Goal: Task Accomplishment & Management: Manage account settings

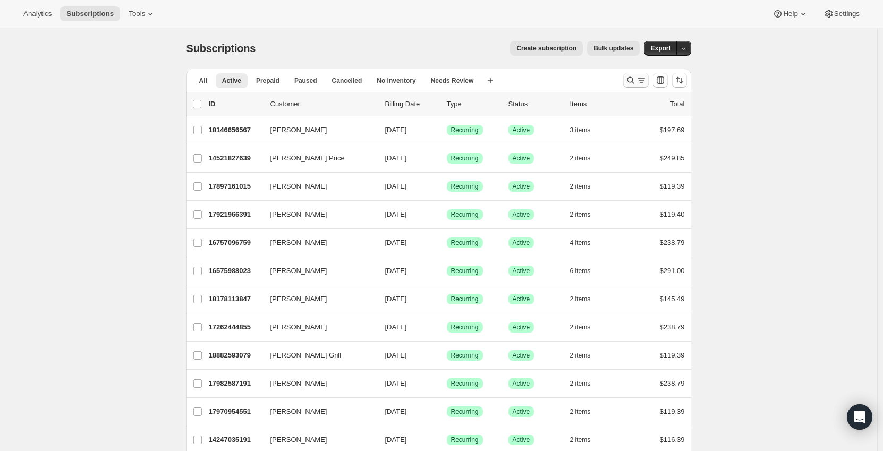
click at [629, 82] on icon "Search and filter results" at bounding box center [631, 80] width 11 height 11
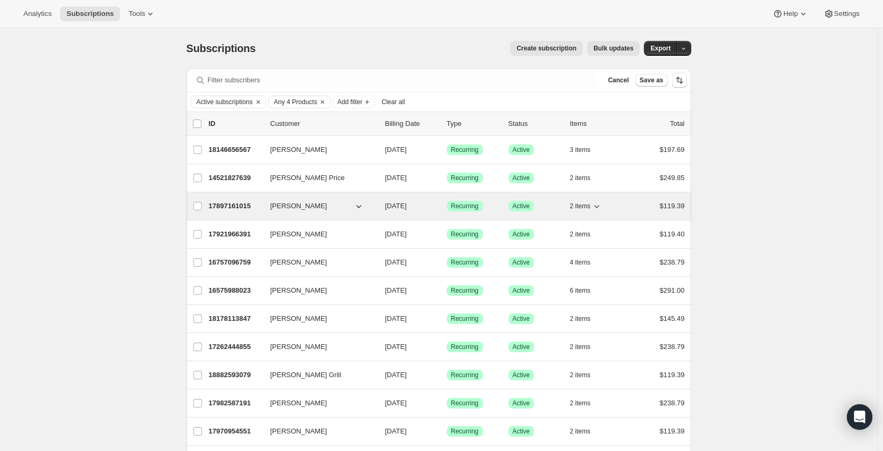
click at [245, 206] on p "17897161015" at bounding box center [235, 206] width 53 height 11
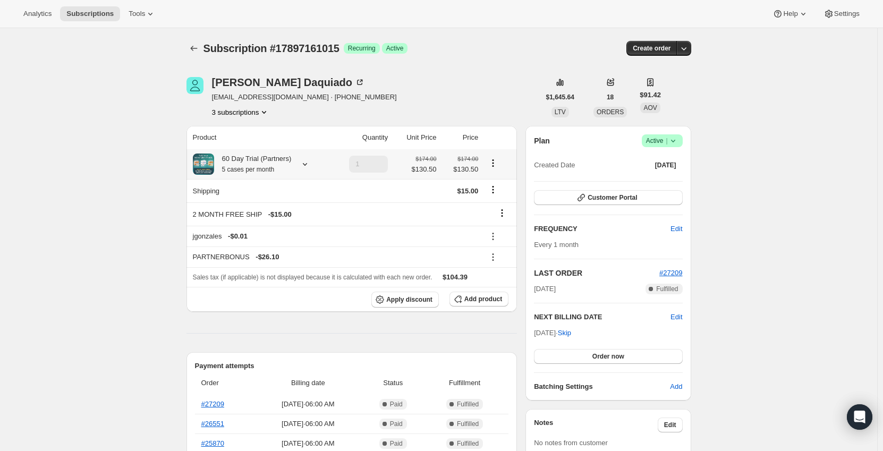
click at [314, 160] on div "60 Day Trial (Partners) 5 cases per month" at bounding box center [260, 164] width 135 height 21
click at [303, 165] on icon at bounding box center [305, 164] width 11 height 11
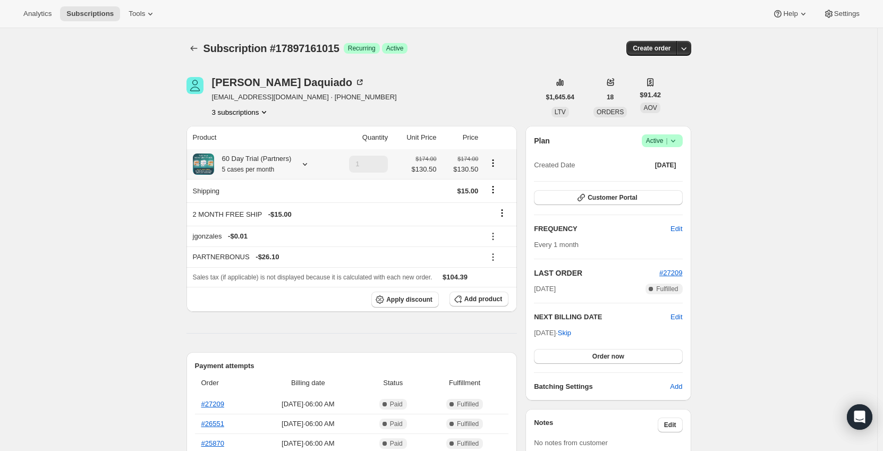
click at [303, 164] on icon at bounding box center [305, 164] width 4 height 3
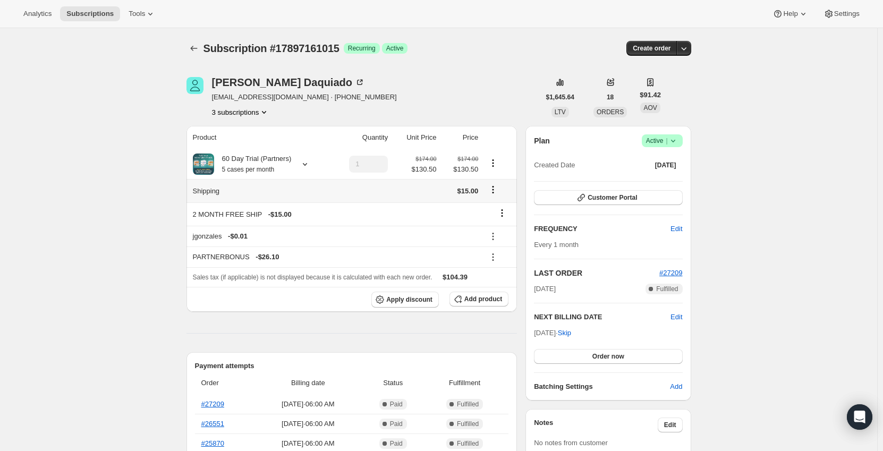
click at [290, 166] on div "60 Day Trial (Partners) 5 cases per month" at bounding box center [253, 164] width 78 height 21
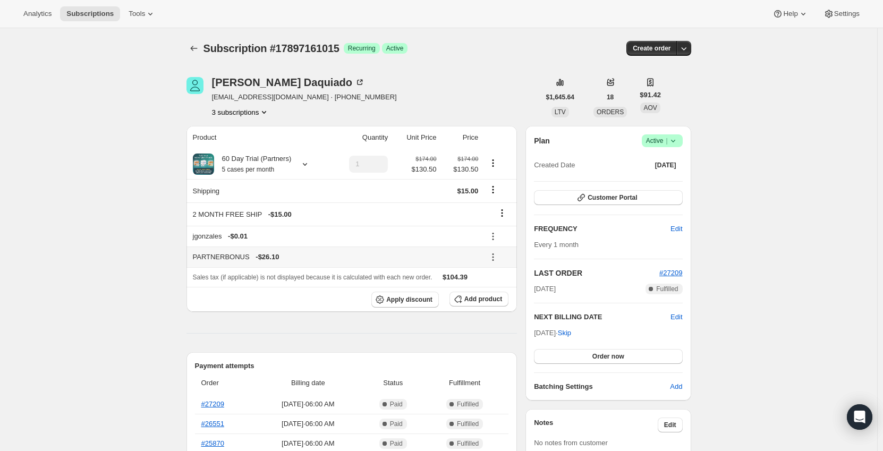
click at [489, 257] on icon at bounding box center [493, 257] width 11 height 11
click at [504, 295] on span "Remove" at bounding box center [501, 295] width 26 height 8
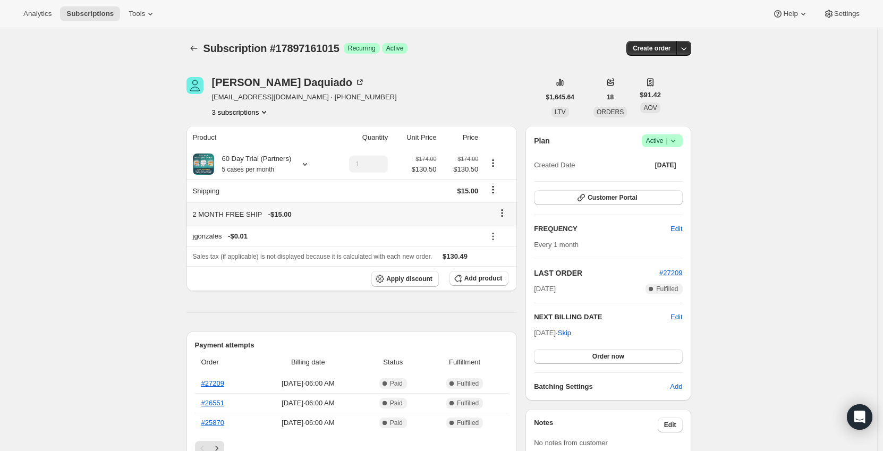
click at [508, 214] on icon at bounding box center [502, 213] width 11 height 11
click at [498, 235] on span "Remove" at bounding box center [506, 234] width 26 height 8
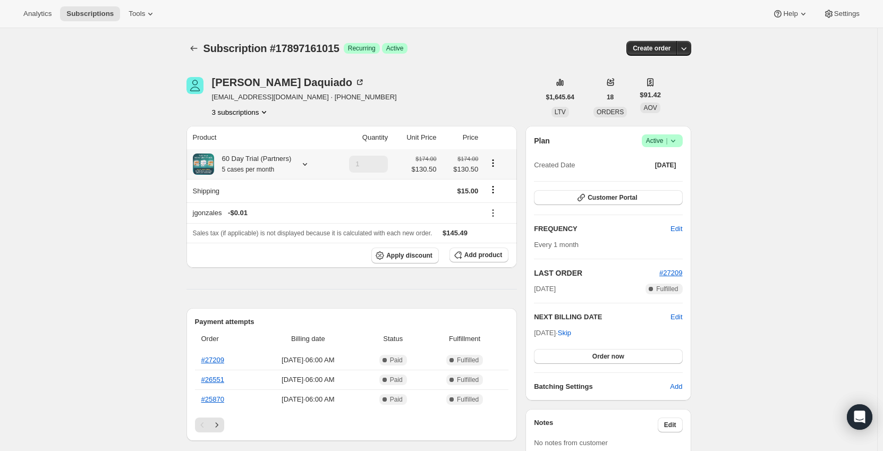
click at [496, 165] on icon "Product actions" at bounding box center [493, 163] width 11 height 11
click at [473, 254] on span "Add product" at bounding box center [483, 255] width 38 height 9
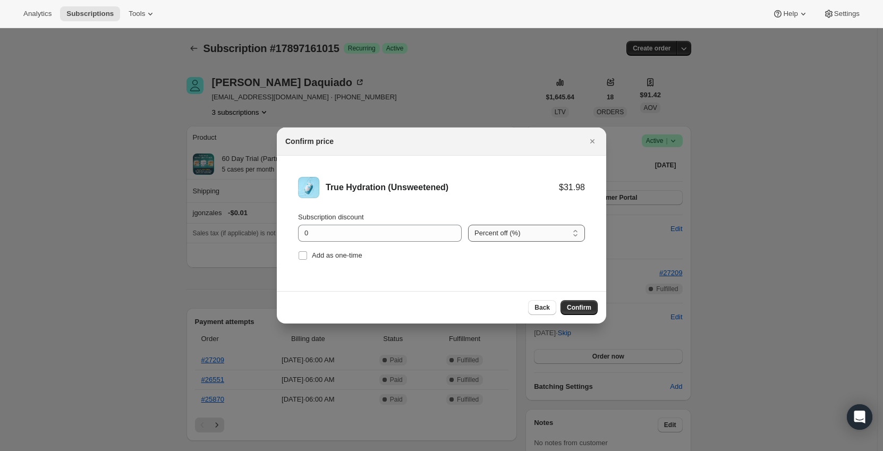
click at [507, 236] on select "Percent off (%) Amount off ($)" at bounding box center [526, 233] width 117 height 17
select select "fixed"
click at [468, 225] on select "Percent off (%) Amount off ($)" at bounding box center [526, 233] width 117 height 17
drag, startPoint x: 344, startPoint y: 239, endPoint x: 261, endPoint y: 236, distance: 83.5
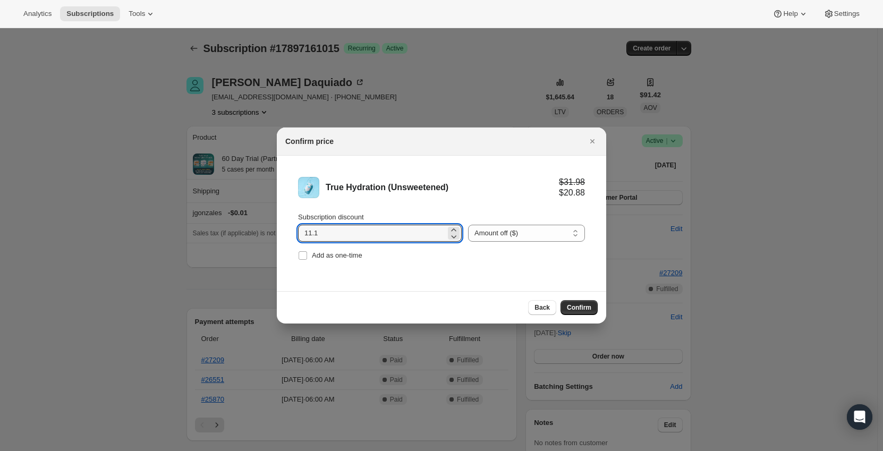
type input "11.1"
click at [484, 273] on li "True Hydration (Unsweetened) $31.98 $20.88 Subscription discount 11.1 Percent o…" at bounding box center [441, 220] width 329 height 129
click at [580, 309] on span "Confirm" at bounding box center [579, 307] width 24 height 9
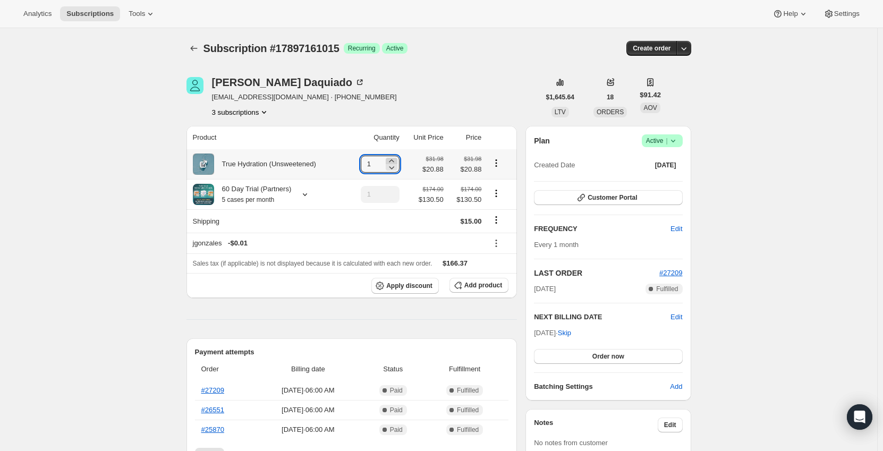
click at [394, 160] on icon at bounding box center [391, 160] width 5 height 3
type input "5"
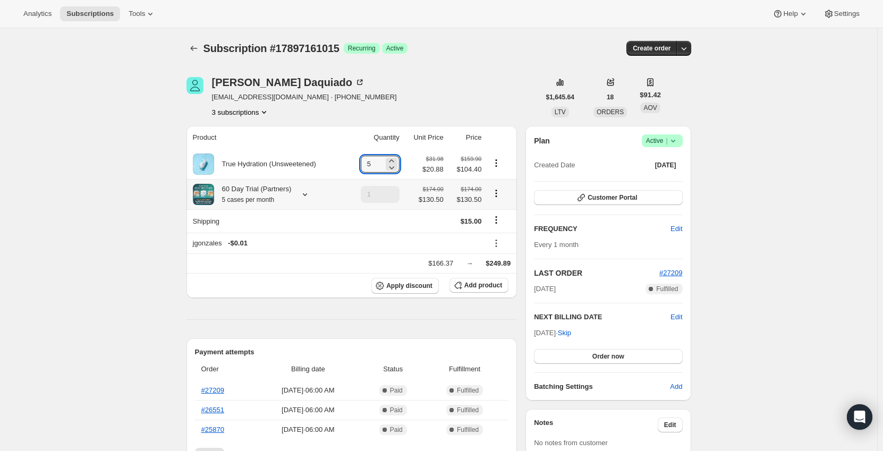
click at [497, 191] on icon "Product actions" at bounding box center [497, 191] width 2 height 2
click at [500, 227] on button "Remove" at bounding box center [499, 232] width 32 height 17
type input "0"
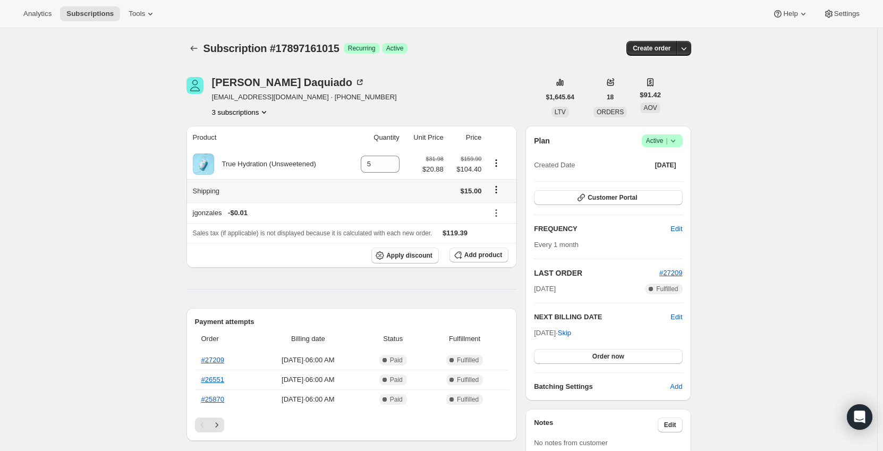
click at [496, 190] on icon "Shipping actions" at bounding box center [496, 189] width 11 height 11
click at [497, 210] on span "Edit shipping rate" at bounding box center [498, 211] width 53 height 8
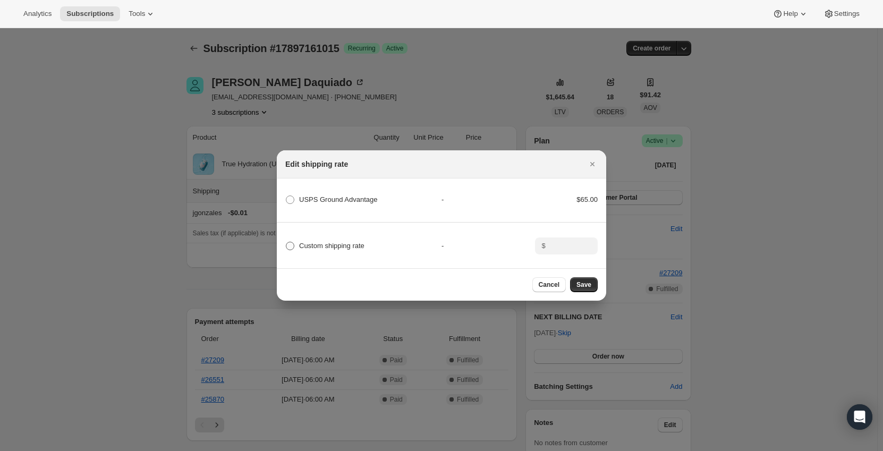
click at [315, 243] on span "Custom shipping rate" at bounding box center [331, 246] width 65 height 8
click at [286, 242] on input "Custom shipping rate" at bounding box center [286, 242] width 1 height 1
radio input "true"
click at [598, 242] on div "Custom shipping rate - $" at bounding box center [441, 241] width 333 height 37
click at [579, 245] on input ":rtl:" at bounding box center [565, 246] width 33 height 17
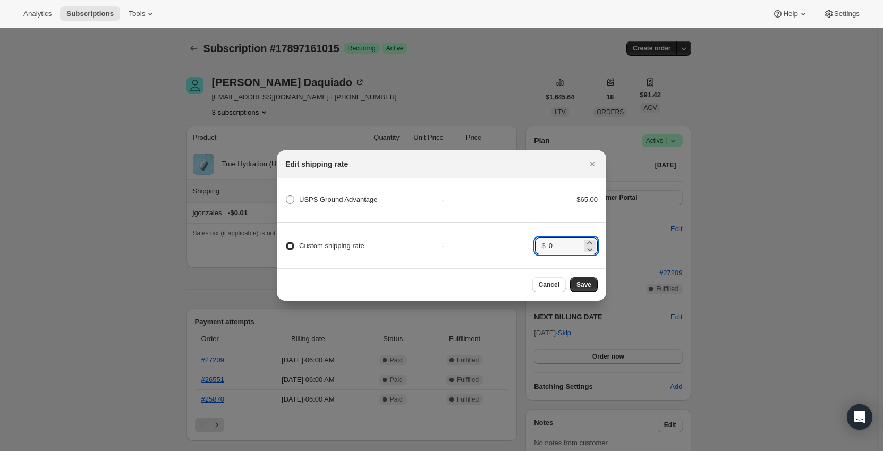
type input "0"
click at [500, 261] on section "USPS Ground Advantage - $65.00 Custom shipping rate - $ 0" at bounding box center [441, 224] width 329 height 90
click at [587, 288] on span "Save" at bounding box center [584, 285] width 15 height 9
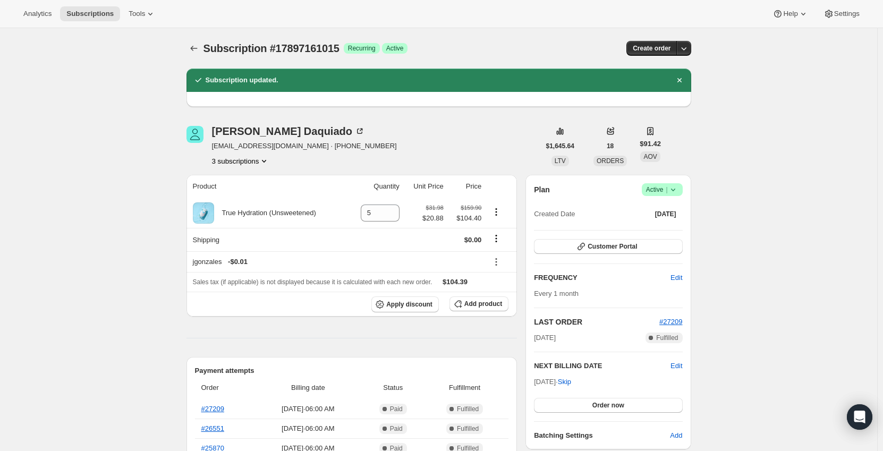
click at [195, 45] on icon "Subscriptions" at bounding box center [194, 48] width 11 height 11
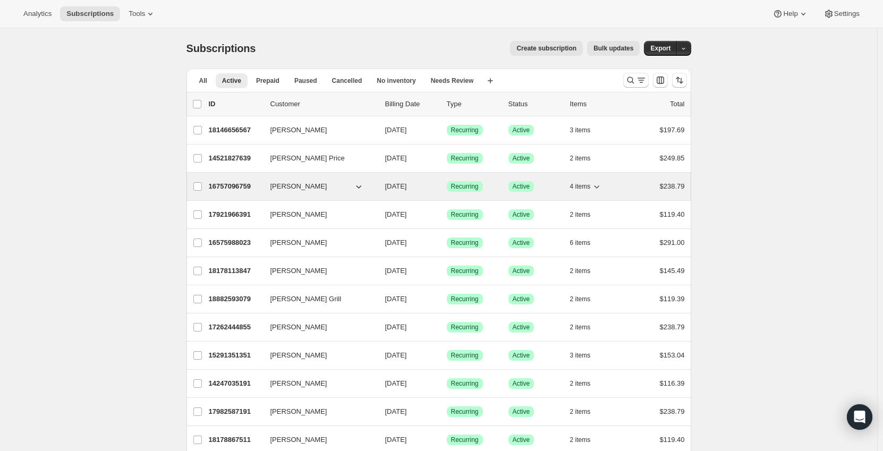
click at [225, 191] on p "16757096759" at bounding box center [235, 186] width 53 height 11
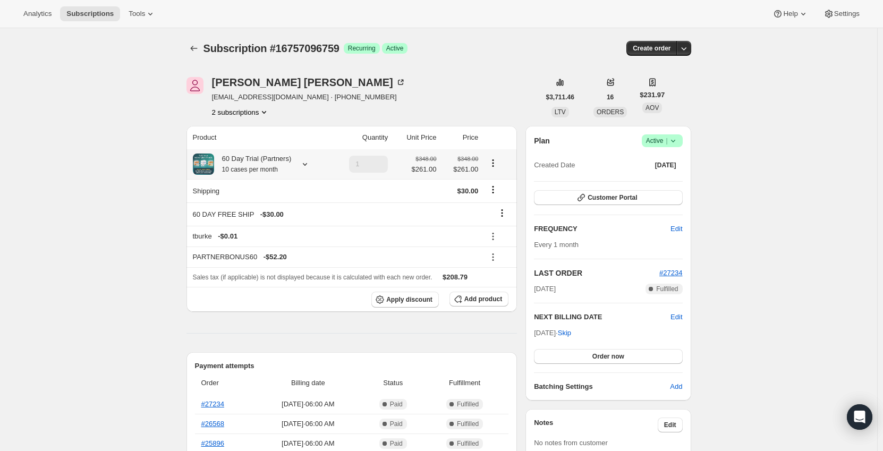
click at [297, 165] on div at bounding box center [302, 164] width 15 height 11
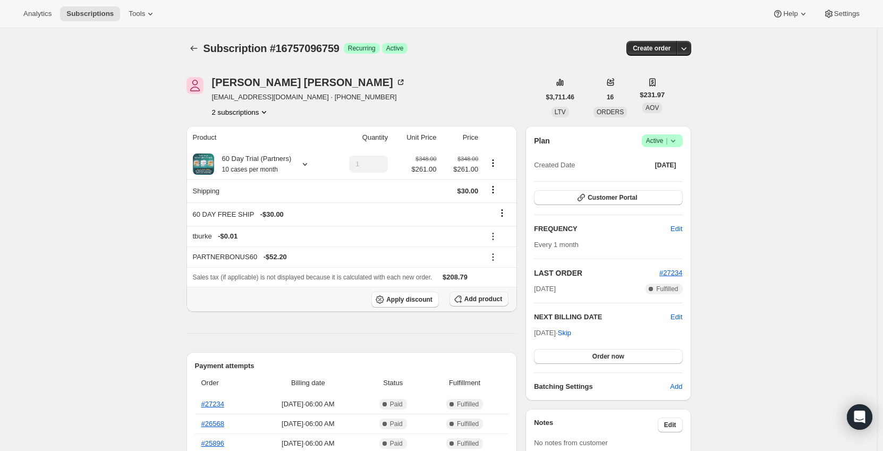
click at [486, 298] on span "Add product" at bounding box center [483, 299] width 38 height 9
click at [493, 253] on icon at bounding box center [493, 257] width 11 height 11
click at [497, 295] on span "Remove" at bounding box center [501, 295] width 26 height 8
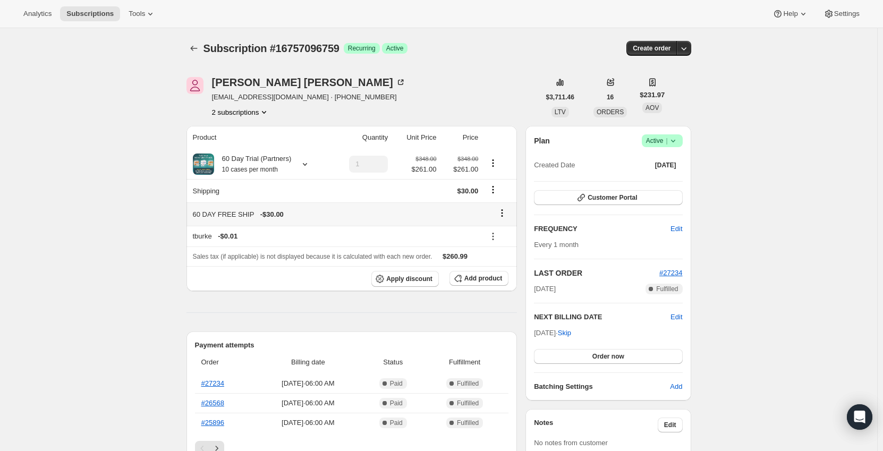
click at [506, 213] on icon at bounding box center [502, 213] width 11 height 11
click at [501, 235] on span "Remove" at bounding box center [506, 234] width 26 height 8
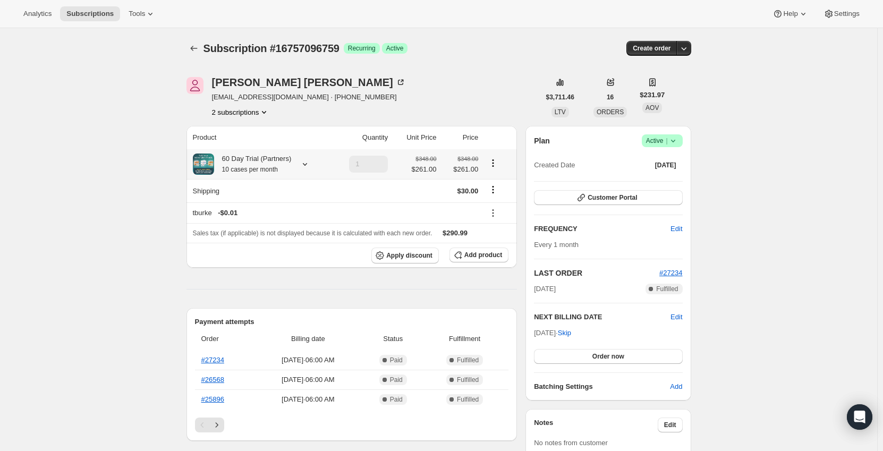
click at [305, 162] on icon at bounding box center [305, 164] width 11 height 11
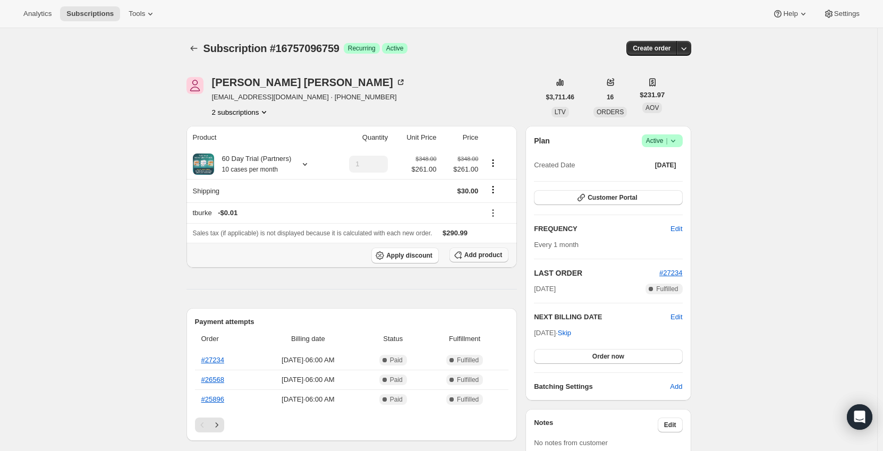
click at [477, 256] on span "Add product" at bounding box center [483, 255] width 38 height 9
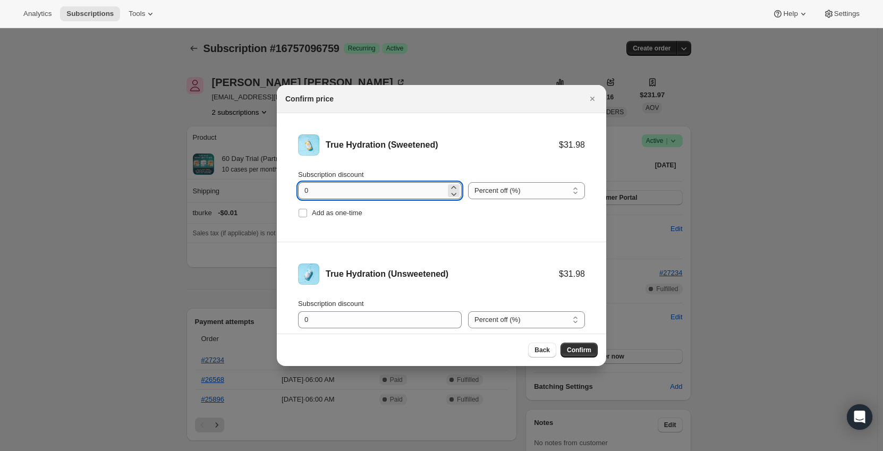
click at [361, 194] on input "0" at bounding box center [372, 190] width 148 height 17
click at [538, 197] on select "Percent off (%) Amount off ($)" at bounding box center [526, 190] width 117 height 17
select select "fixed"
click at [468, 182] on select "Percent off (%) Amount off ($)" at bounding box center [526, 190] width 117 height 17
click at [356, 196] on input "0" at bounding box center [372, 190] width 148 height 17
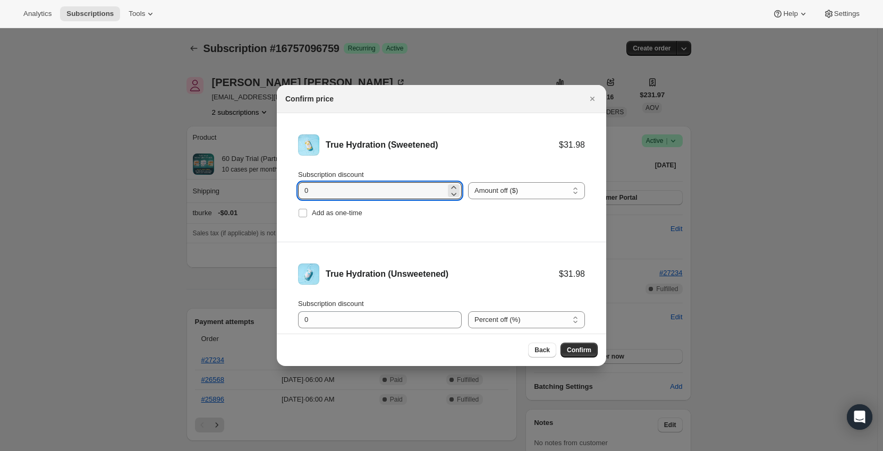
drag, startPoint x: 354, startPoint y: 193, endPoint x: 263, endPoint y: 193, distance: 91.4
type input "11.1"
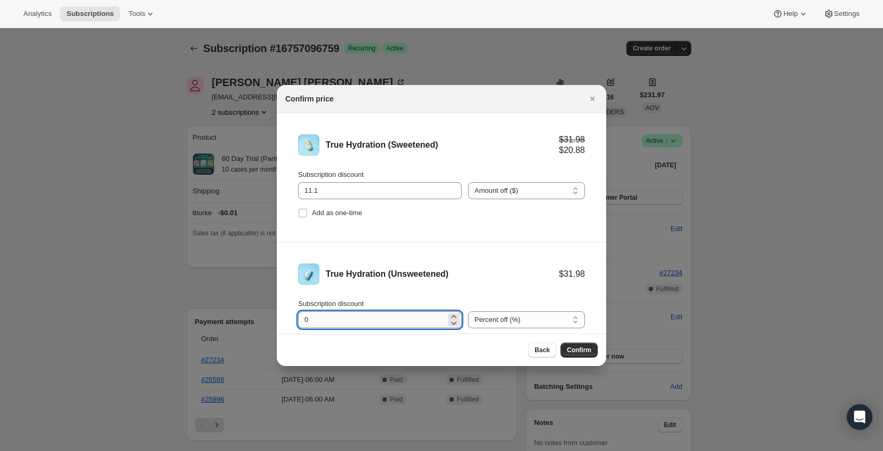
click at [349, 313] on input "0" at bounding box center [372, 319] width 148 height 17
drag, startPoint x: 348, startPoint y: 313, endPoint x: 268, endPoint y: 320, distance: 80.5
type input "11.1"
click at [508, 323] on select "Percent off (%) Amount off ($)" at bounding box center [526, 319] width 117 height 17
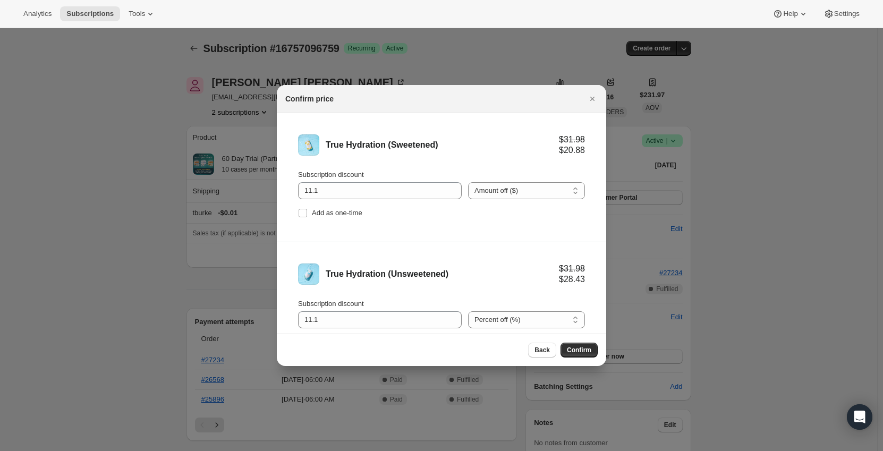
select select "fixed"
click at [468, 311] on select "Percent off (%) Amount off ($)" at bounding box center [526, 319] width 117 height 17
click at [507, 274] on div "True Hydration (Unsweetened)" at bounding box center [442, 274] width 233 height 11
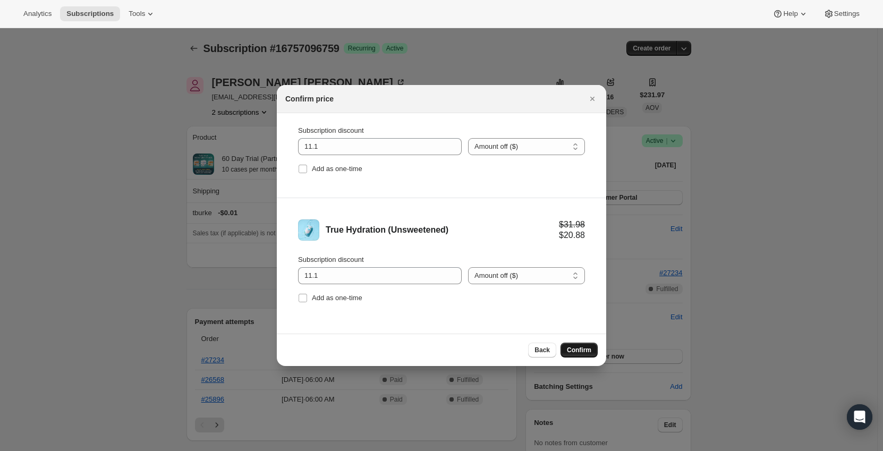
click at [589, 355] on button "Confirm" at bounding box center [579, 350] width 37 height 15
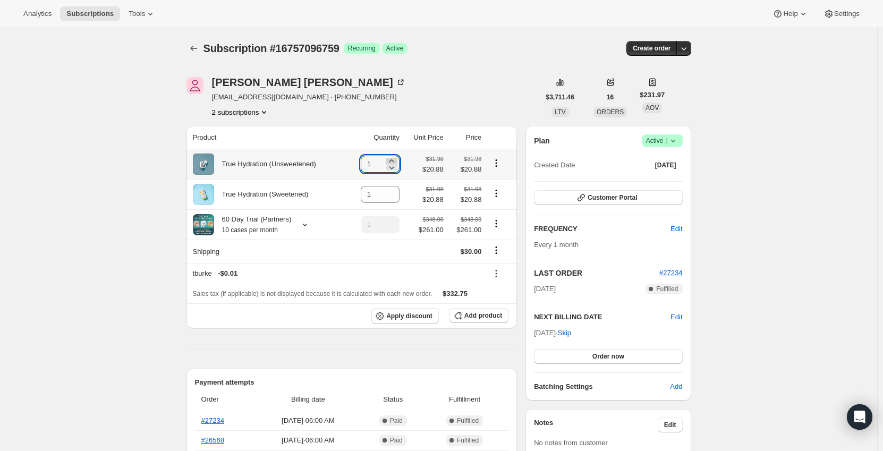
click at [397, 158] on icon at bounding box center [391, 161] width 11 height 11
type input "5"
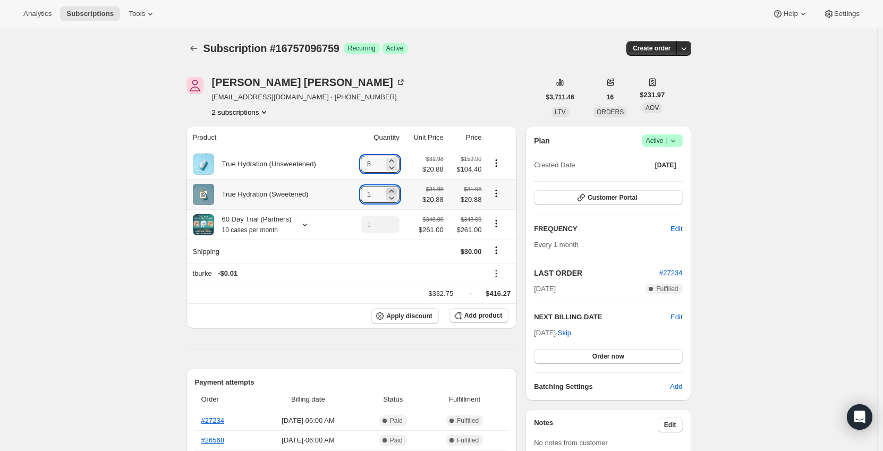
click at [394, 190] on icon at bounding box center [391, 191] width 11 height 11
type input "5"
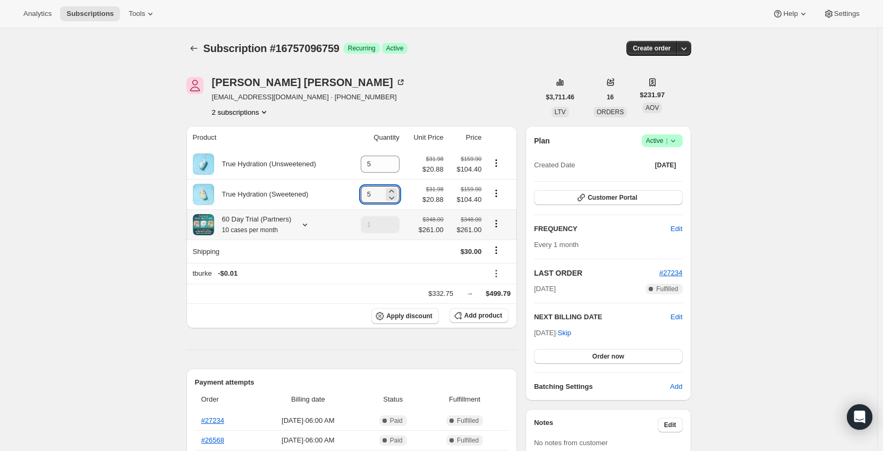
click at [499, 224] on icon "Product actions" at bounding box center [496, 223] width 11 height 11
click at [264, 219] on div "60 Day Trial (Partners) 10 cases per month" at bounding box center [253, 224] width 78 height 21
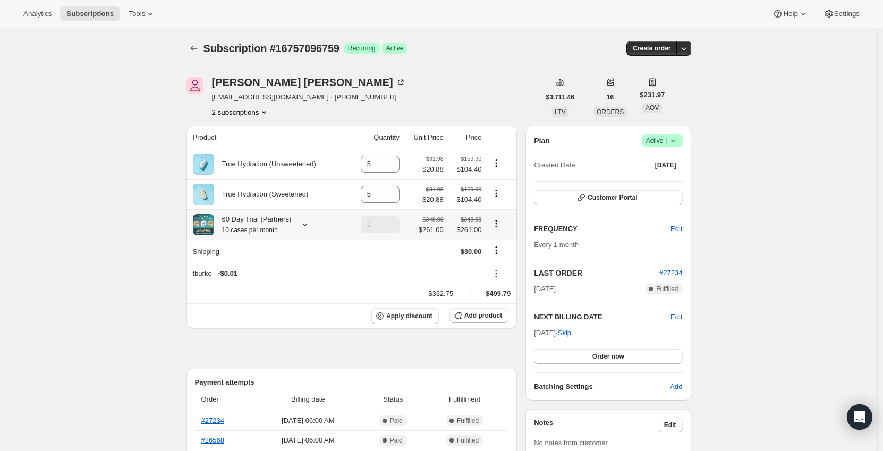
click at [500, 224] on icon "Product actions" at bounding box center [496, 223] width 11 height 11
click at [497, 266] on span "Remove" at bounding box center [499, 263] width 26 height 8
type input "0"
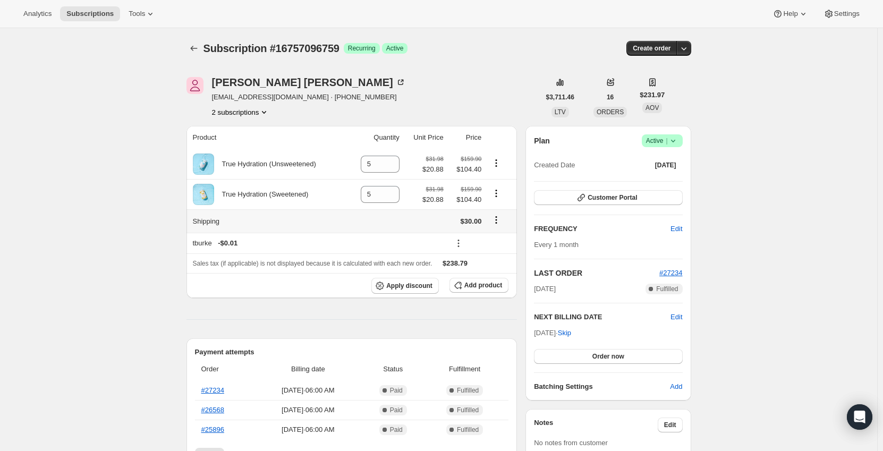
click at [498, 224] on icon "Shipping actions" at bounding box center [496, 220] width 11 height 11
click at [500, 239] on span "Edit shipping rate" at bounding box center [498, 242] width 53 height 8
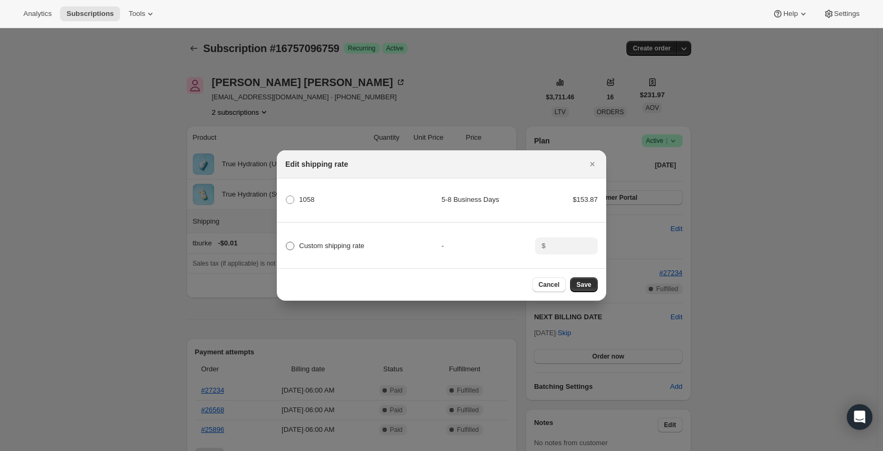
click at [320, 247] on span "Custom shipping rate" at bounding box center [331, 246] width 65 height 8
click at [286, 242] on input "Custom shipping rate" at bounding box center [286, 242] width 1 height 1
radio input "true"
click at [565, 239] on input ":r13r:" at bounding box center [565, 246] width 33 height 17
type input "0"
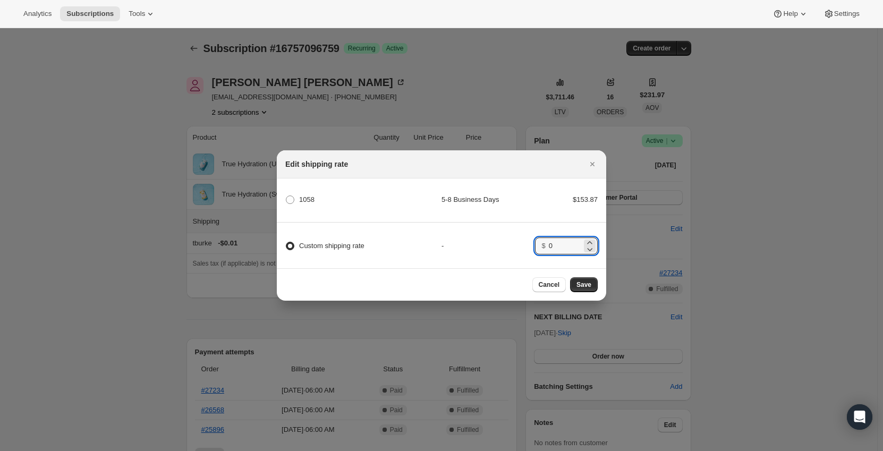
click at [475, 241] on div "-" at bounding box center [489, 246] width 94 height 11
click at [581, 284] on span "Save" at bounding box center [584, 285] width 15 height 9
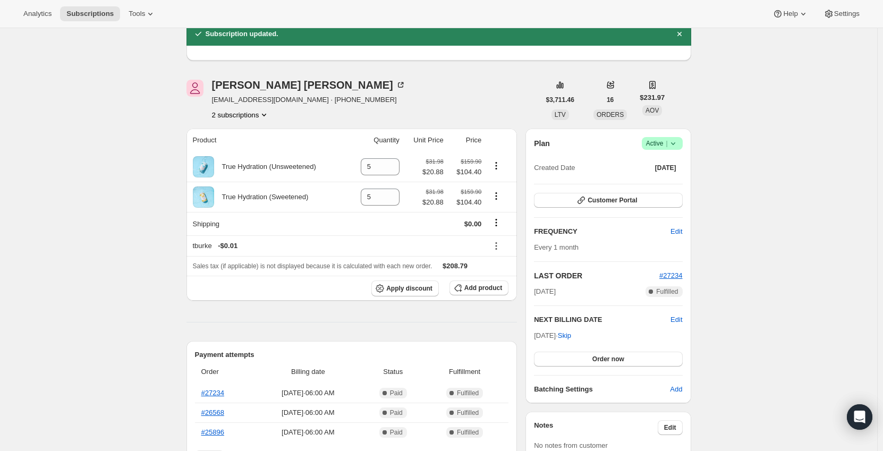
scroll to position [0, 0]
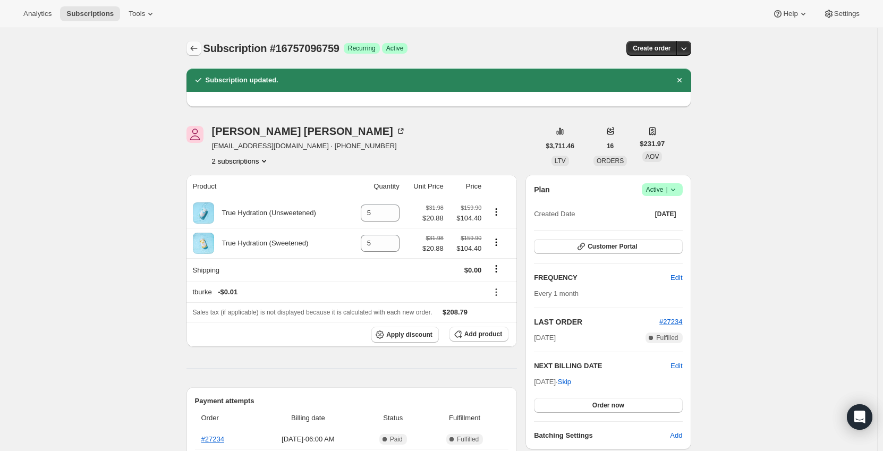
click at [196, 48] on icon "Subscriptions" at bounding box center [194, 48] width 11 height 11
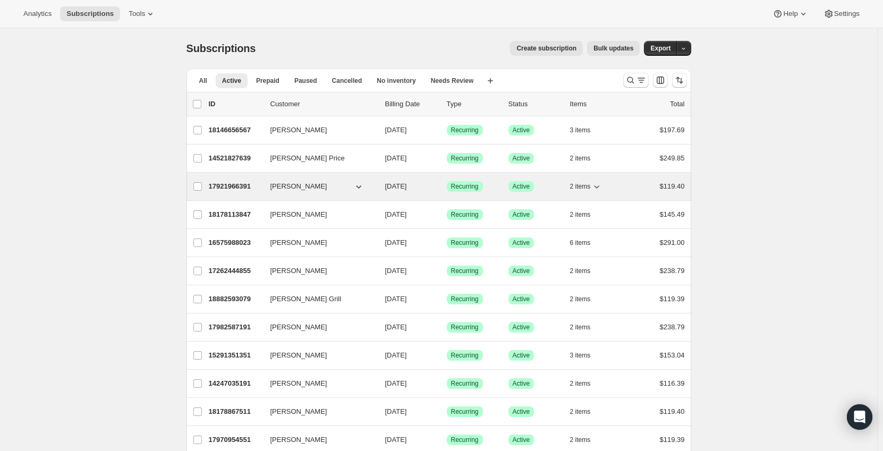
click at [227, 188] on p "17921966391" at bounding box center [235, 186] width 53 height 11
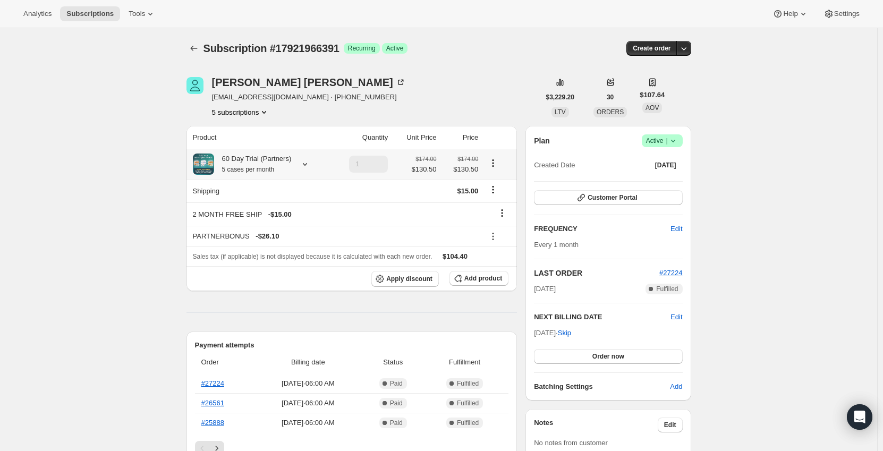
click at [274, 168] on small "5 cases per month" at bounding box center [248, 169] width 53 height 7
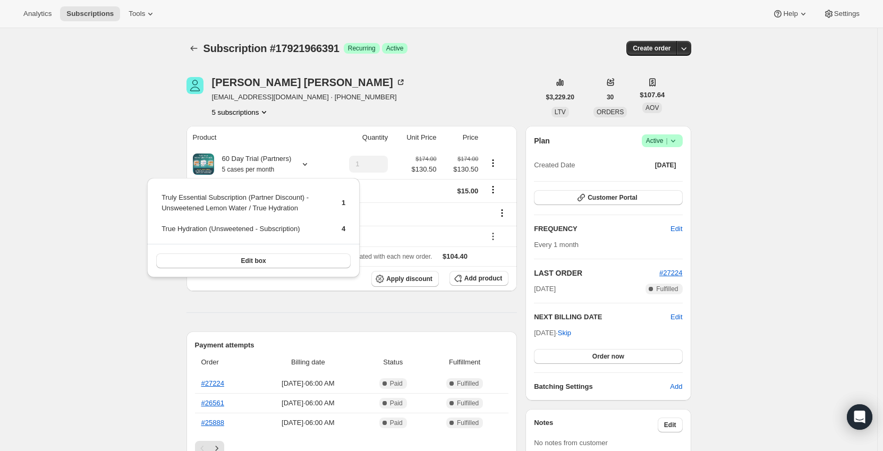
click at [114, 163] on div "Subscription #17921966391. This page is ready Subscription #17921966391 Success…" at bounding box center [438, 459] width 877 height 863
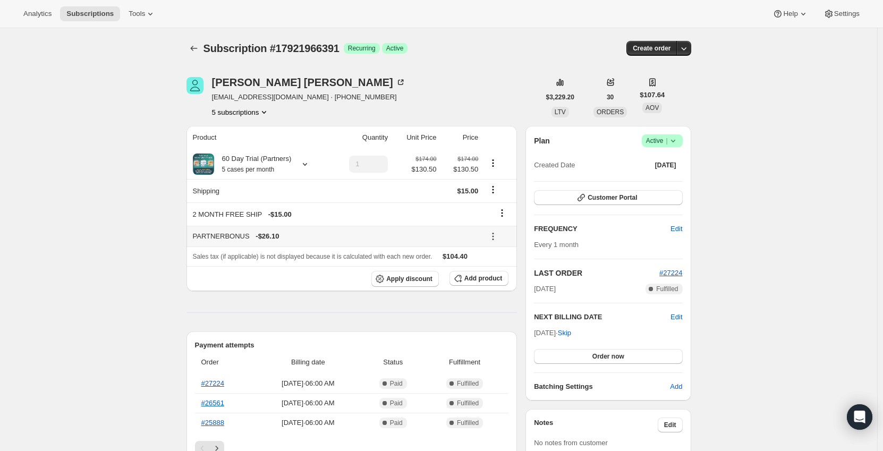
click at [497, 234] on icon at bounding box center [493, 236] width 11 height 11
click at [497, 277] on span "Remove" at bounding box center [501, 275] width 26 height 8
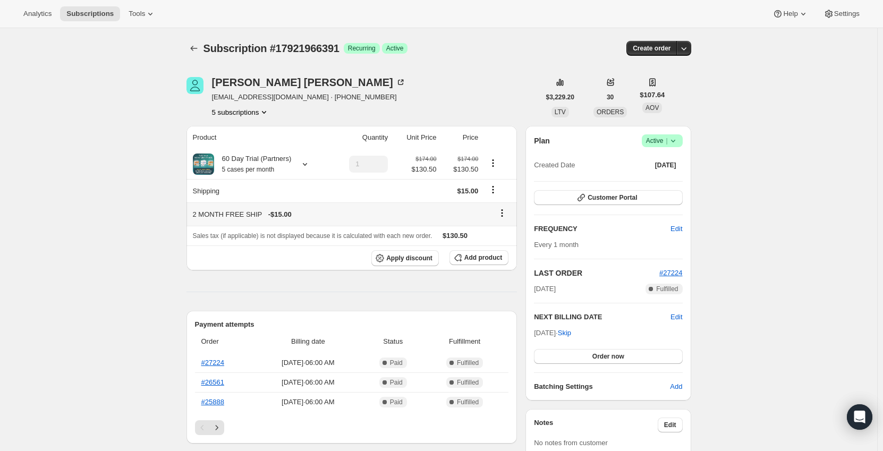
click at [506, 212] on icon at bounding box center [502, 213] width 11 height 11
click at [502, 233] on span "Remove" at bounding box center [506, 234] width 26 height 8
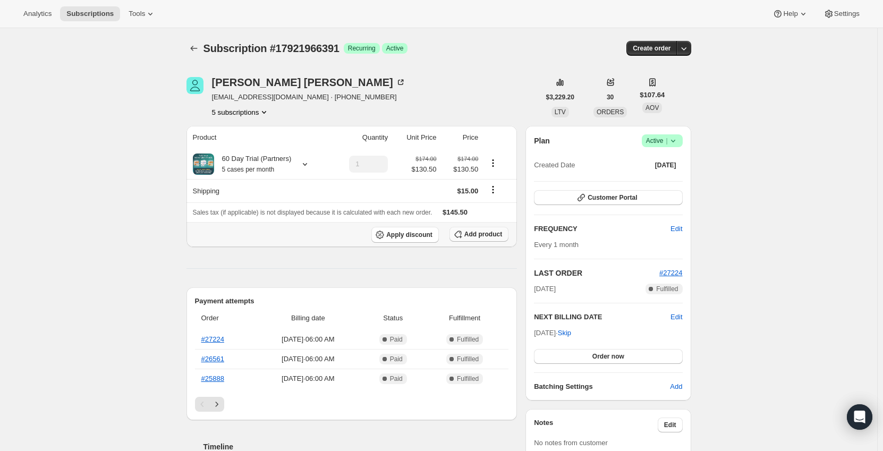
click at [481, 235] on span "Add product" at bounding box center [483, 234] width 38 height 9
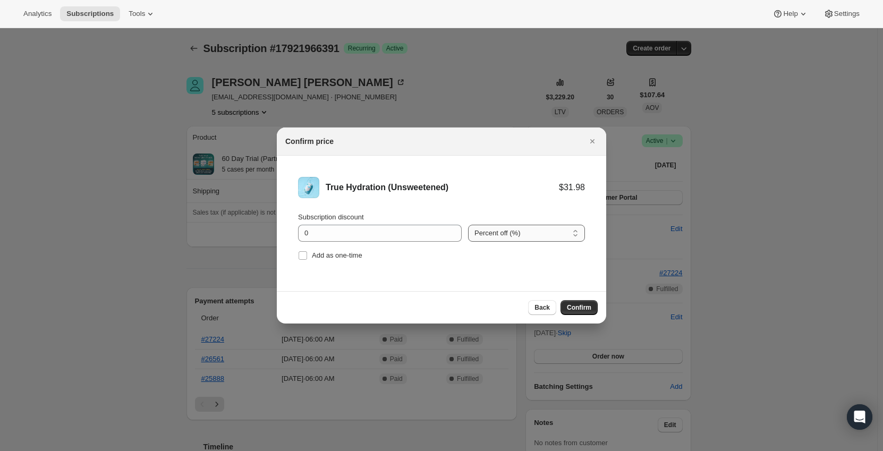
click at [488, 231] on select "Percent off (%) Amount off ($)" at bounding box center [526, 233] width 117 height 17
select select "fixed"
click at [468, 225] on select "Percent off (%) Amount off ($)" at bounding box center [526, 233] width 117 height 17
click at [388, 233] on input "0" at bounding box center [372, 233] width 148 height 17
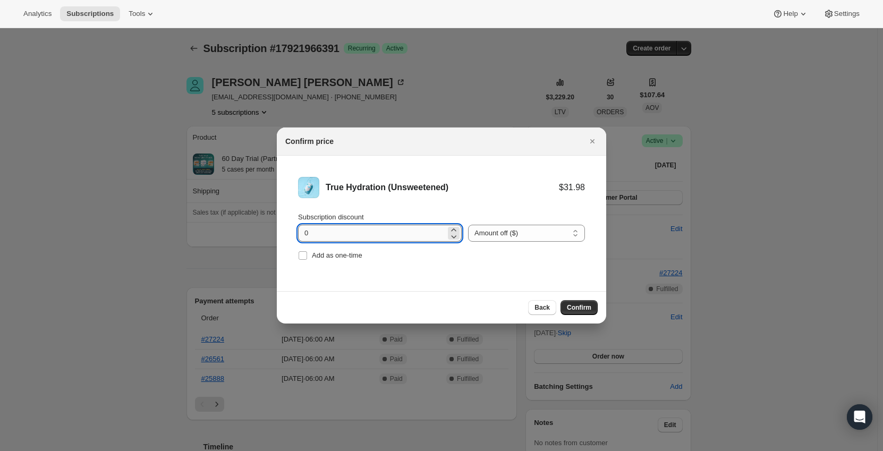
click at [388, 233] on input "0" at bounding box center [372, 233] width 148 height 17
type input "11.1"
click at [570, 299] on div "Back Confirm" at bounding box center [441, 307] width 329 height 32
click at [573, 305] on span "Confirm" at bounding box center [579, 307] width 24 height 9
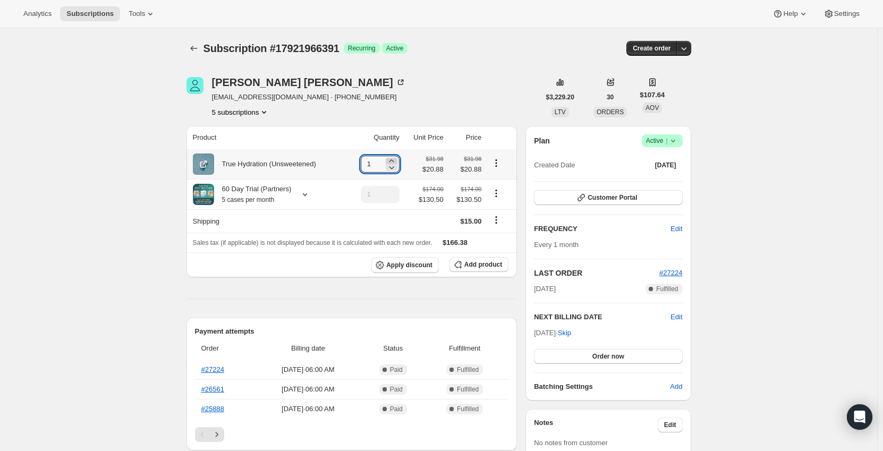
click at [396, 159] on icon at bounding box center [391, 161] width 11 height 11
click at [395, 159] on icon at bounding box center [391, 161] width 11 height 11
click at [395, 160] on icon at bounding box center [391, 161] width 11 height 11
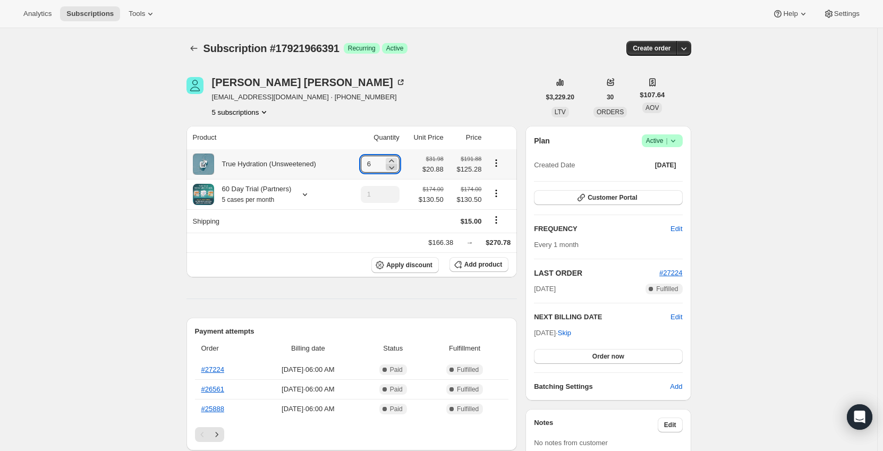
click at [393, 168] on icon at bounding box center [391, 167] width 11 height 11
type input "5"
click at [302, 197] on icon at bounding box center [305, 194] width 11 height 11
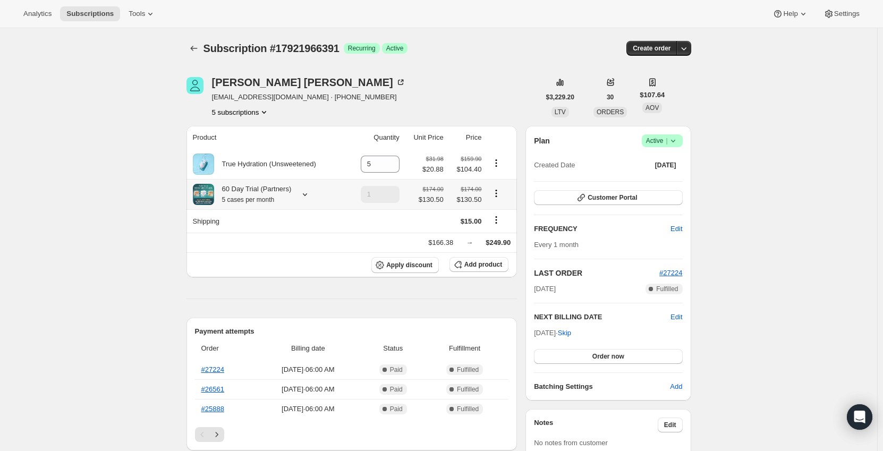
click at [502, 189] on icon "Product actions" at bounding box center [496, 193] width 11 height 11
click at [502, 231] on span "Remove" at bounding box center [499, 233] width 26 height 8
type input "0"
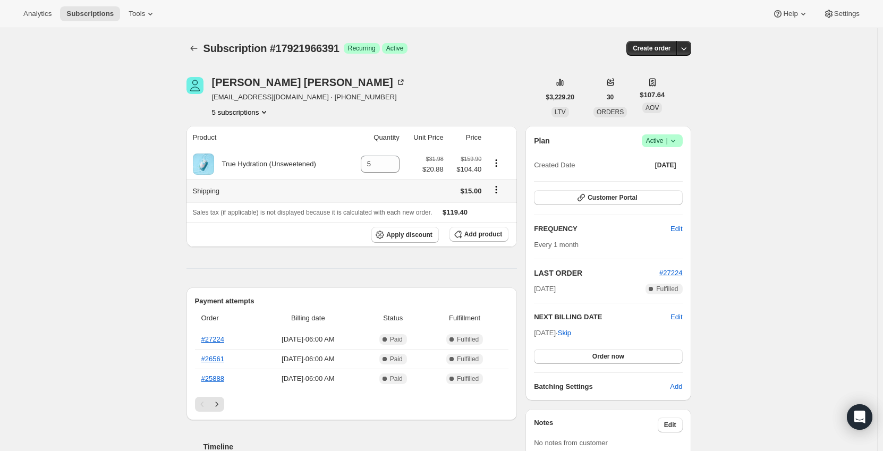
click at [501, 194] on icon "Shipping actions" at bounding box center [496, 189] width 11 height 11
click at [504, 211] on span "Edit shipping rate" at bounding box center [498, 211] width 53 height 8
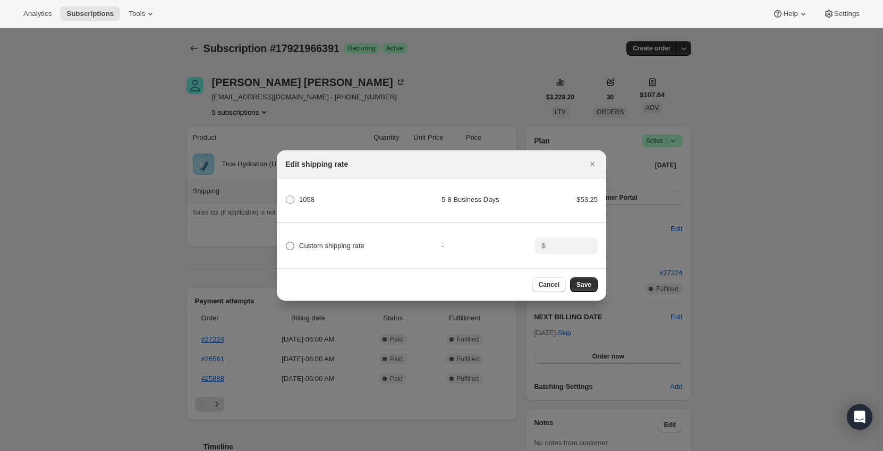
click at [323, 244] on span "Custom shipping rate" at bounding box center [331, 246] width 65 height 8
click at [286, 242] on input "Custom shipping rate" at bounding box center [286, 242] width 1 height 1
radio input "true"
drag, startPoint x: 560, startPoint y: 239, endPoint x: 501, endPoint y: 239, distance: 59.0
click at [561, 240] on input ":r25n:" at bounding box center [565, 246] width 33 height 17
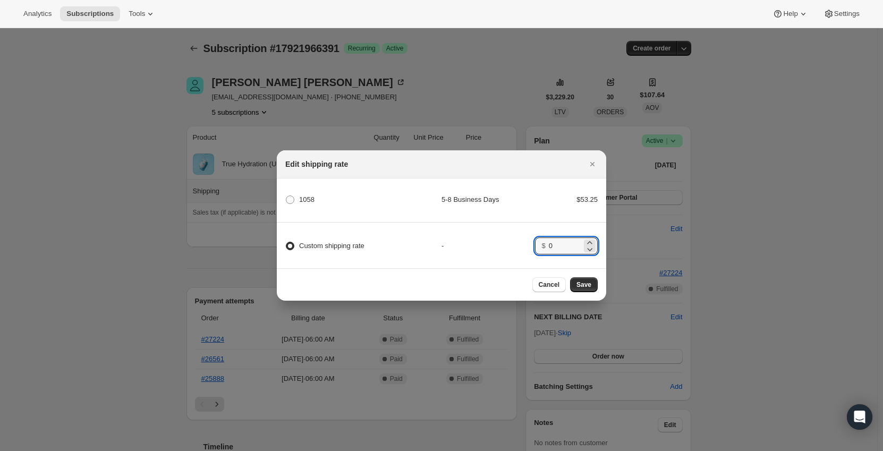
type input "0"
click at [500, 241] on div "-" at bounding box center [489, 246] width 94 height 11
click at [580, 281] on button "Save" at bounding box center [584, 284] width 28 height 15
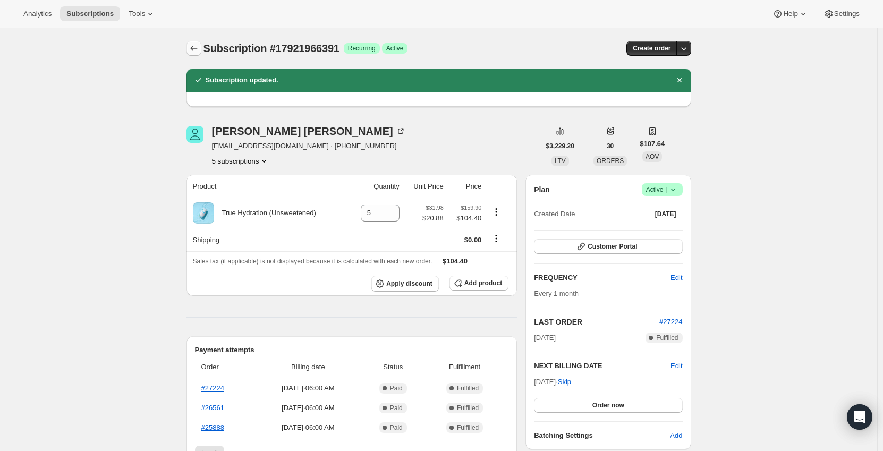
click at [199, 47] on icon "Subscriptions" at bounding box center [194, 48] width 11 height 11
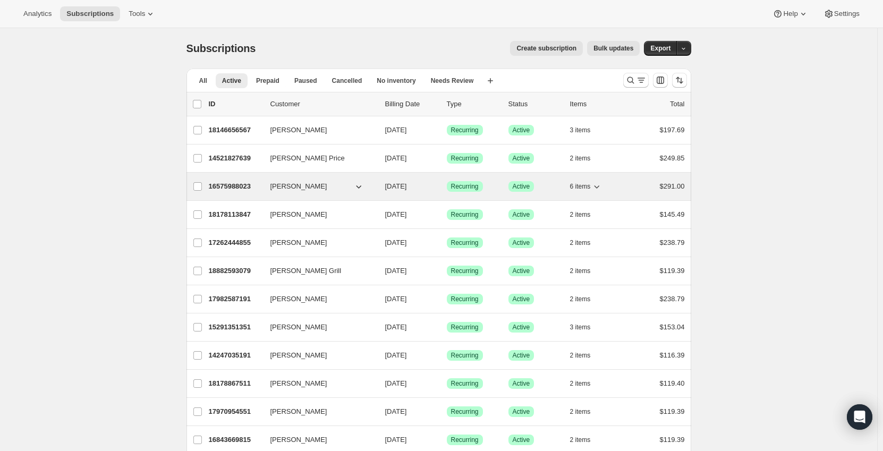
click at [279, 186] on span "[PERSON_NAME]" at bounding box center [299, 186] width 57 height 11
click at [262, 184] on p "16575988023" at bounding box center [235, 186] width 53 height 11
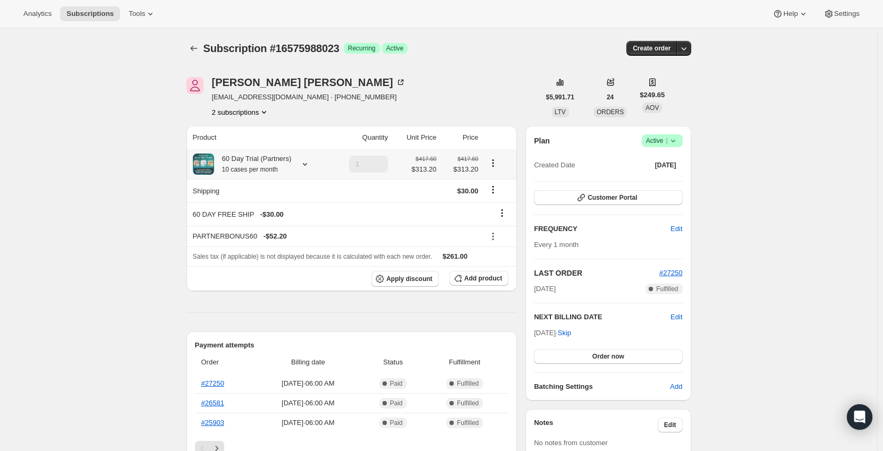
click at [293, 163] on div "60 Day Trial (Partners) 10 cases per month" at bounding box center [260, 164] width 135 height 21
click at [300, 163] on icon at bounding box center [305, 164] width 11 height 11
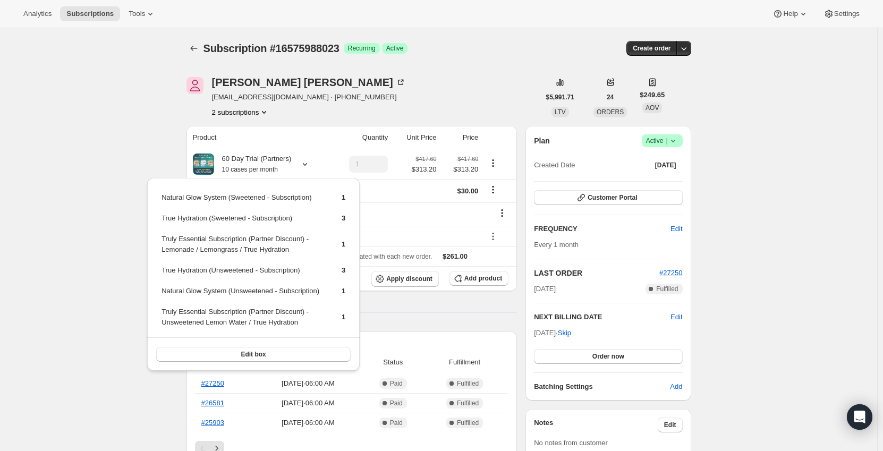
click at [141, 146] on div "Subscription #16575988023. This page is ready Subscription #16575988023 Success…" at bounding box center [438, 459] width 877 height 863
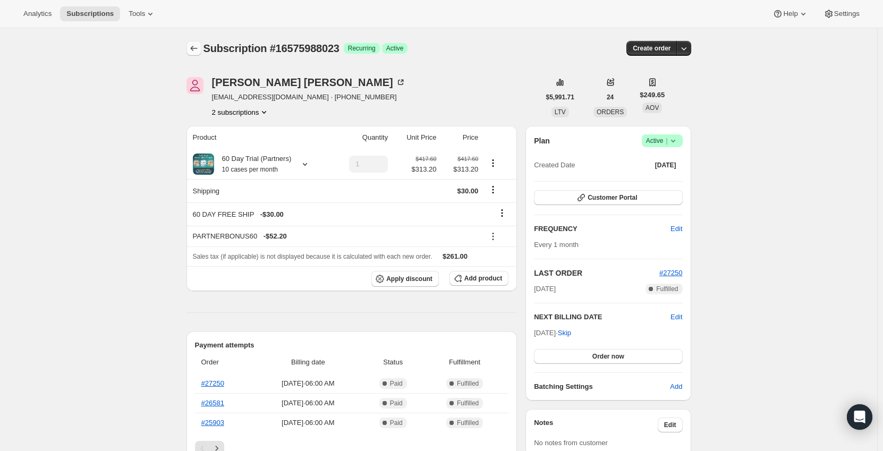
click at [198, 47] on icon "Subscriptions" at bounding box center [194, 48] width 11 height 11
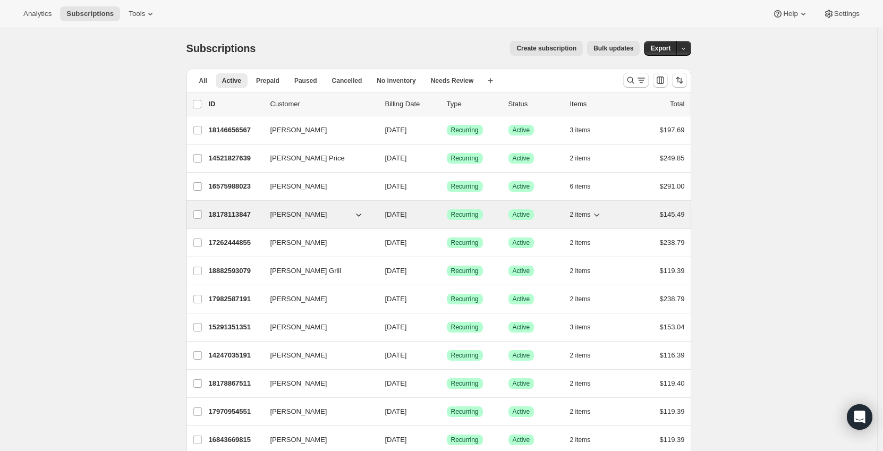
click at [254, 212] on p "18178113847" at bounding box center [235, 214] width 53 height 11
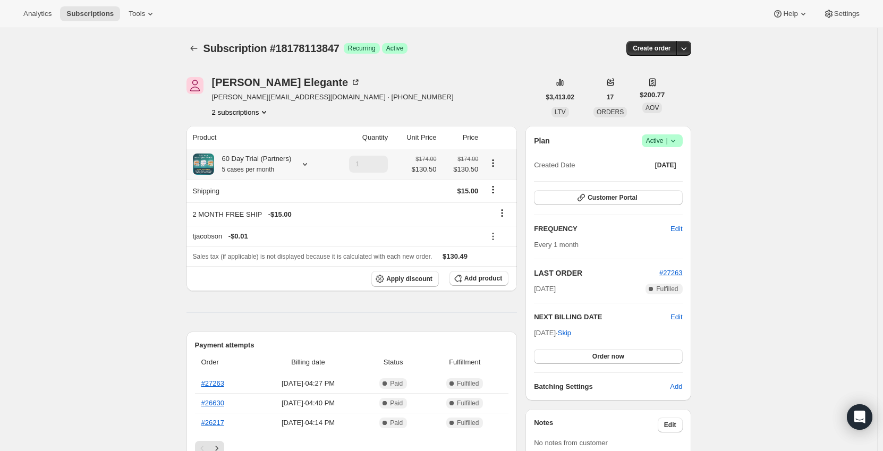
click at [296, 164] on div at bounding box center [302, 164] width 15 height 11
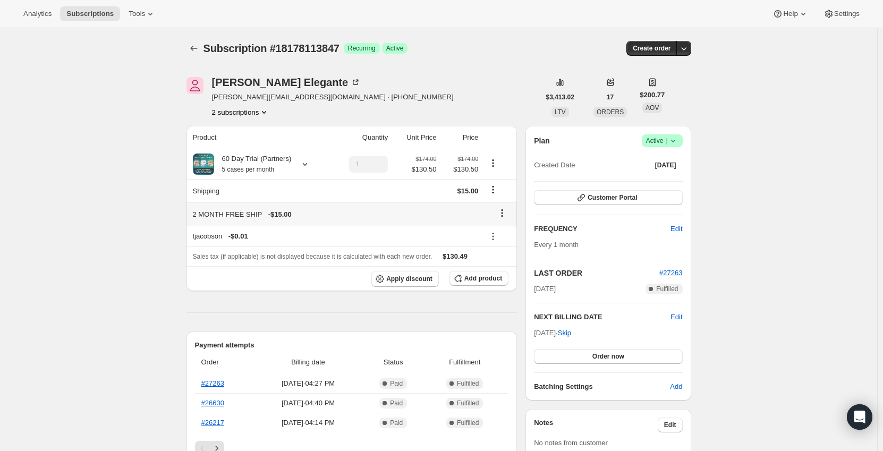
click at [502, 215] on icon at bounding box center [502, 213] width 11 height 11
click at [500, 231] on span "Remove" at bounding box center [506, 234] width 26 height 8
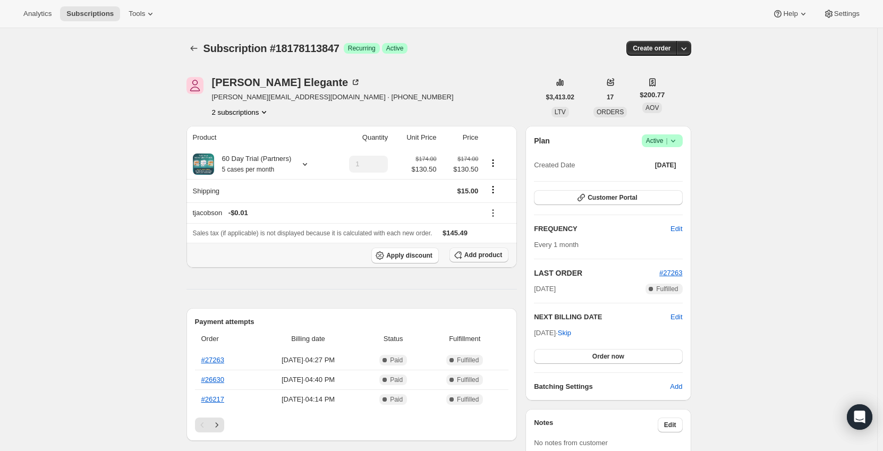
click at [478, 254] on span "Add product" at bounding box center [483, 255] width 38 height 9
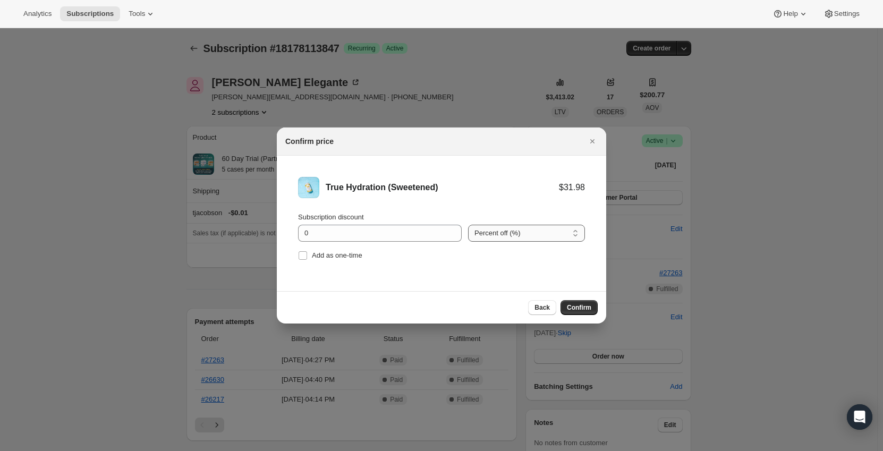
click at [491, 230] on select "Percent off (%) Amount off ($)" at bounding box center [526, 233] width 117 height 17
select select "fixed"
click at [468, 225] on select "Percent off (%) Amount off ($)" at bounding box center [526, 233] width 117 height 17
drag, startPoint x: 322, startPoint y: 232, endPoint x: 229, endPoint y: 235, distance: 92.5
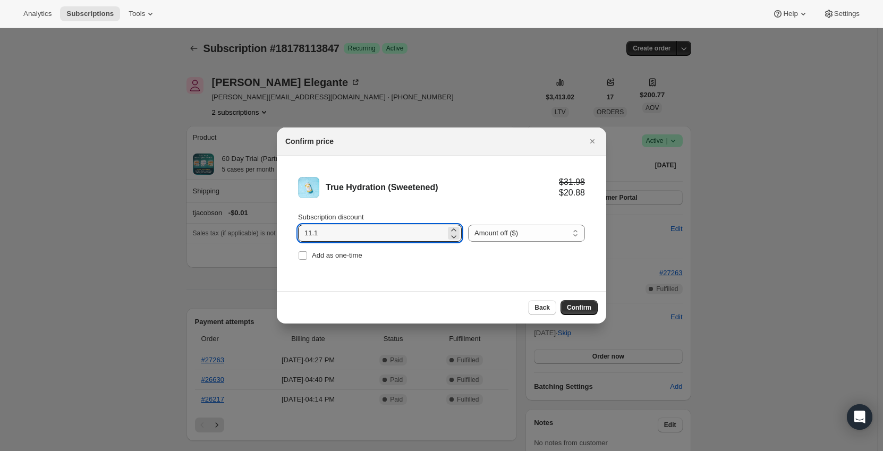
type input "11.1"
click at [427, 272] on li "True Hydration (Sweetened) $31.98 $20.88 Subscription discount 11.1 Percent off…" at bounding box center [441, 220] width 329 height 129
click at [587, 302] on button "Confirm" at bounding box center [579, 307] width 37 height 15
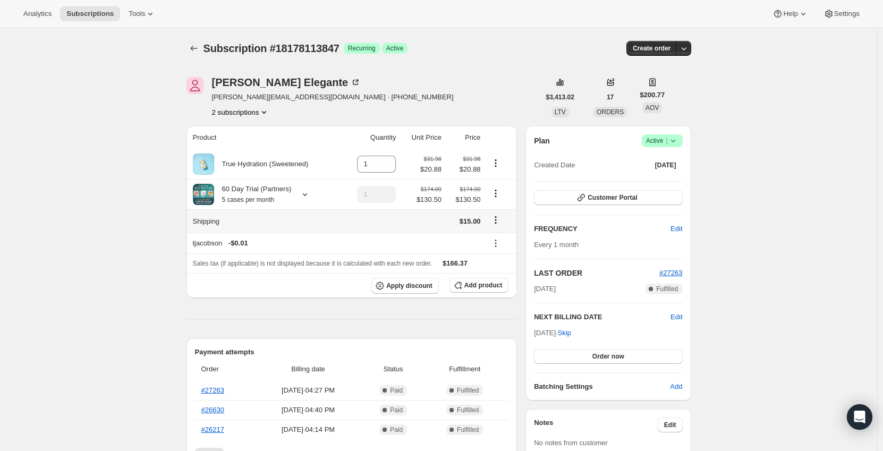
click at [493, 222] on icon "Shipping actions" at bounding box center [496, 220] width 11 height 11
click at [504, 238] on span "Edit shipping rate" at bounding box center [497, 242] width 53 height 8
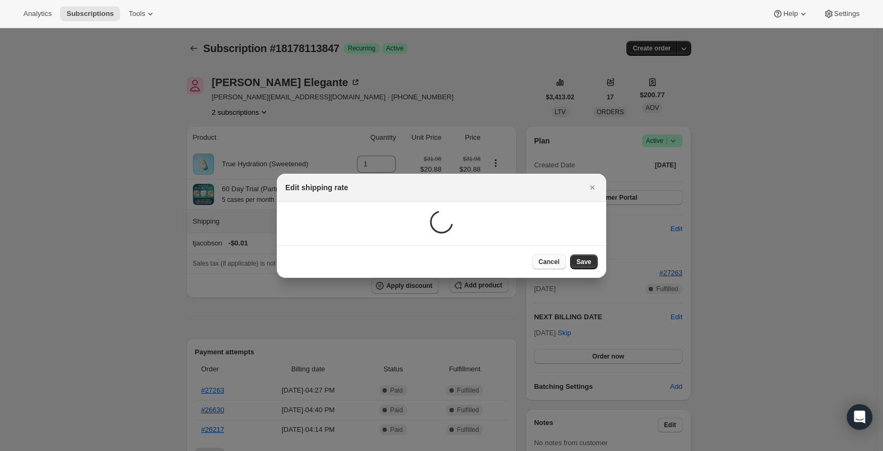
click at [550, 263] on span "Cancel" at bounding box center [549, 262] width 21 height 9
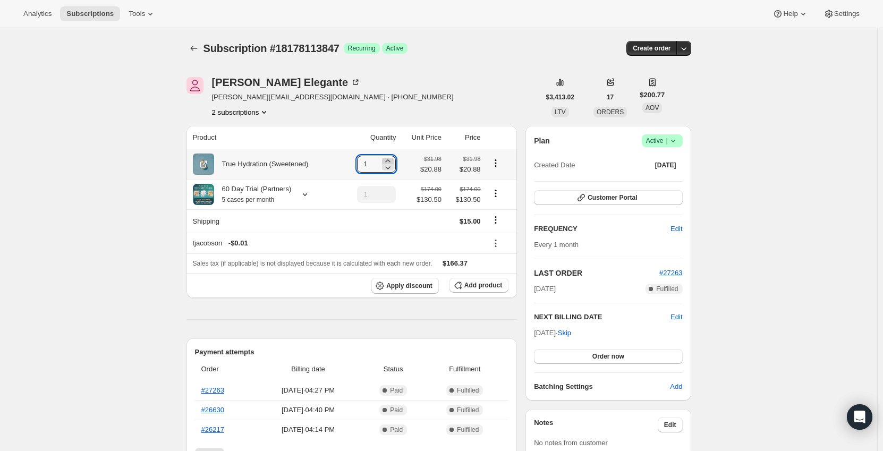
click at [390, 159] on icon at bounding box center [388, 161] width 11 height 11
type input "5"
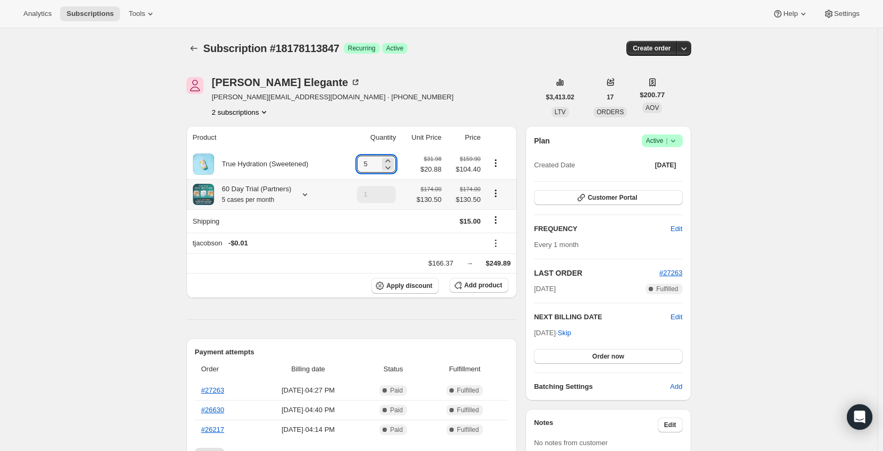
click at [293, 197] on div "60 Day Trial (Partners) 5 cases per month" at bounding box center [266, 194] width 147 height 21
click at [310, 193] on div "60 Day Trial (Partners) 5 cases per month" at bounding box center [266, 194] width 147 height 21
click at [304, 193] on icon at bounding box center [305, 194] width 11 height 11
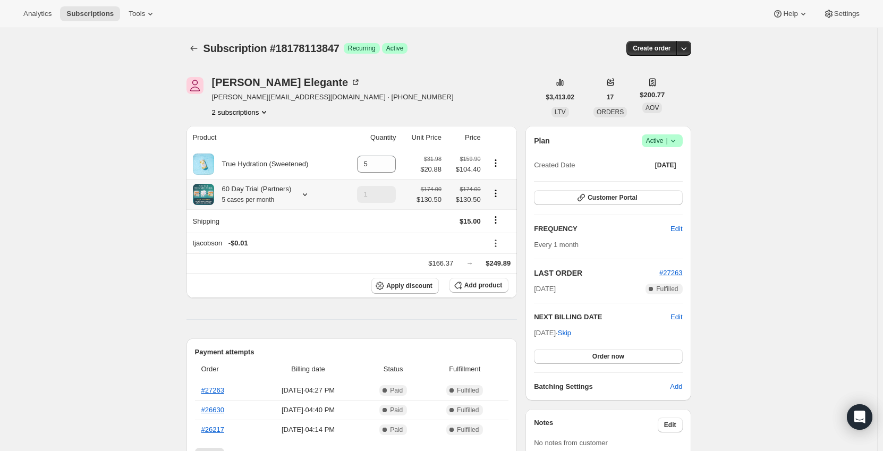
click at [500, 196] on icon "Product actions" at bounding box center [496, 193] width 11 height 11
click at [497, 235] on span "Remove" at bounding box center [498, 233] width 26 height 8
type input "0"
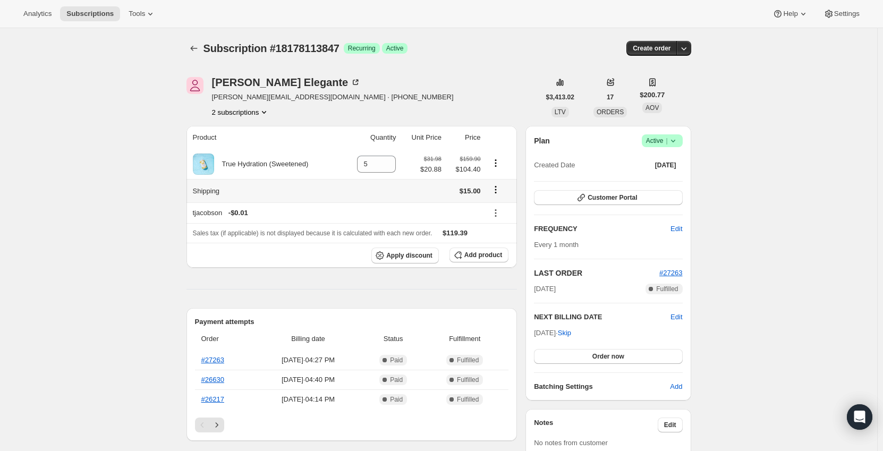
click at [497, 190] on icon "Shipping actions" at bounding box center [496, 189] width 11 height 11
click at [497, 207] on span "Edit shipping rate" at bounding box center [497, 211] width 53 height 8
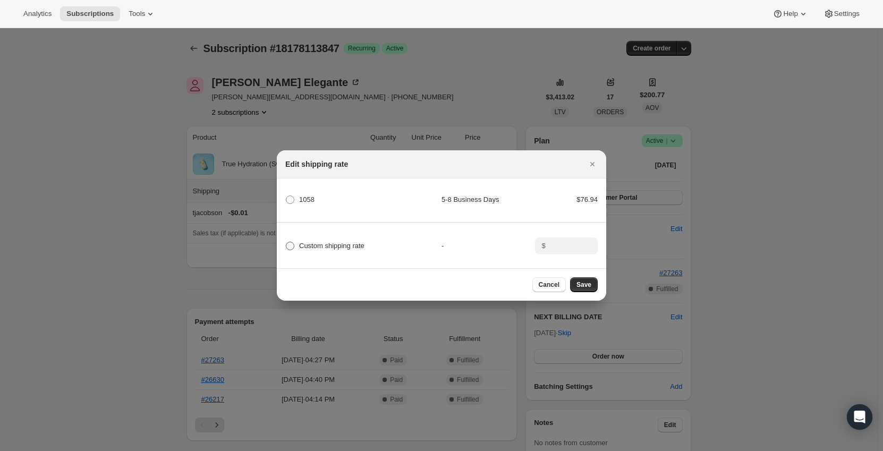
click at [344, 242] on span "Custom shipping rate" at bounding box center [331, 246] width 65 height 8
click at [286, 242] on input "Custom shipping rate" at bounding box center [286, 242] width 1 height 1
radio input "true"
click at [555, 241] on input ":r3i6:" at bounding box center [565, 246] width 33 height 17
type input "0"
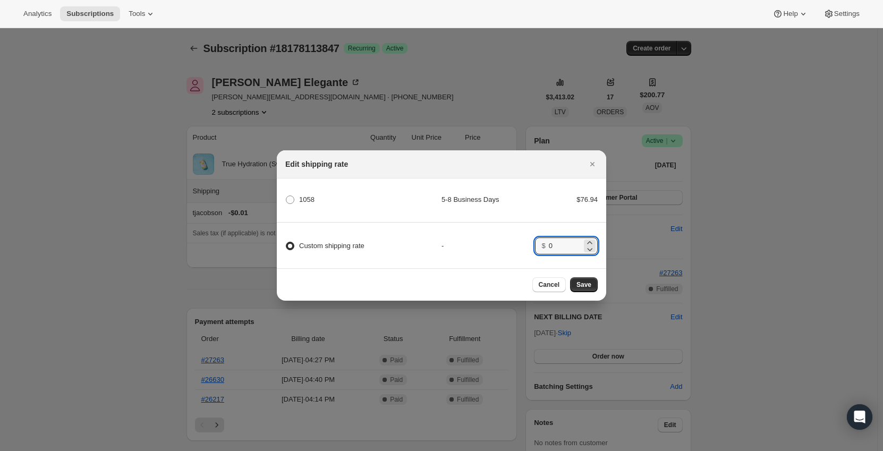
click at [469, 242] on div "-" at bounding box center [489, 246] width 94 height 11
click at [584, 289] on span "Save" at bounding box center [584, 285] width 15 height 9
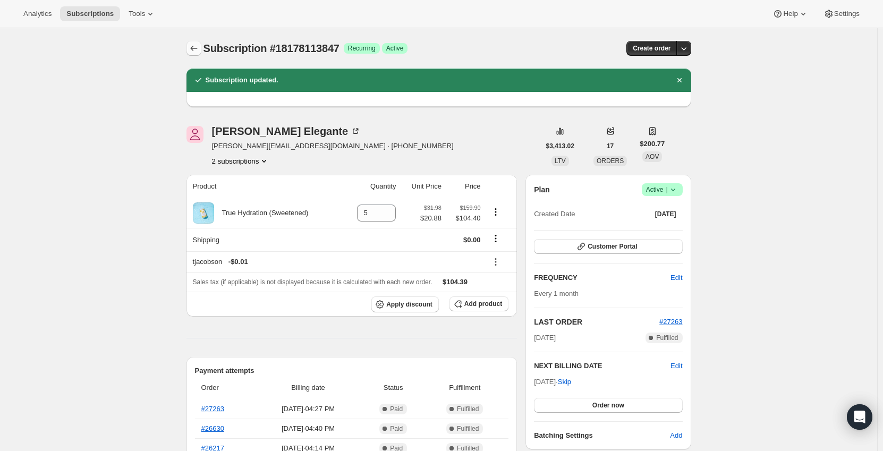
click at [191, 46] on icon "Subscriptions" at bounding box center [194, 48] width 11 height 11
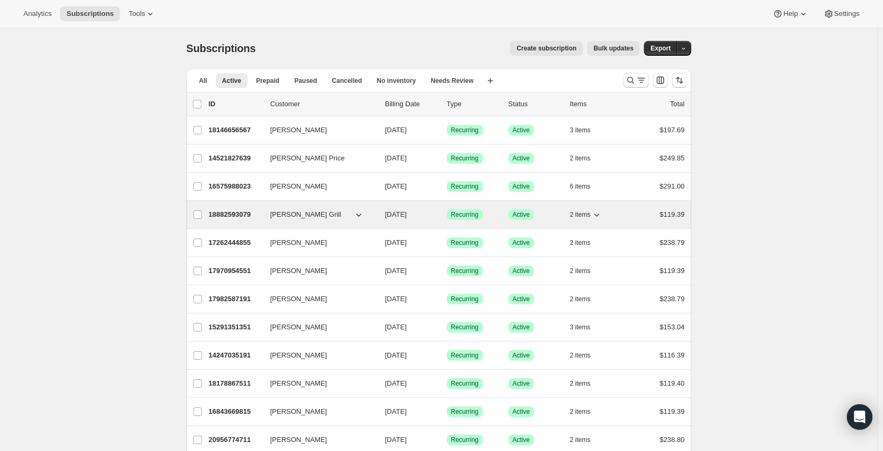
click at [250, 212] on p "18882593079" at bounding box center [235, 214] width 53 height 11
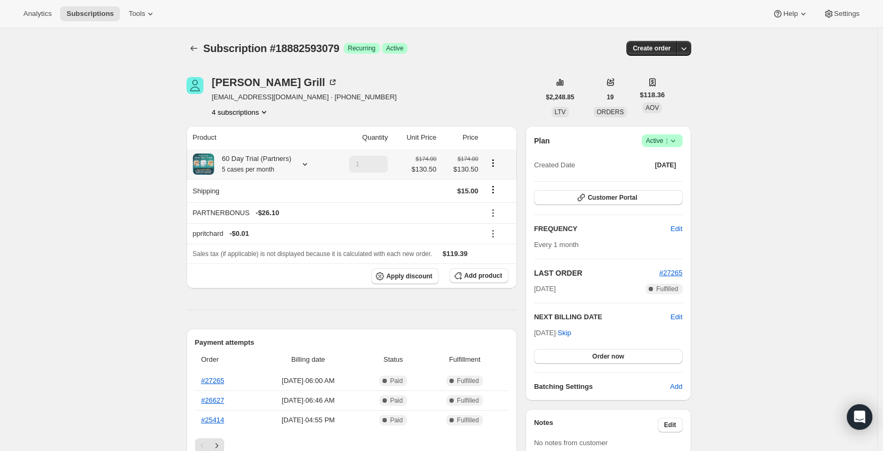
click at [307, 163] on icon at bounding box center [305, 164] width 11 height 11
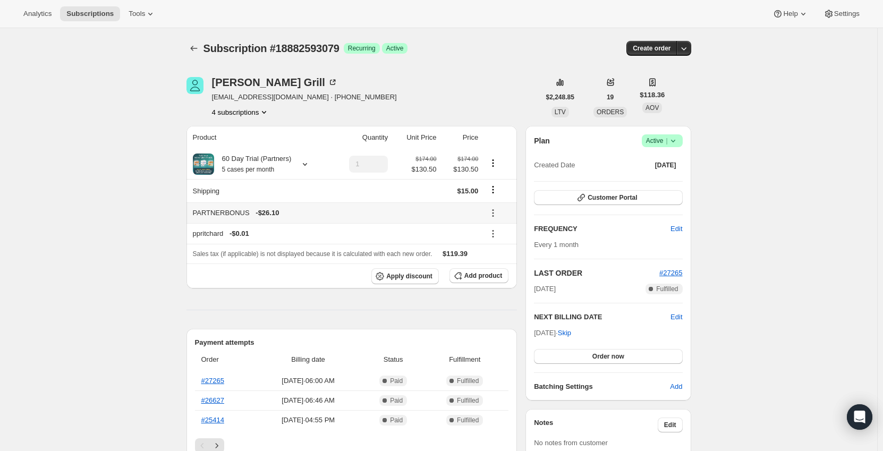
click at [495, 208] on icon at bounding box center [493, 213] width 11 height 11
click at [497, 248] on span "Remove" at bounding box center [501, 252] width 26 height 8
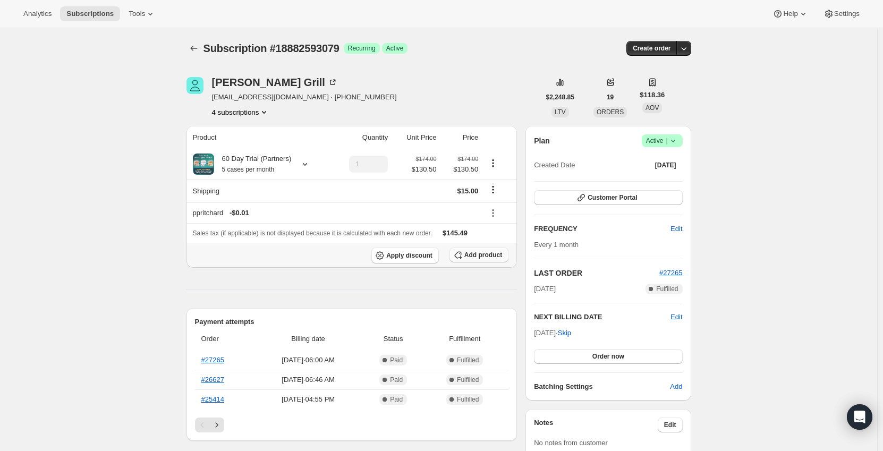
click at [489, 257] on span "Add product" at bounding box center [483, 255] width 38 height 9
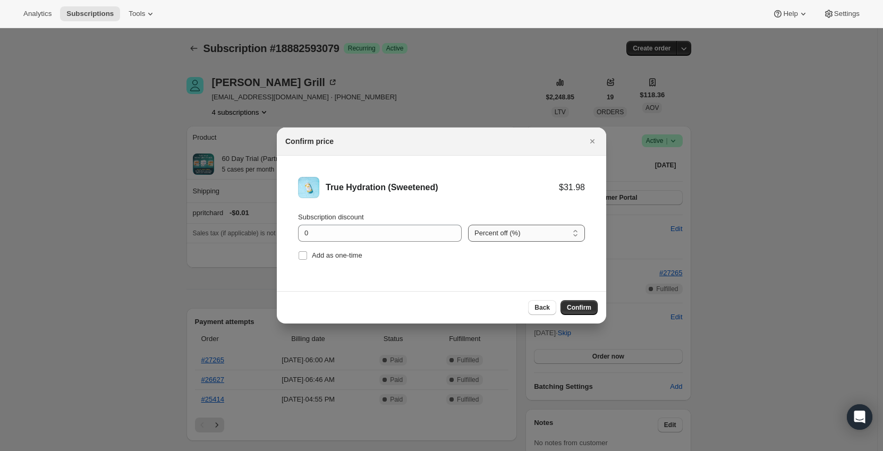
drag, startPoint x: 518, startPoint y: 231, endPoint x: 515, endPoint y: 240, distance: 9.9
click at [518, 231] on select "Percent off (%) Amount off ($)" at bounding box center [526, 233] width 117 height 17
select select "fixed"
click at [468, 225] on select "Percent off (%) Amount off ($)" at bounding box center [526, 233] width 117 height 17
drag, startPoint x: 359, startPoint y: 232, endPoint x: 275, endPoint y: 235, distance: 84.0
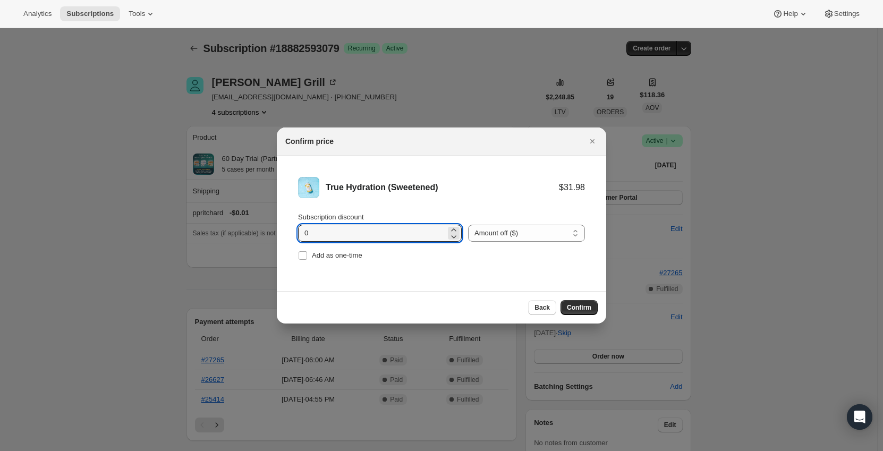
type input "11.1"
click at [388, 271] on li "True Hydration (Sweetened) $31.98 $20.88 Subscription discount 11.1 Percent off…" at bounding box center [441, 220] width 329 height 129
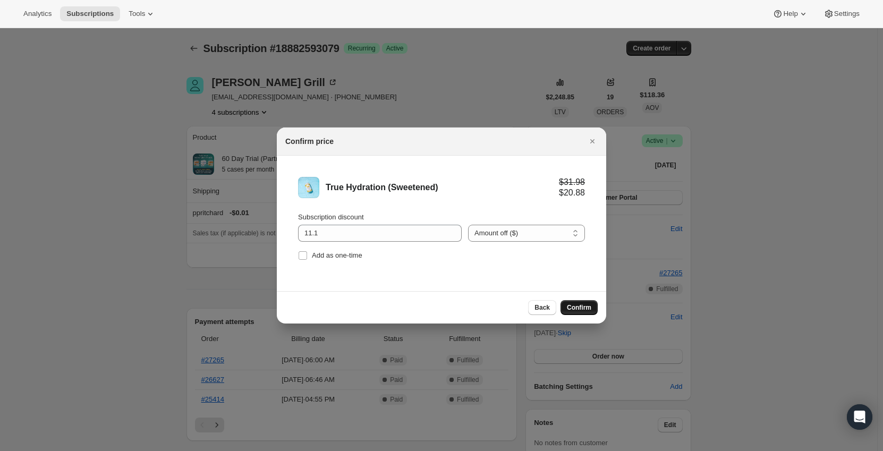
click at [568, 307] on button "Confirm" at bounding box center [579, 307] width 37 height 15
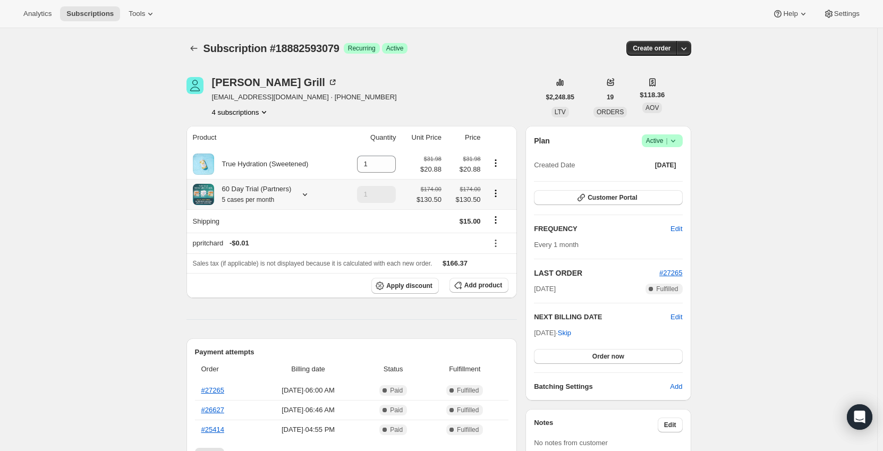
click at [303, 196] on icon at bounding box center [305, 194] width 11 height 11
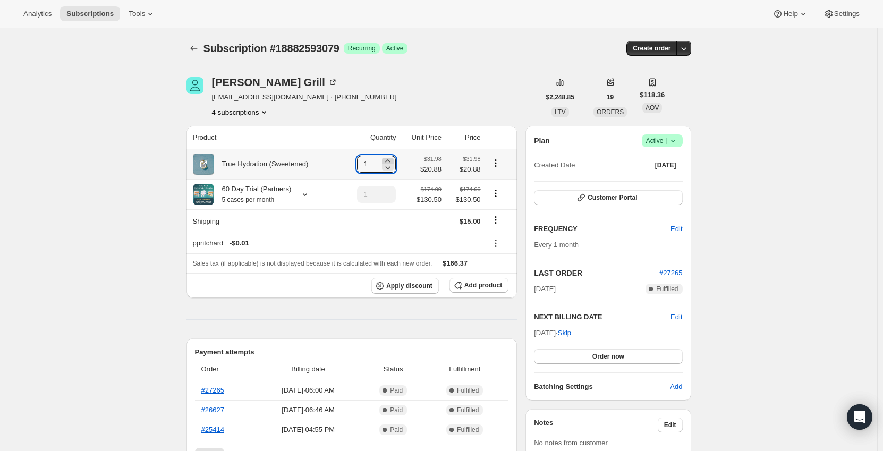
click at [391, 160] on icon at bounding box center [388, 160] width 5 height 3
click at [386, 162] on icon at bounding box center [388, 161] width 11 height 11
type input "5"
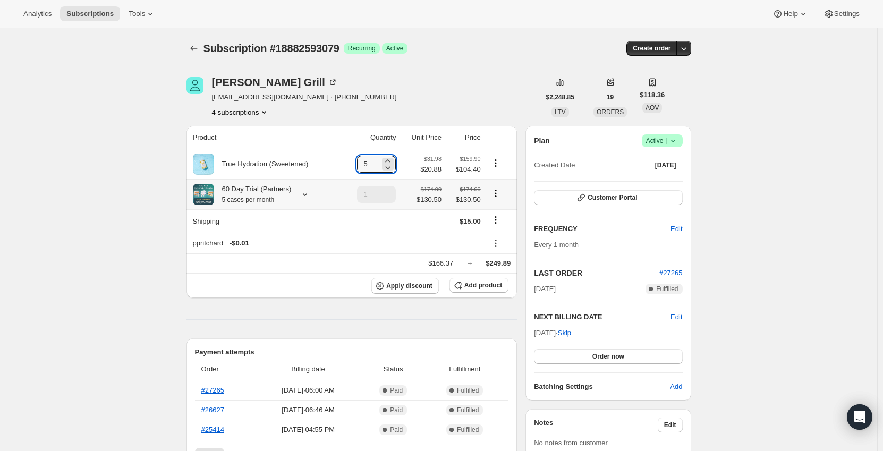
click at [497, 193] on icon "Product actions" at bounding box center [496, 193] width 11 height 11
click at [499, 232] on span "Remove" at bounding box center [498, 233] width 26 height 8
type input "0"
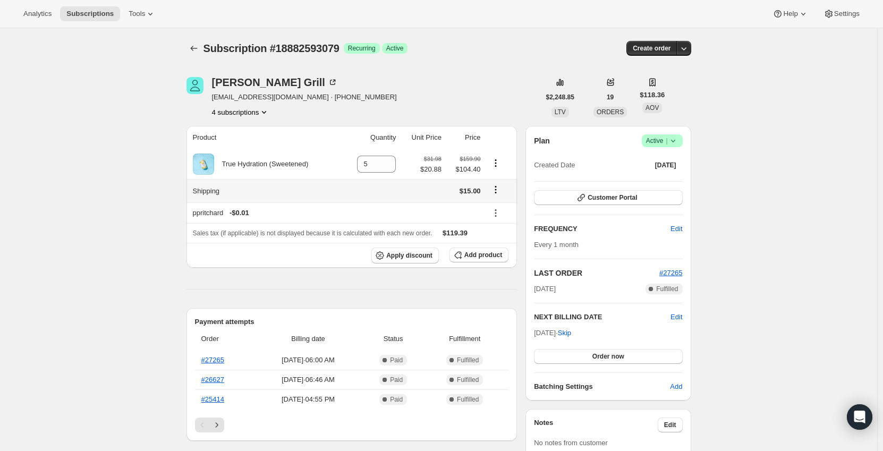
click at [499, 189] on icon "Shipping actions" at bounding box center [496, 189] width 11 height 11
click at [496, 209] on span "Edit shipping rate" at bounding box center [497, 211] width 53 height 8
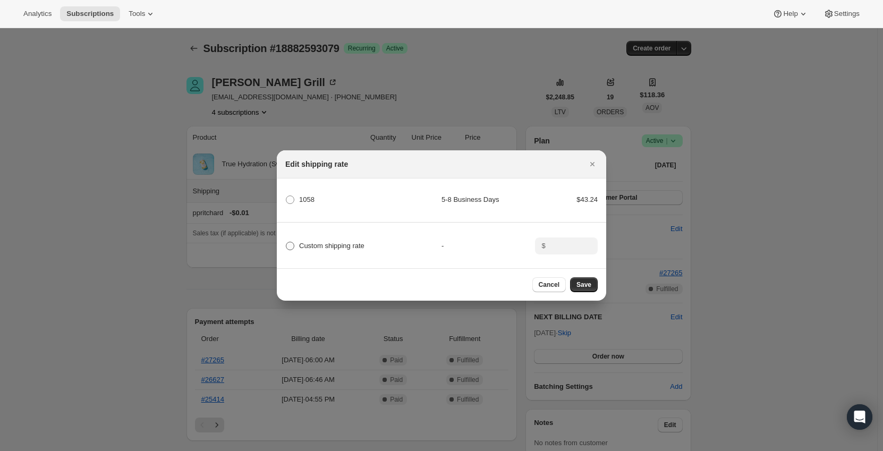
click at [324, 243] on span "Custom shipping rate" at bounding box center [331, 246] width 65 height 8
click at [286, 242] on input "Custom shipping rate" at bounding box center [286, 242] width 1 height 1
radio input "true"
click at [563, 242] on input ":r4fv:" at bounding box center [565, 246] width 33 height 17
type input "0"
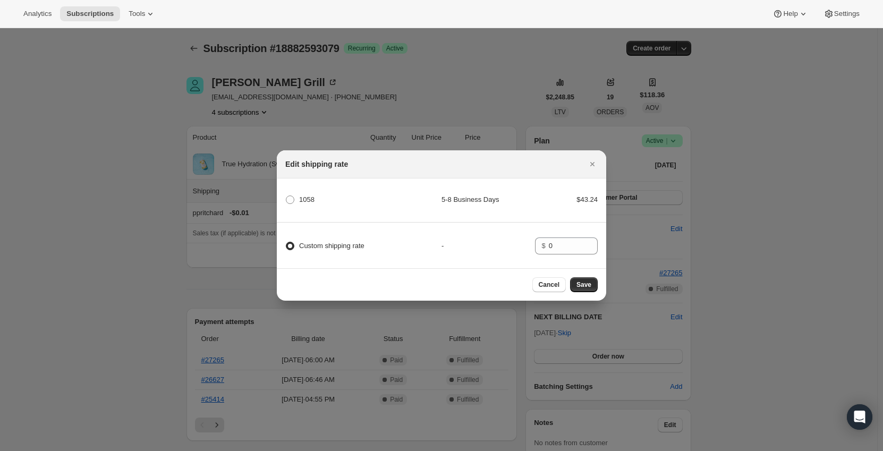
click at [490, 231] on div "Custom shipping rate - $ 0" at bounding box center [441, 241] width 333 height 37
click at [585, 288] on span "Save" at bounding box center [584, 285] width 15 height 9
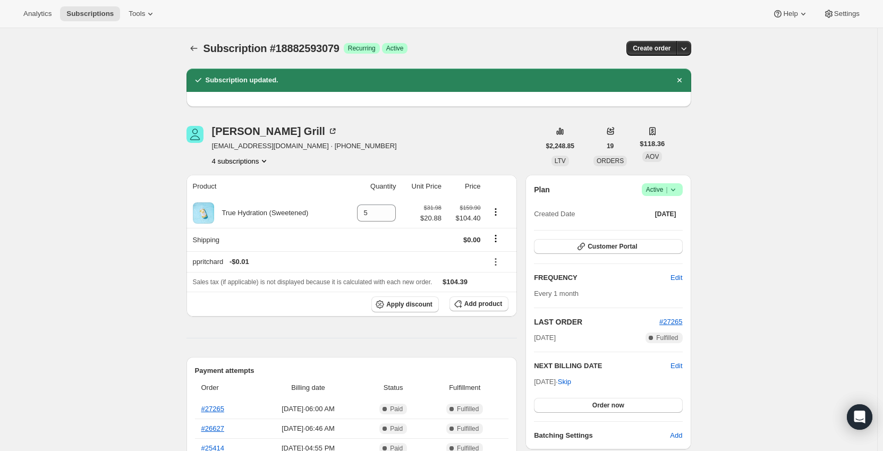
click at [195, 49] on icon "Subscriptions" at bounding box center [194, 48] width 11 height 11
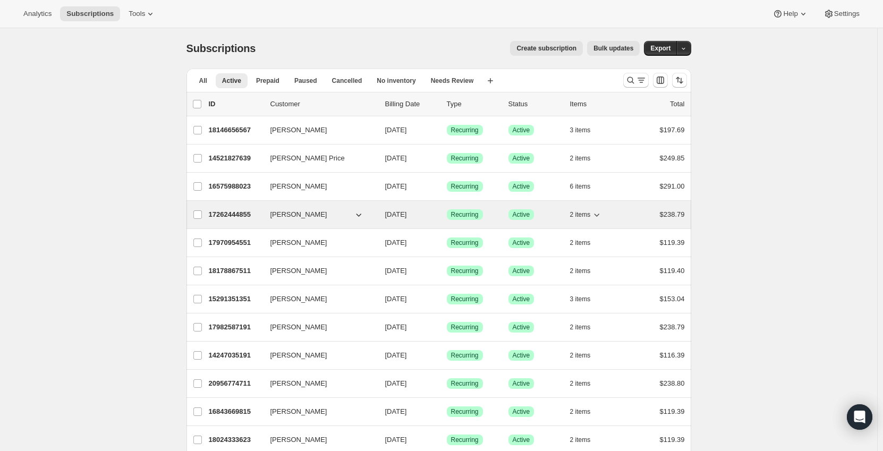
click at [240, 210] on p "17262444855" at bounding box center [235, 214] width 53 height 11
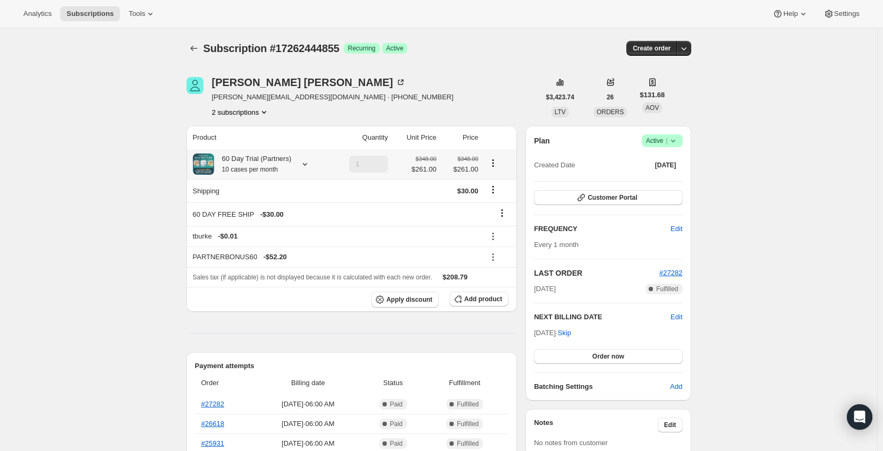
click at [278, 160] on div "60 Day Trial (Partners) 10 cases per month" at bounding box center [253, 164] width 78 height 21
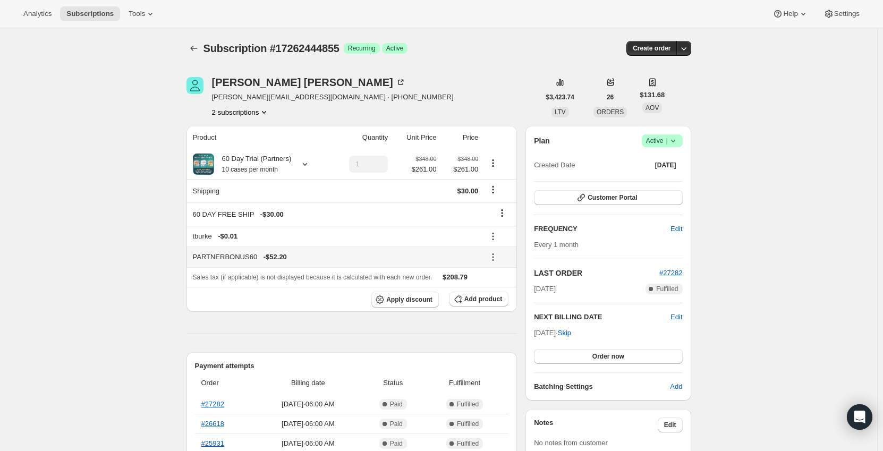
click at [501, 256] on button at bounding box center [493, 257] width 17 height 12
click at [493, 298] on span "Remove" at bounding box center [501, 295] width 26 height 8
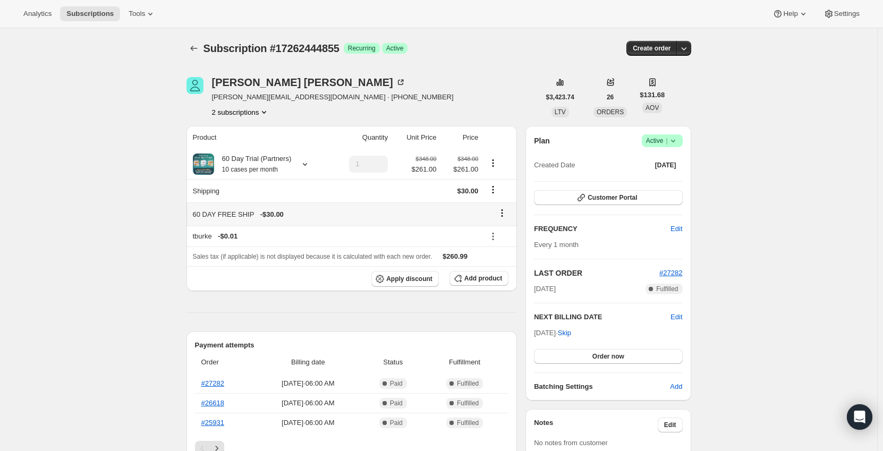
click at [502, 214] on icon at bounding box center [502, 213] width 11 height 11
click at [500, 237] on span "Remove" at bounding box center [506, 234] width 26 height 8
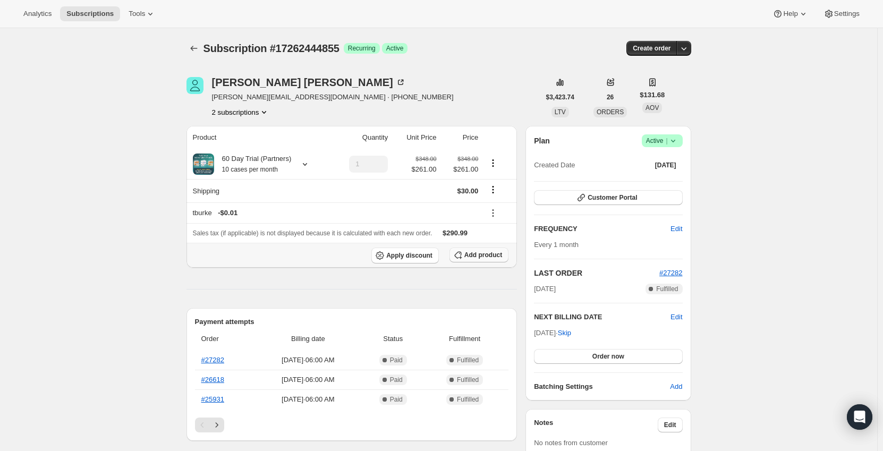
click at [477, 253] on span "Add product" at bounding box center [483, 255] width 38 height 9
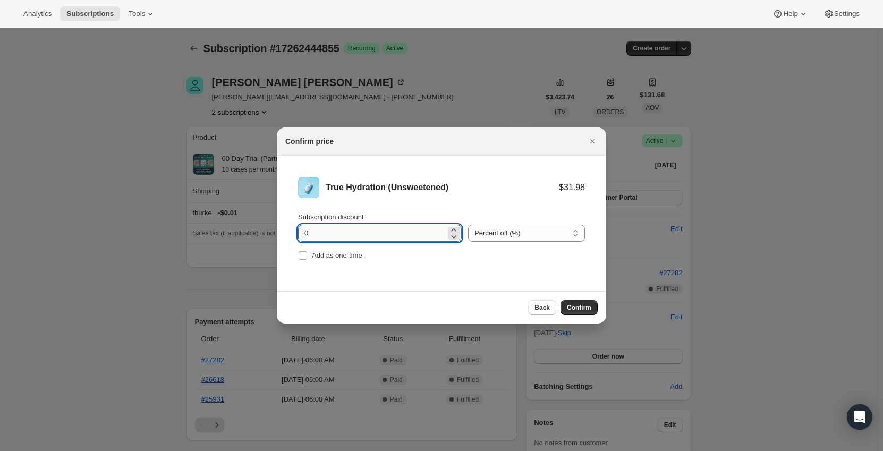
click at [357, 225] on input "0" at bounding box center [372, 233] width 148 height 17
drag, startPoint x: 343, startPoint y: 232, endPoint x: 274, endPoint y: 231, distance: 69.6
type input "11.1"
drag, startPoint x: 526, startPoint y: 229, endPoint x: 526, endPoint y: 237, distance: 8.5
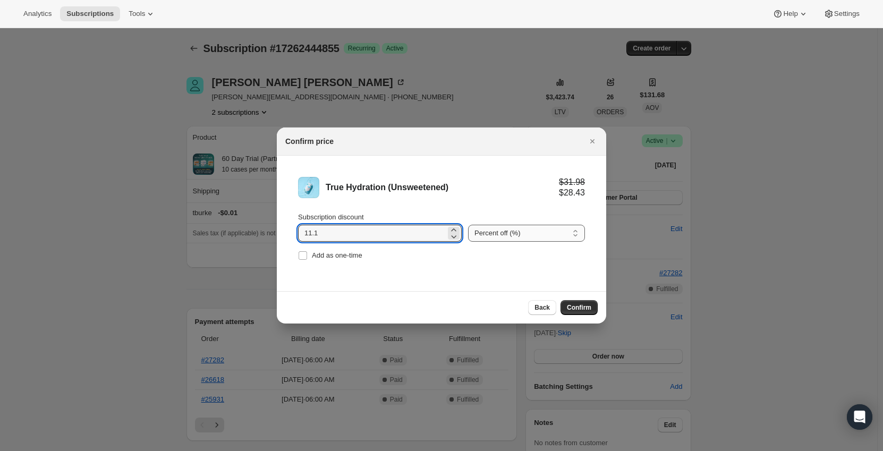
click at [526, 229] on select "Percent off (%) Amount off ($)" at bounding box center [526, 233] width 117 height 17
select select "fixed"
click at [468, 225] on select "Percent off (%) Amount off ($)" at bounding box center [526, 233] width 117 height 17
drag, startPoint x: 505, startPoint y: 288, endPoint x: 504, endPoint y: 278, distance: 10.2
click at [504, 286] on div "True Hydration (Unsweetened) $31.98 $20.88 Subscription discount 11.1 Percent o…" at bounding box center [441, 224] width 329 height 136
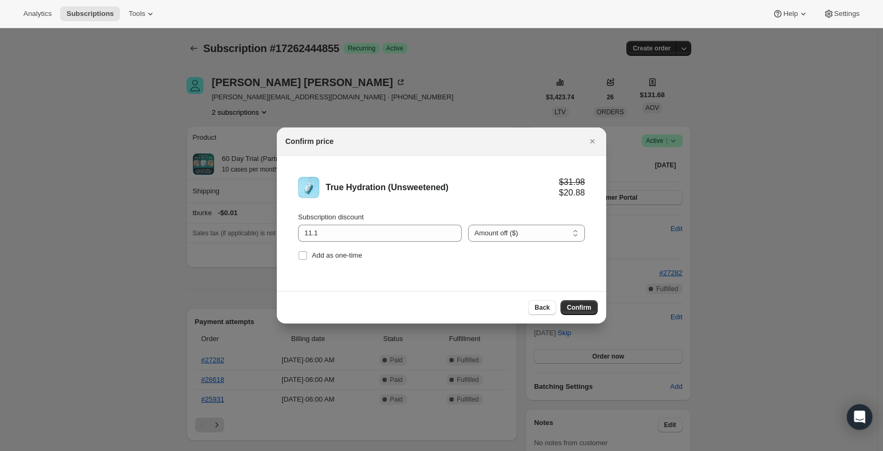
click at [576, 309] on span "Confirm" at bounding box center [579, 307] width 24 height 9
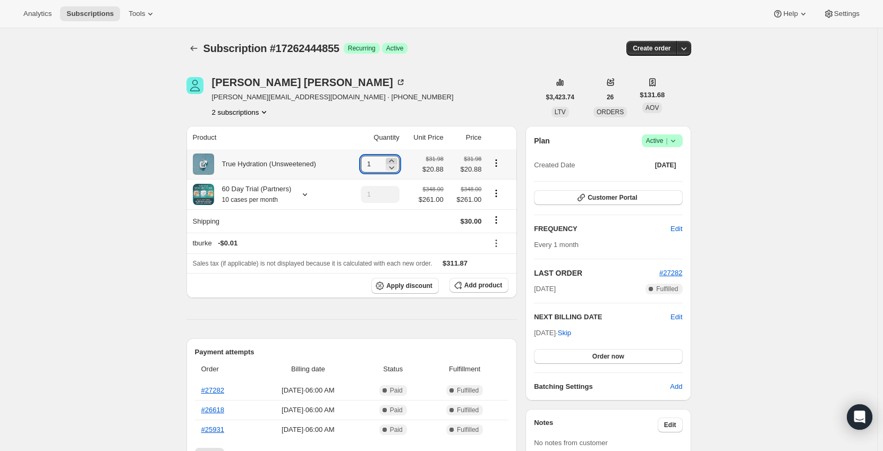
click at [396, 158] on icon at bounding box center [391, 161] width 11 height 11
drag, startPoint x: 379, startPoint y: 162, endPoint x: 331, endPoint y: 163, distance: 48.4
click at [331, 163] on tr "True Hydration (Unsweetened) 2 $31.98 $20.88 $63.96 $41.76" at bounding box center [352, 164] width 331 height 30
type input "10"
click at [387, 206] on td "1" at bounding box center [375, 194] width 55 height 30
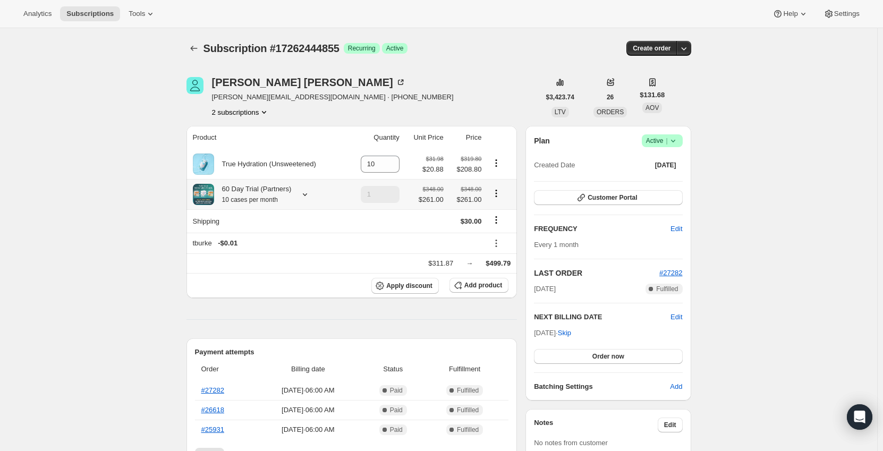
click at [304, 196] on icon at bounding box center [305, 194] width 4 height 3
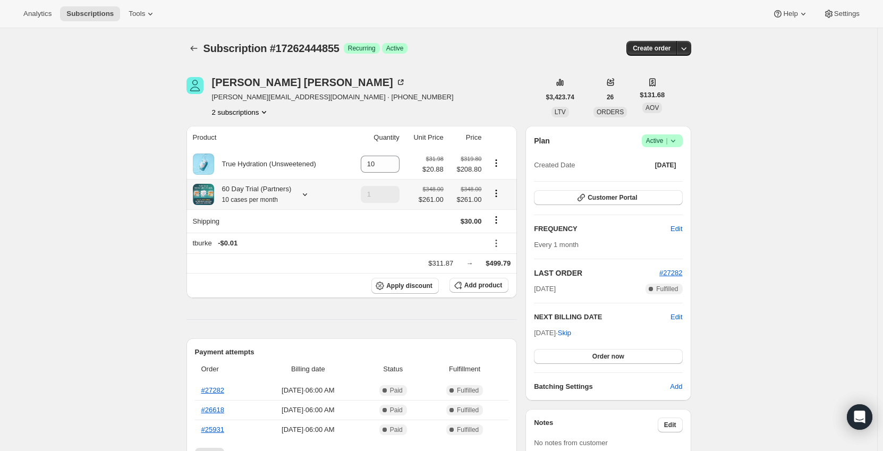
click at [496, 190] on icon "Product actions" at bounding box center [496, 193] width 11 height 11
click at [496, 231] on span "Remove" at bounding box center [499, 233] width 26 height 8
type input "0"
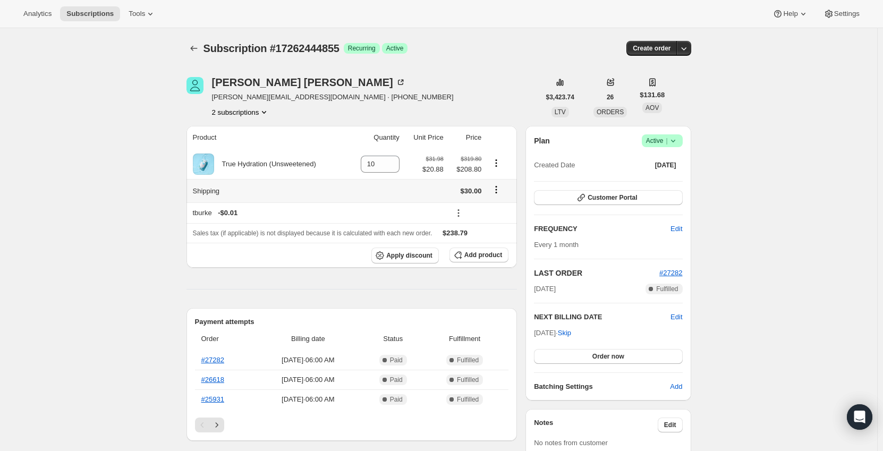
click at [495, 190] on icon "Shipping actions" at bounding box center [496, 189] width 11 height 11
click at [500, 207] on span "Edit shipping rate" at bounding box center [498, 211] width 53 height 8
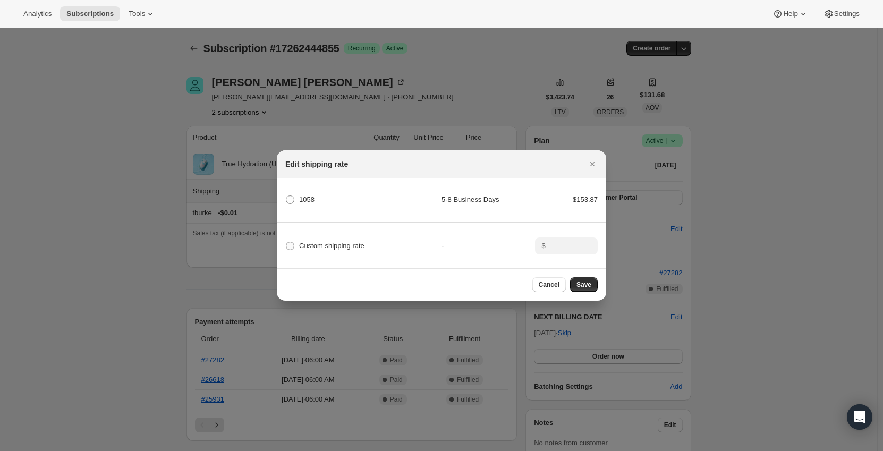
click at [326, 243] on span "Custom shipping rate" at bounding box center [331, 246] width 65 height 8
click at [286, 242] on input "Custom shipping rate" at bounding box center [286, 242] width 1 height 1
radio input "true"
click at [568, 247] on input ":r5hf:" at bounding box center [565, 246] width 33 height 17
type input "0"
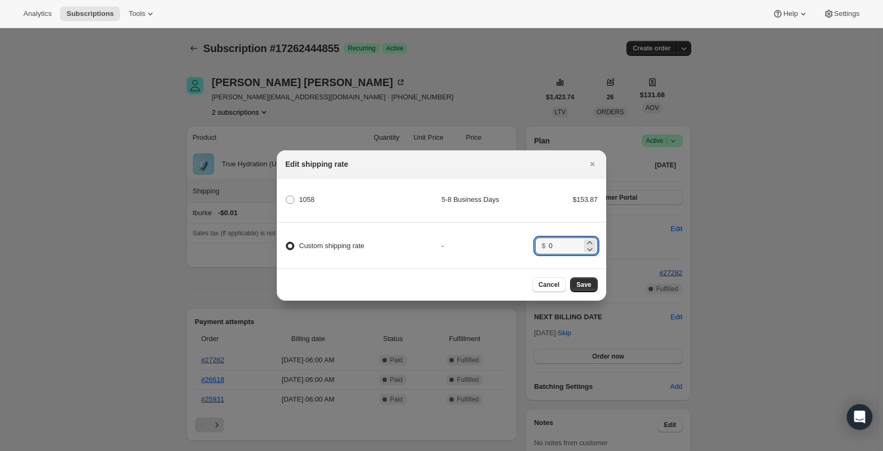
click at [504, 249] on div "Custom shipping rate - $ 0" at bounding box center [441, 241] width 333 height 37
click at [573, 289] on button "Save" at bounding box center [584, 284] width 28 height 15
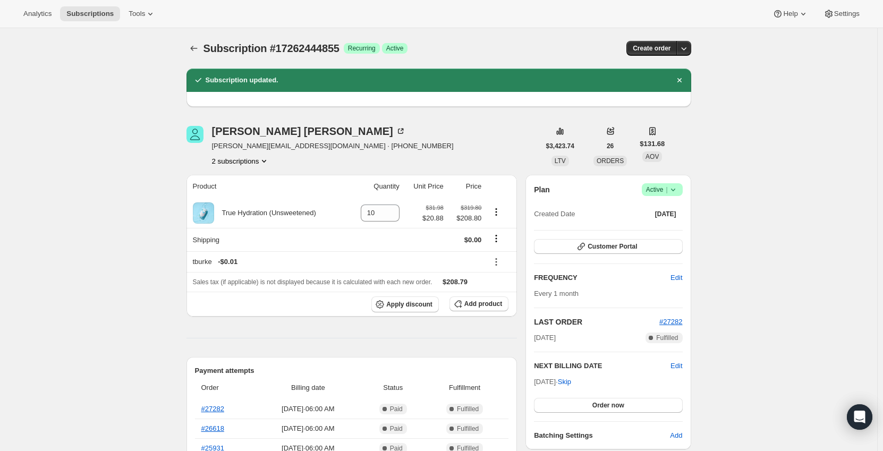
click at [195, 48] on icon "Subscriptions" at bounding box center [194, 48] width 11 height 11
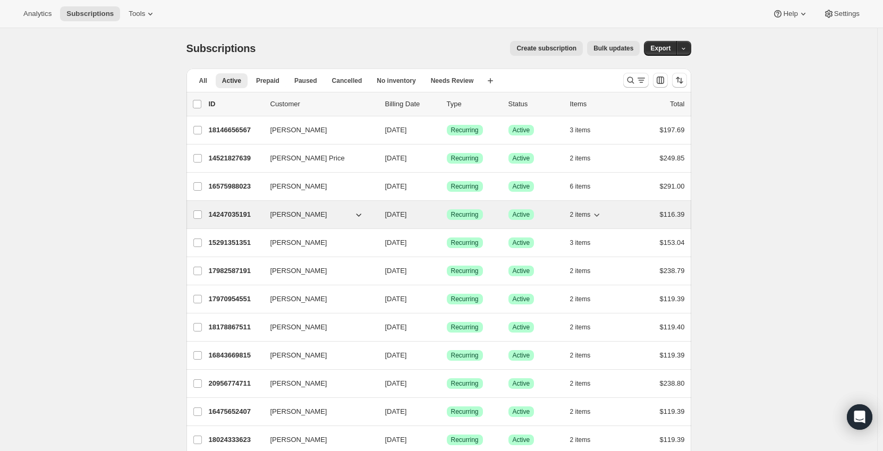
click at [258, 218] on p "14247035191" at bounding box center [235, 214] width 53 height 11
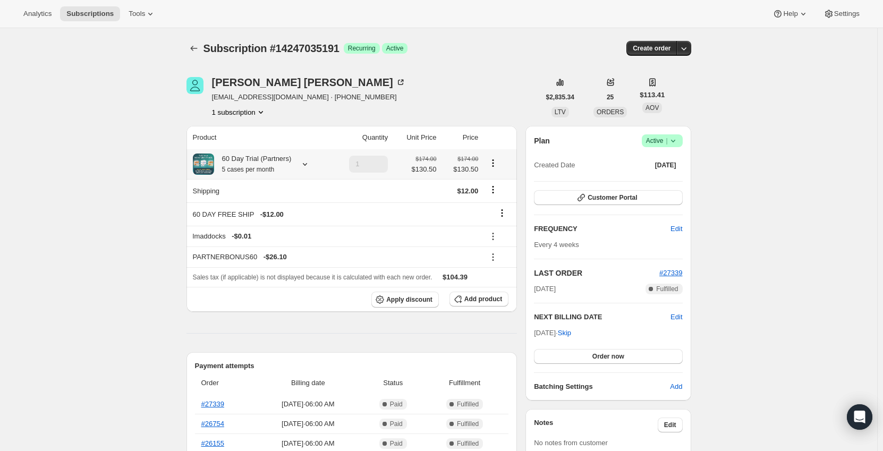
click at [295, 165] on div at bounding box center [302, 164] width 15 height 11
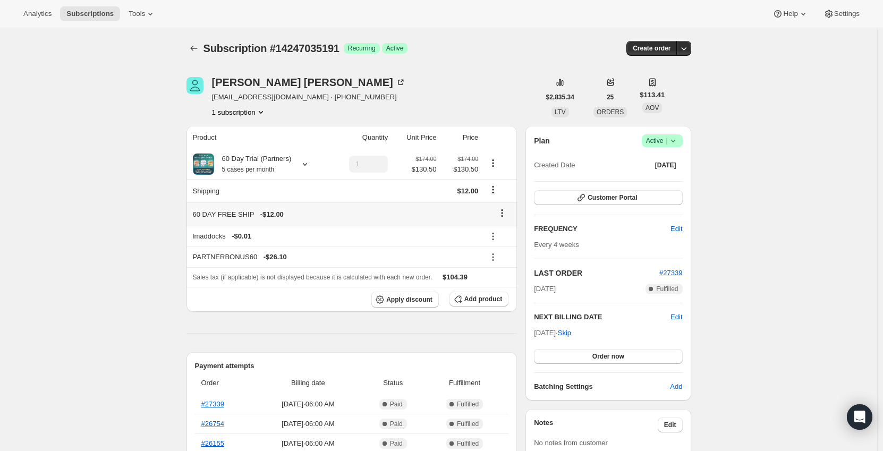
click at [505, 211] on icon at bounding box center [502, 213] width 11 height 11
click at [502, 237] on span "Remove" at bounding box center [506, 234] width 26 height 8
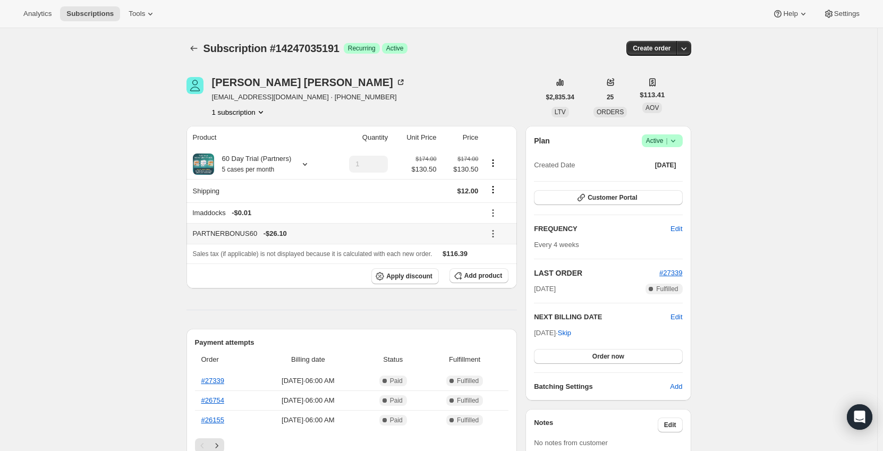
click at [489, 232] on icon at bounding box center [493, 234] width 11 height 11
click at [497, 276] on span "Remove" at bounding box center [501, 272] width 26 height 8
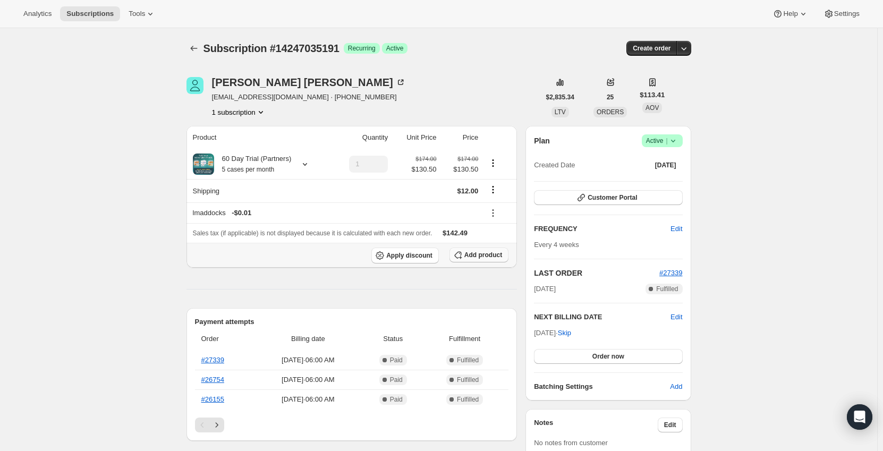
click at [472, 259] on span "Add product" at bounding box center [483, 255] width 38 height 9
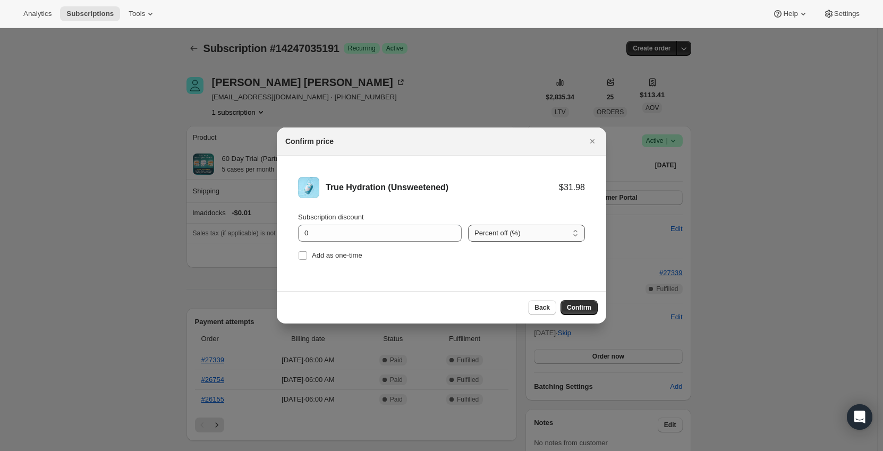
click at [508, 241] on select "Percent off (%) Amount off ($)" at bounding box center [526, 233] width 117 height 17
select select "fixed"
click at [468, 225] on select "Percent off (%) Amount off ($)" at bounding box center [526, 233] width 117 height 17
drag, startPoint x: 396, startPoint y: 240, endPoint x: 205, endPoint y: 238, distance: 190.8
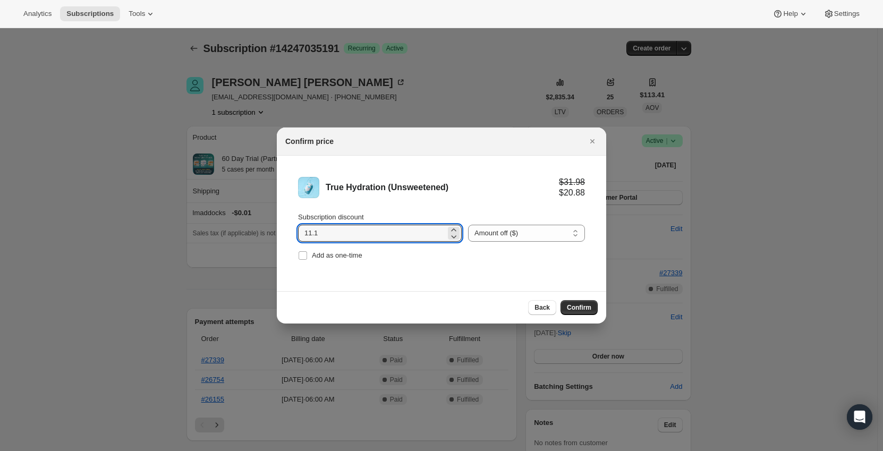
type input "11.1"
click at [409, 292] on div "Back Confirm" at bounding box center [441, 307] width 329 height 32
click at [569, 308] on span "Confirm" at bounding box center [579, 307] width 24 height 9
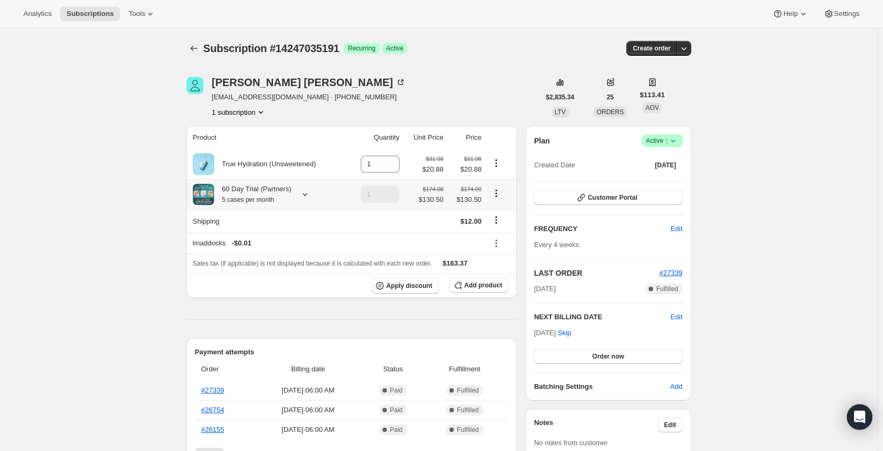
click at [498, 193] on icon "Product actions" at bounding box center [496, 193] width 11 height 11
click at [393, 159] on icon at bounding box center [391, 161] width 11 height 11
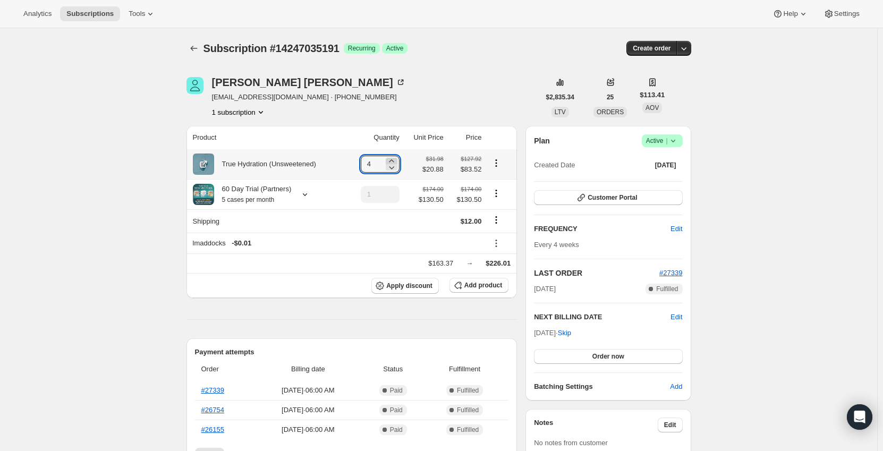
type input "5"
click at [302, 197] on icon at bounding box center [305, 194] width 11 height 11
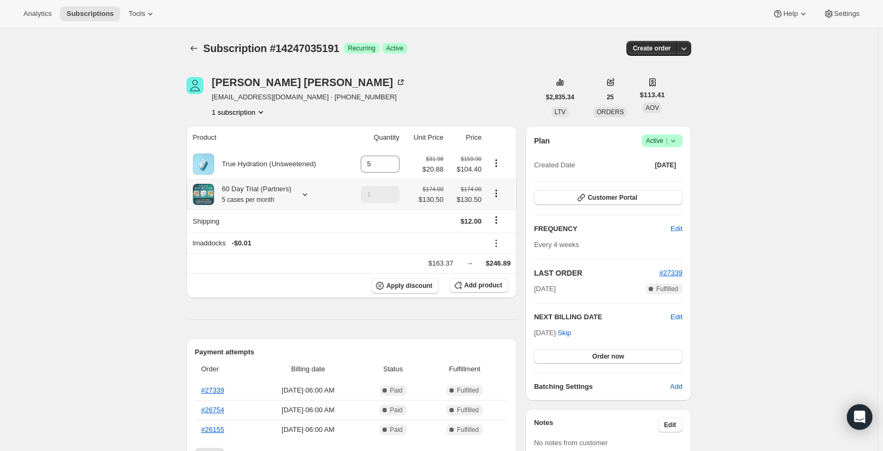
click at [497, 197] on icon "Product actions" at bounding box center [496, 193] width 11 height 11
click at [504, 233] on span "Remove" at bounding box center [499, 233] width 26 height 8
type input "0"
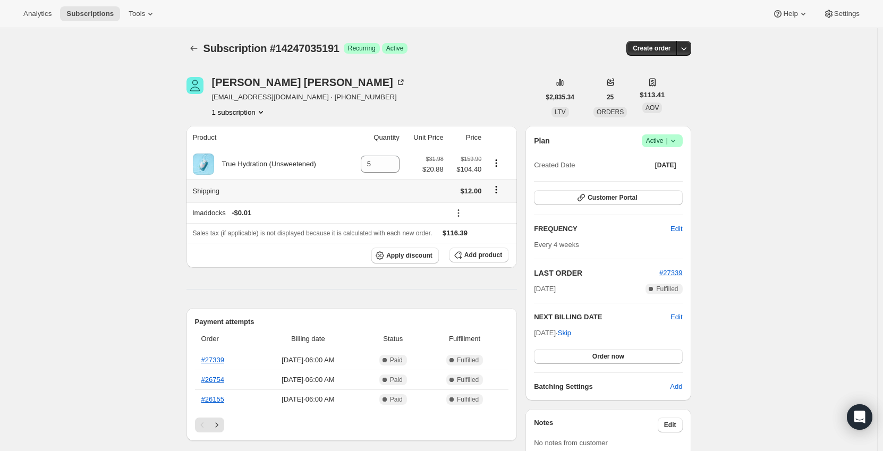
click at [496, 190] on icon "Shipping actions" at bounding box center [496, 189] width 11 height 11
click at [489, 208] on span "Edit shipping rate" at bounding box center [498, 211] width 53 height 8
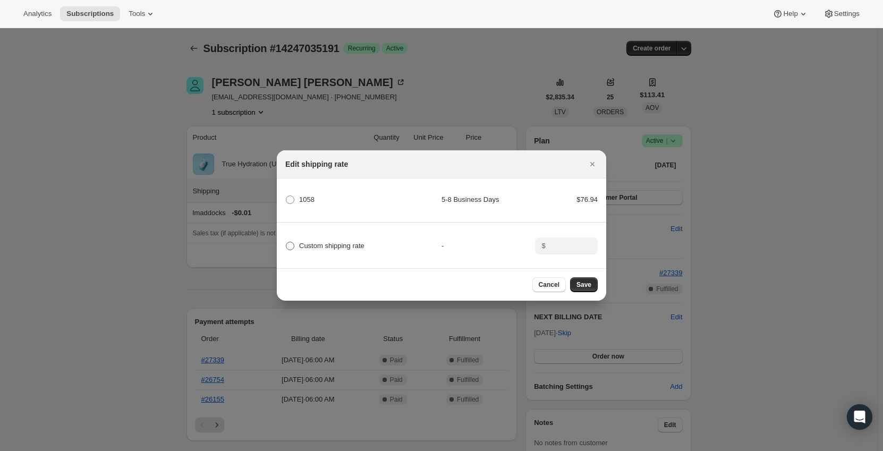
click at [320, 244] on span "Custom shipping rate" at bounding box center [331, 246] width 65 height 8
click at [286, 242] on input "Custom shipping rate" at bounding box center [286, 242] width 1 height 1
radio input "true"
click at [557, 241] on input ":r6iv:" at bounding box center [565, 246] width 33 height 17
type input "0"
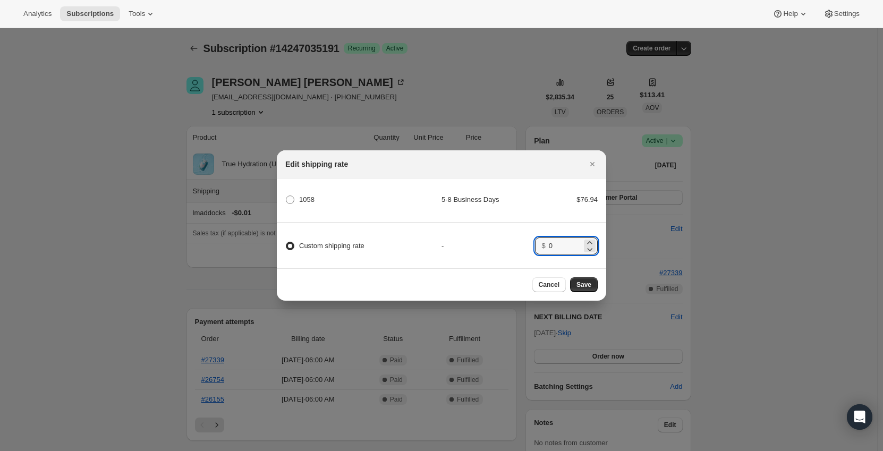
click at [527, 242] on div "-" at bounding box center [489, 246] width 94 height 11
drag, startPoint x: 604, startPoint y: 294, endPoint x: 591, endPoint y: 289, distance: 13.6
click at [601, 293] on div "Cancel Save" at bounding box center [441, 284] width 329 height 32
click at [590, 289] on span "Save" at bounding box center [584, 285] width 15 height 9
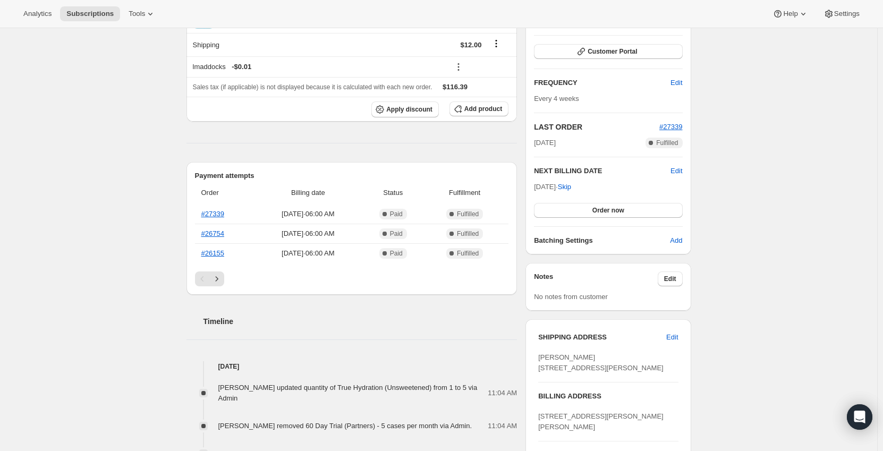
scroll to position [53, 0]
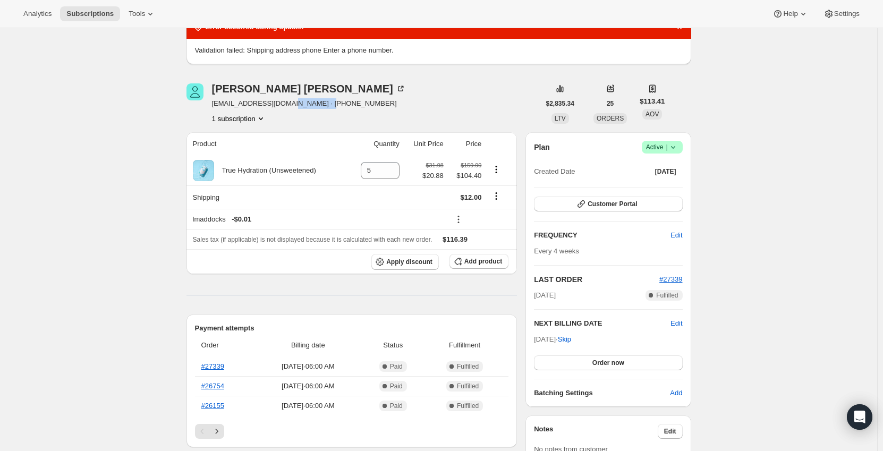
drag, startPoint x: 329, startPoint y: 104, endPoint x: 288, endPoint y: 104, distance: 41.5
click at [288, 104] on div "[PERSON_NAME] [EMAIL_ADDRESS][DOMAIN_NAME] · [PHONE_NUMBER] 1 subscription" at bounding box center [363, 103] width 353 height 40
copy span "14804529073"
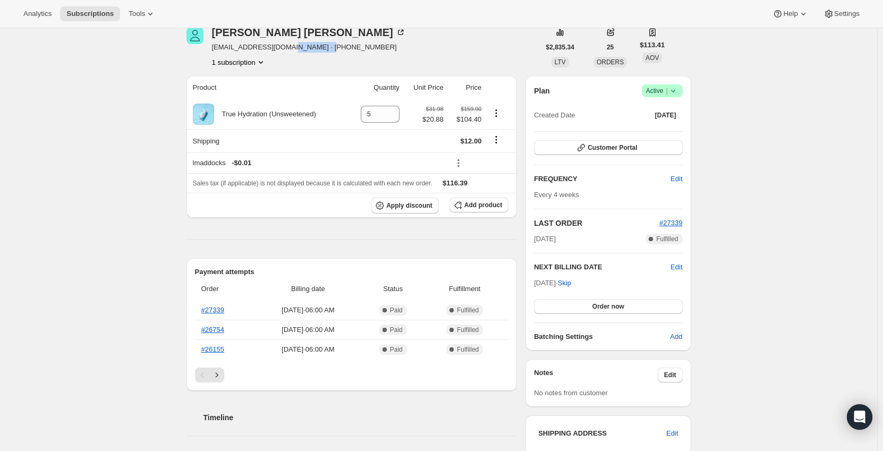
scroll to position [213, 0]
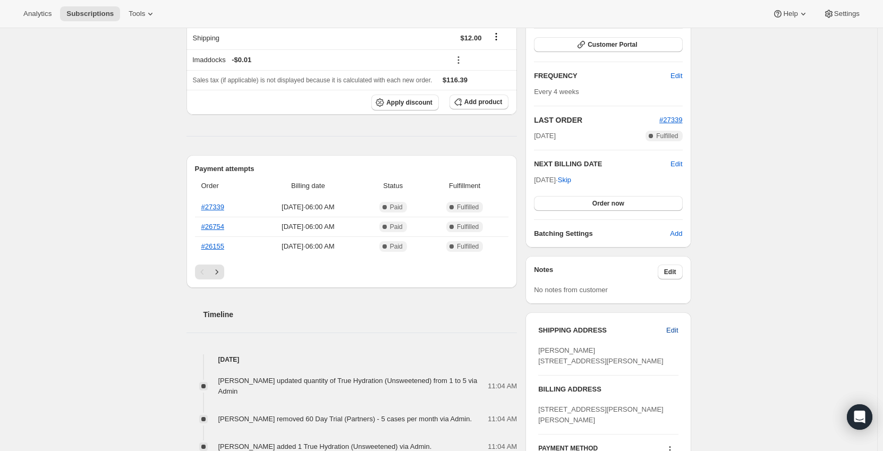
click at [673, 329] on span "Edit" at bounding box center [672, 330] width 12 height 11
select select "AZ"
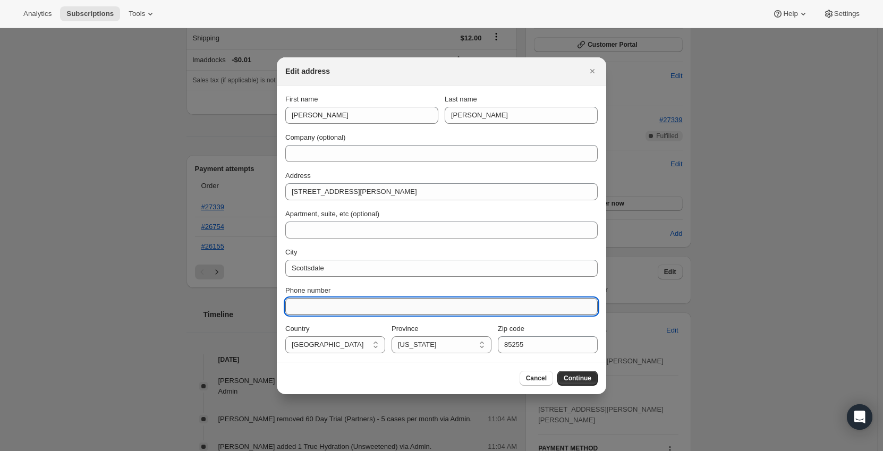
click at [342, 299] on input "Phone number" at bounding box center [441, 306] width 312 height 17
paste input "14804529073"
type input "14804529073"
click at [583, 385] on button "Continue" at bounding box center [577, 378] width 40 height 15
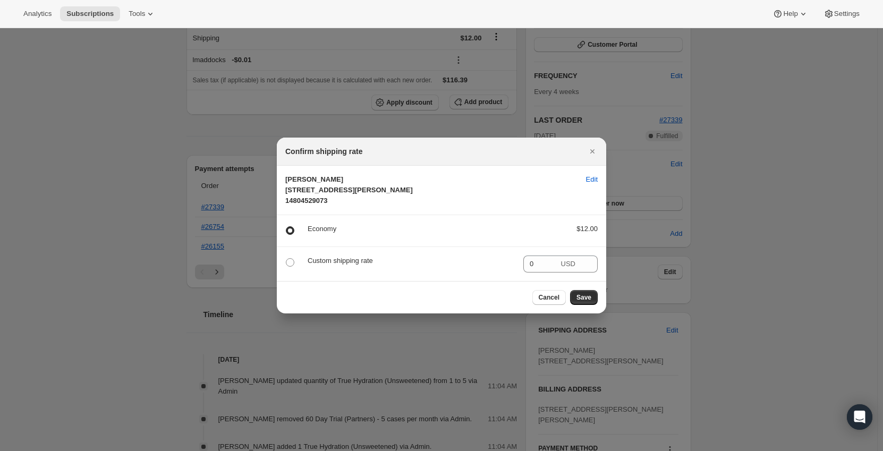
click at [331, 266] on p "Custom shipping rate" at bounding box center [411, 261] width 207 height 11
click at [291, 267] on span ":r6jv:" at bounding box center [290, 262] width 9 height 9
click at [286, 259] on input ":r6jv:" at bounding box center [286, 258] width 1 height 1
radio input "true"
radio input "false"
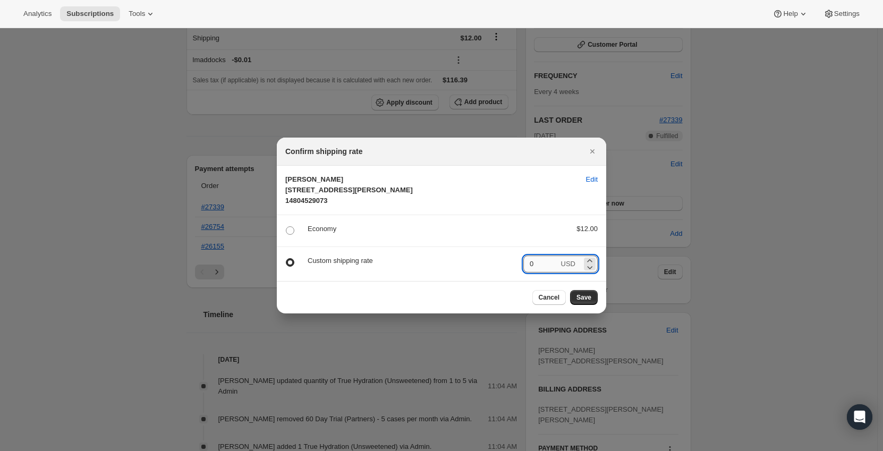
click at [547, 273] on input "0" at bounding box center [541, 264] width 36 height 17
click at [588, 302] on span "Save" at bounding box center [584, 297] width 15 height 9
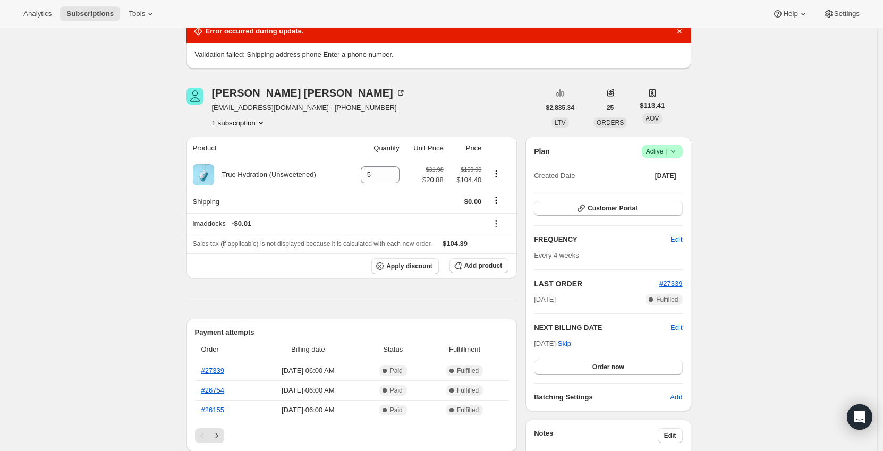
scroll to position [0, 0]
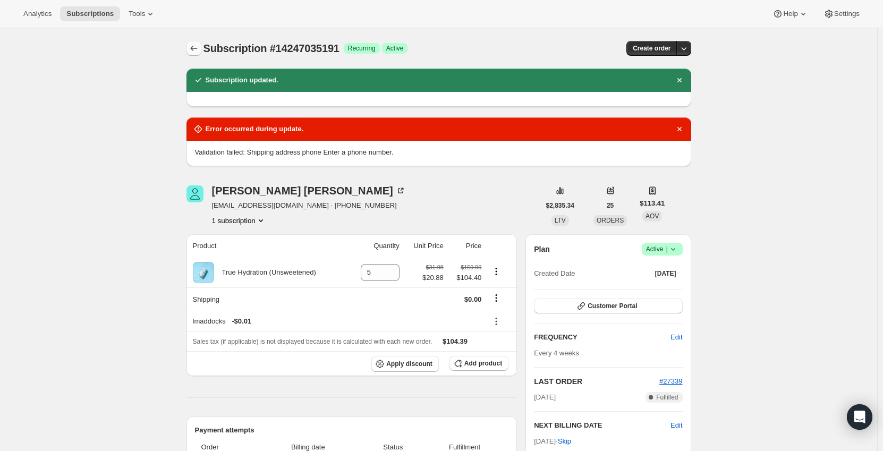
click at [199, 47] on icon "Subscriptions" at bounding box center [194, 48] width 11 height 11
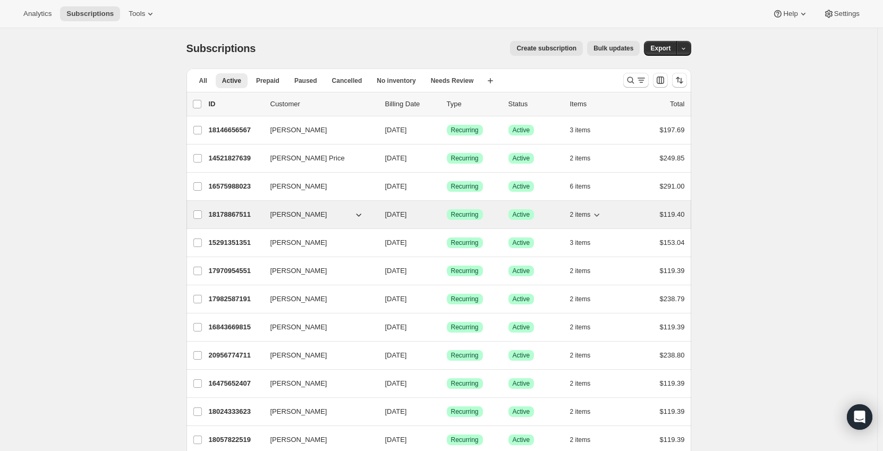
click at [228, 214] on p "18178867511" at bounding box center [235, 214] width 53 height 11
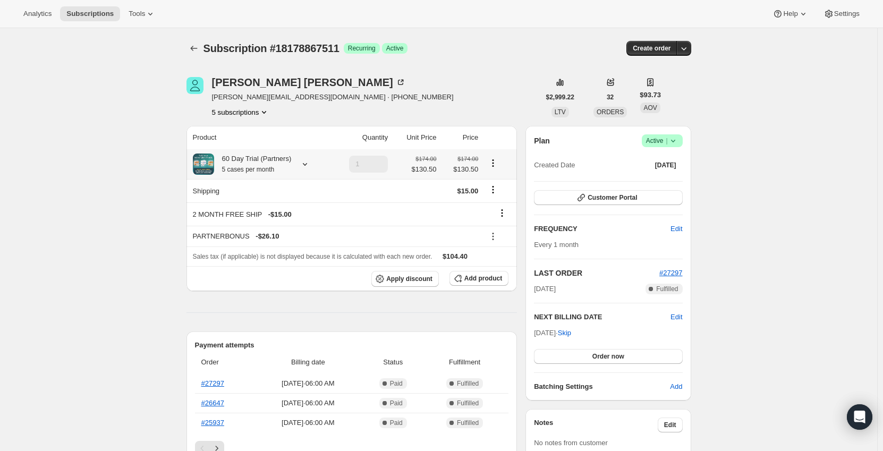
click at [304, 169] on icon at bounding box center [305, 164] width 11 height 11
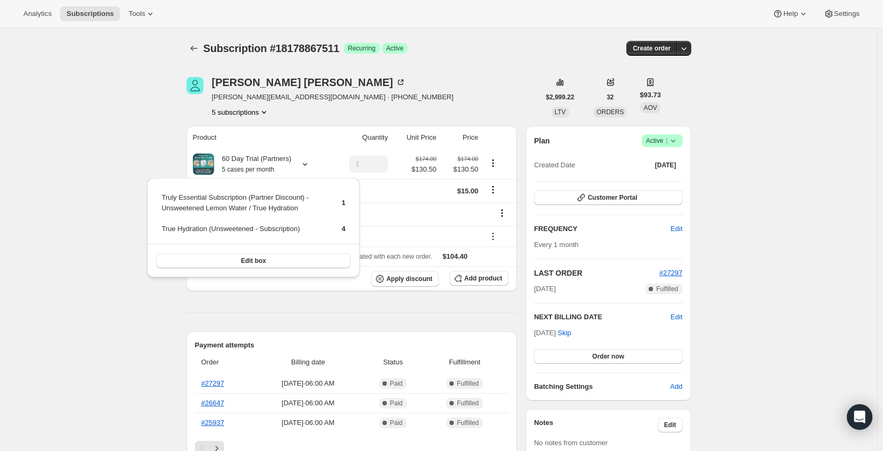
click at [93, 146] on div "Subscription #18178867511. This page is ready Subscription #18178867511 Success…" at bounding box center [438, 459] width 877 height 863
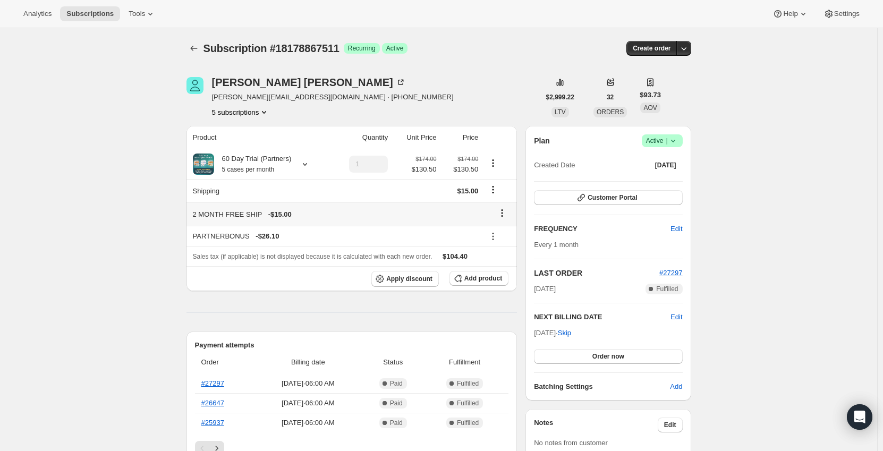
click at [506, 213] on icon at bounding box center [502, 213] width 11 height 11
click at [512, 235] on span "Remove" at bounding box center [506, 234] width 26 height 8
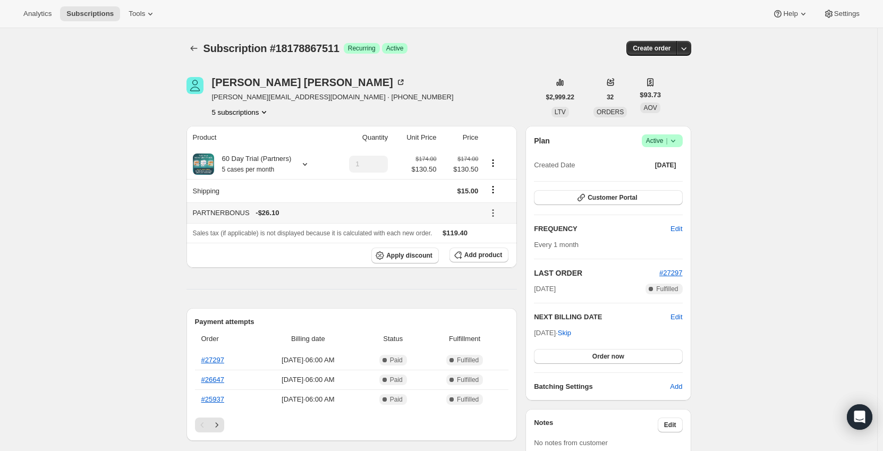
click at [496, 211] on icon at bounding box center [493, 213] width 11 height 11
click at [503, 253] on span "Remove" at bounding box center [501, 252] width 26 height 8
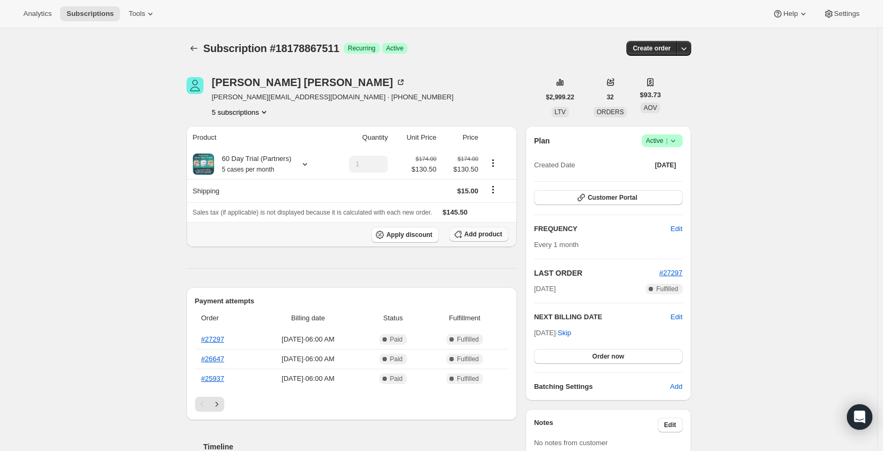
click at [479, 235] on span "Add product" at bounding box center [483, 234] width 38 height 9
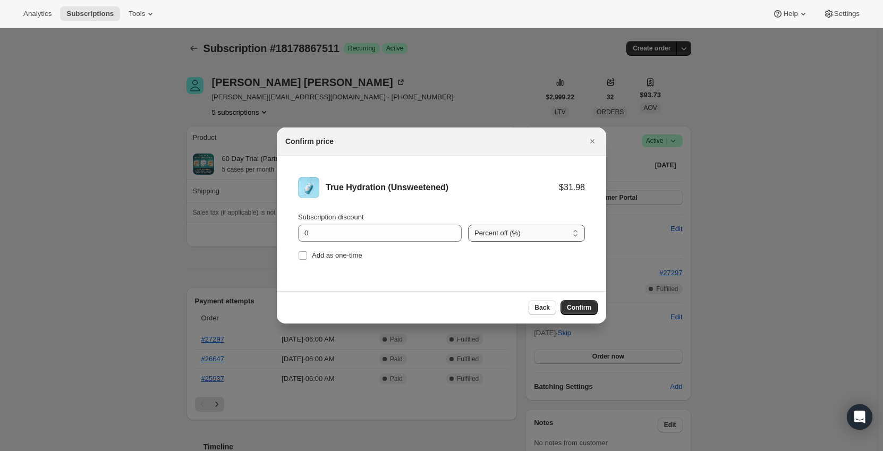
click at [487, 231] on select "Percent off (%) Amount off ($)" at bounding box center [526, 233] width 117 height 17
select select "fixed"
click at [468, 225] on select "Percent off (%) Amount off ($)" at bounding box center [526, 233] width 117 height 17
drag, startPoint x: 371, startPoint y: 239, endPoint x: 249, endPoint y: 229, distance: 122.1
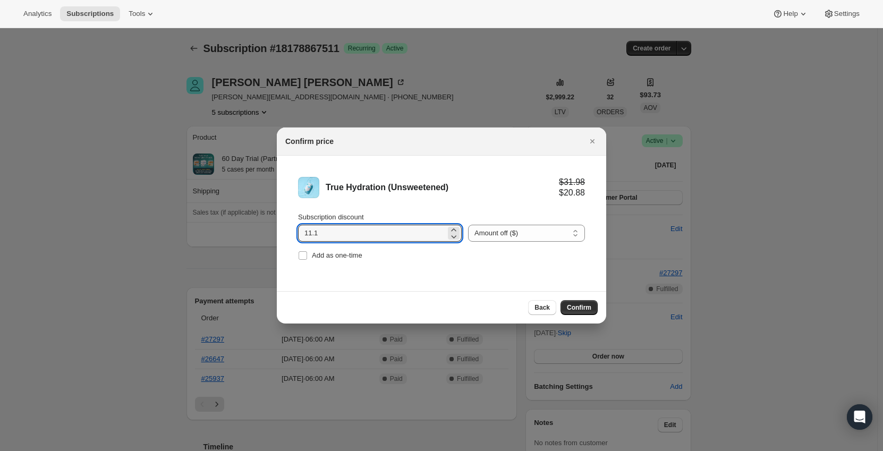
type input "11.1"
click at [423, 272] on li "True Hydration (Unsweetened) $31.98 $20.88 Subscription discount 11.1 Percent o…" at bounding box center [441, 220] width 329 height 129
click at [585, 304] on span "Confirm" at bounding box center [579, 307] width 24 height 9
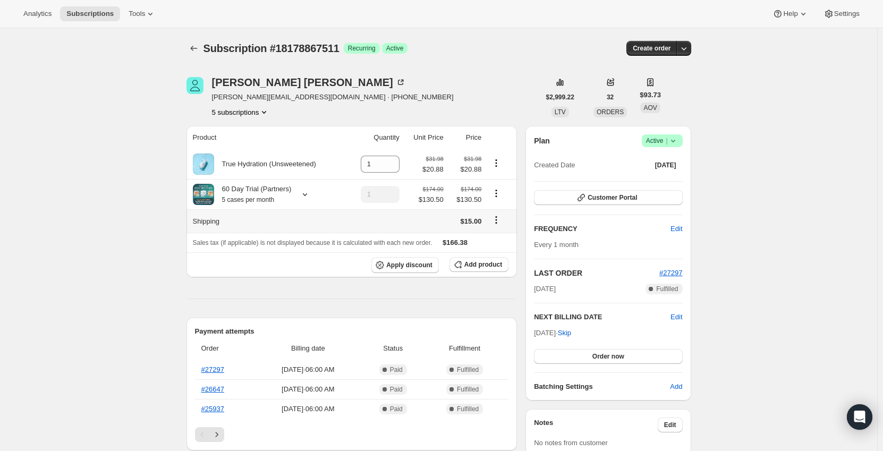
click at [495, 218] on icon "Shipping actions" at bounding box center [496, 220] width 11 height 11
click at [394, 159] on icon at bounding box center [391, 161] width 11 height 11
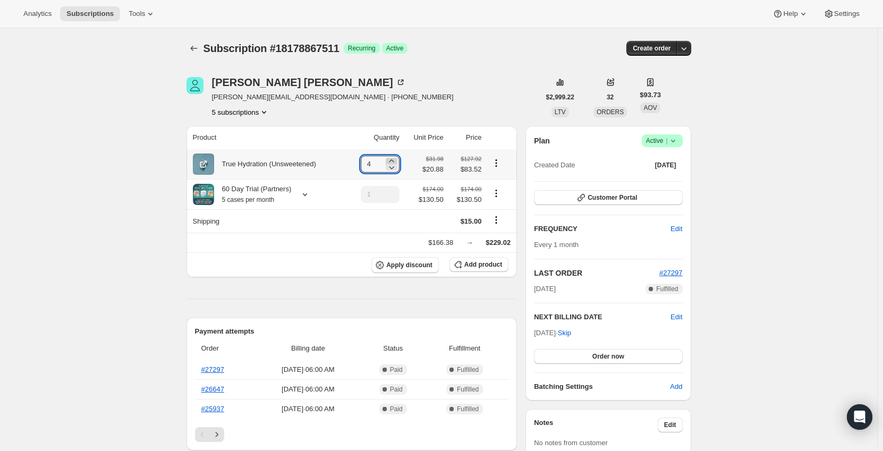
click at [394, 159] on icon at bounding box center [391, 161] width 11 height 11
type input "5"
click at [294, 195] on div "60 Day Trial (Partners) 5 cases per month" at bounding box center [269, 194] width 152 height 21
click at [303, 197] on icon at bounding box center [305, 194] width 11 height 11
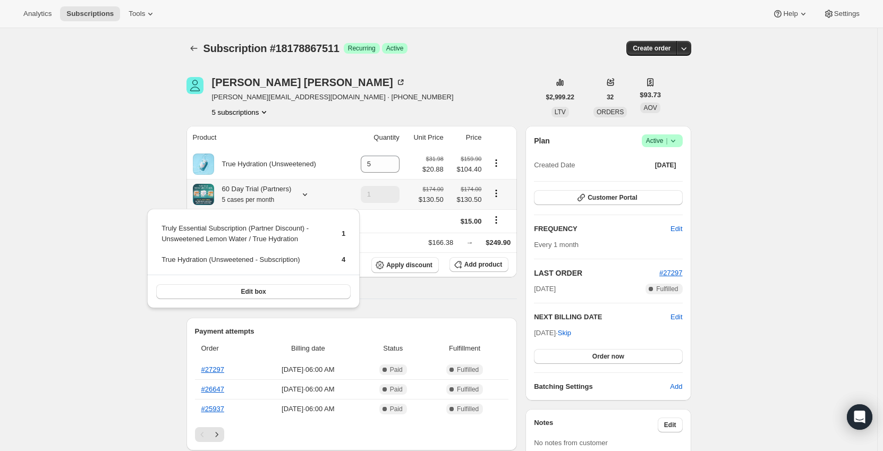
click at [303, 197] on icon at bounding box center [305, 194] width 11 height 11
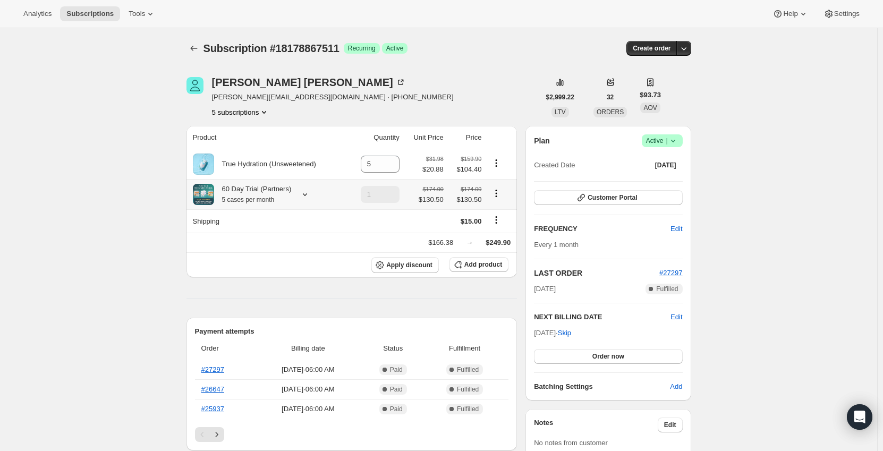
click at [496, 197] on icon "Product actions" at bounding box center [496, 193] width 11 height 11
click at [499, 233] on span "Remove" at bounding box center [499, 233] width 26 height 8
type input "0"
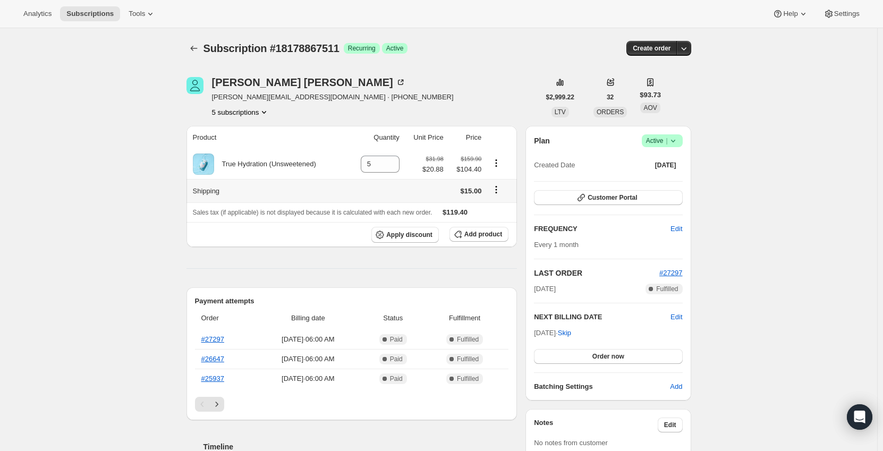
click at [502, 192] on icon "Shipping actions" at bounding box center [496, 189] width 11 height 11
click at [502, 206] on span "Edit shipping rate" at bounding box center [498, 211] width 53 height 11
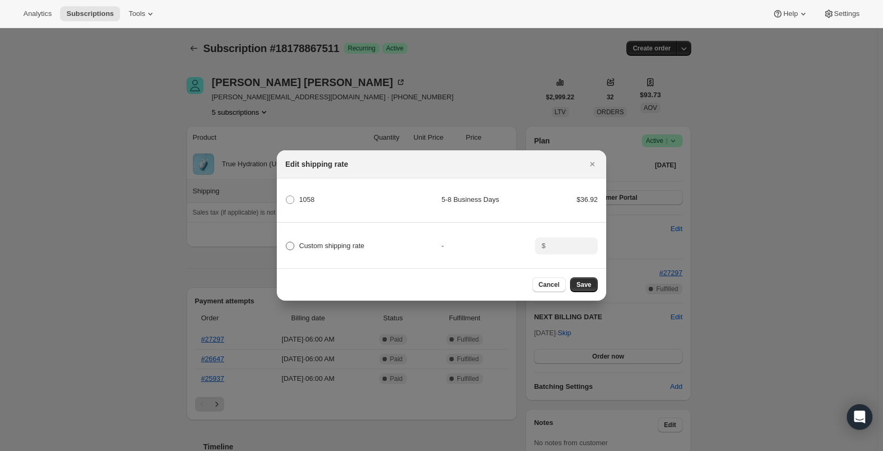
click at [294, 245] on span ":r7kl:" at bounding box center [290, 246] width 9 height 9
click at [286, 242] on input "Custom shipping rate" at bounding box center [286, 242] width 1 height 1
radio input "true"
click at [556, 244] on input ":r7kl:" at bounding box center [565, 246] width 33 height 17
type input "0"
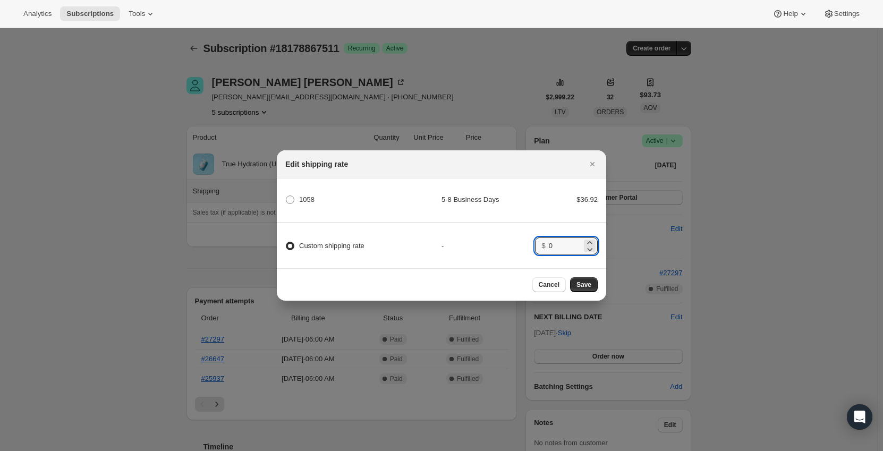
click at [511, 250] on div "Custom shipping rate - $ 0" at bounding box center [441, 241] width 333 height 37
click at [598, 291] on div "Cancel Save" at bounding box center [441, 284] width 329 height 32
click at [588, 285] on span "Save" at bounding box center [584, 285] width 15 height 9
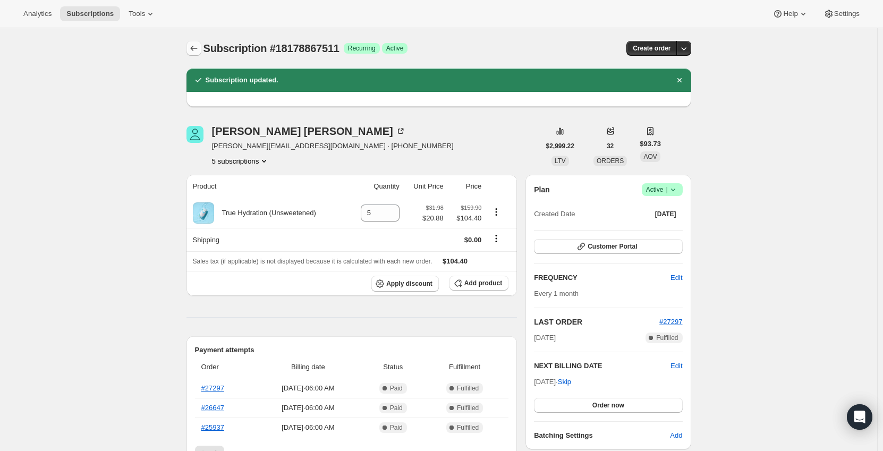
click at [199, 49] on icon "Subscriptions" at bounding box center [194, 48] width 11 height 11
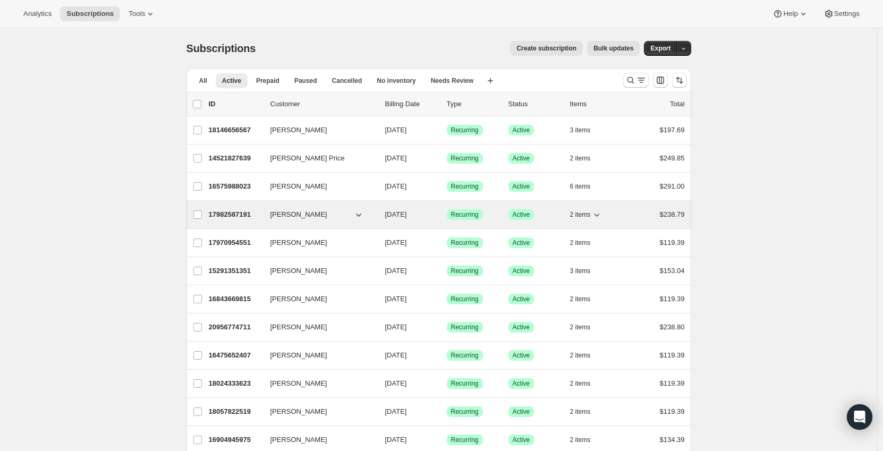
click at [223, 212] on p "17982587191" at bounding box center [235, 214] width 53 height 11
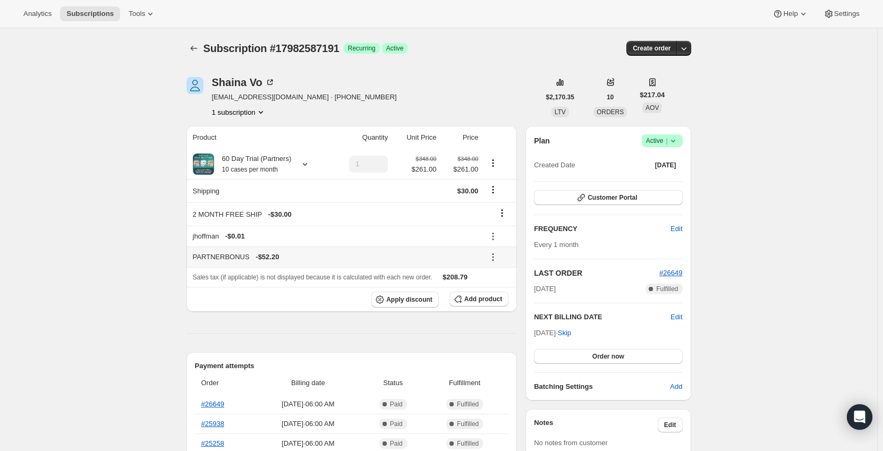
click at [494, 256] on icon at bounding box center [493, 257] width 11 height 11
click at [300, 165] on icon at bounding box center [305, 164] width 11 height 11
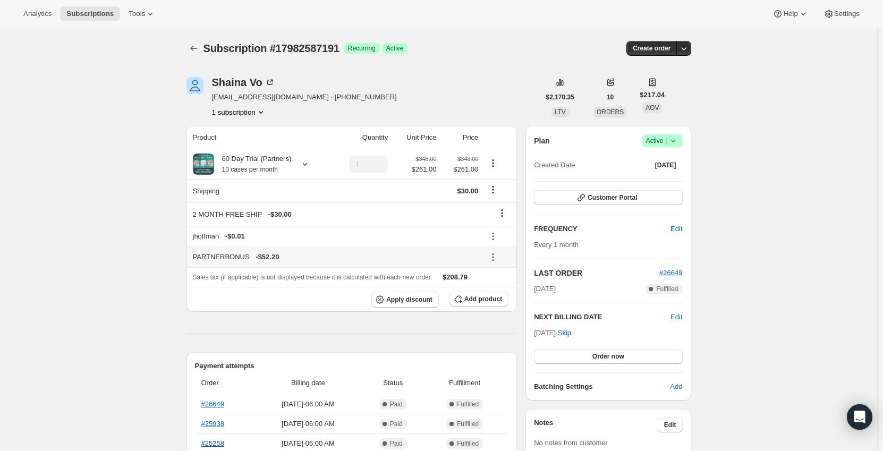
click at [496, 257] on icon at bounding box center [493, 257] width 11 height 11
click at [497, 295] on span "Remove" at bounding box center [501, 295] width 26 height 8
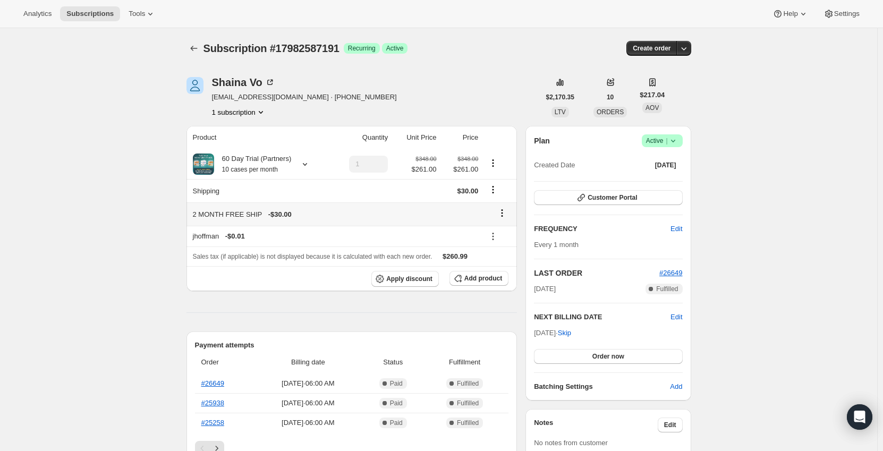
click at [504, 212] on icon at bounding box center [502, 213] width 11 height 11
click at [502, 241] on button "Remove" at bounding box center [505, 233] width 32 height 17
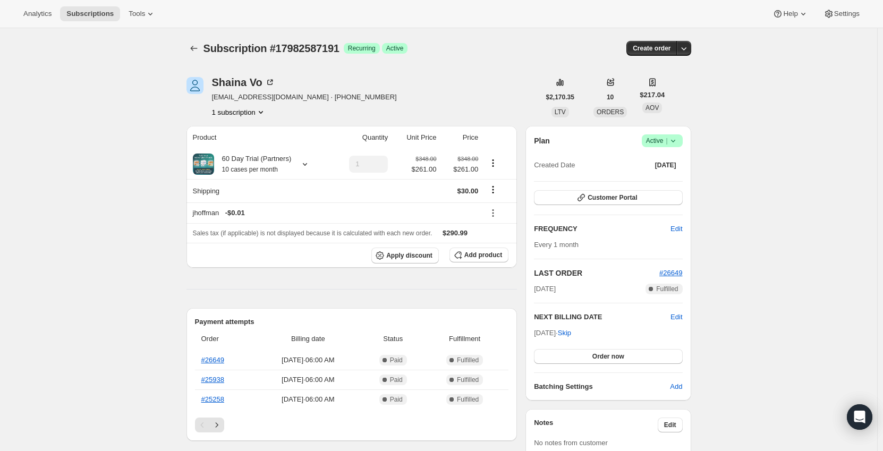
click at [115, 200] on div "Subscription #17982587191. This page is ready Subscription #17982587191 Success…" at bounding box center [438, 393] width 877 height 730
click at [494, 251] on span "Add product" at bounding box center [483, 255] width 38 height 9
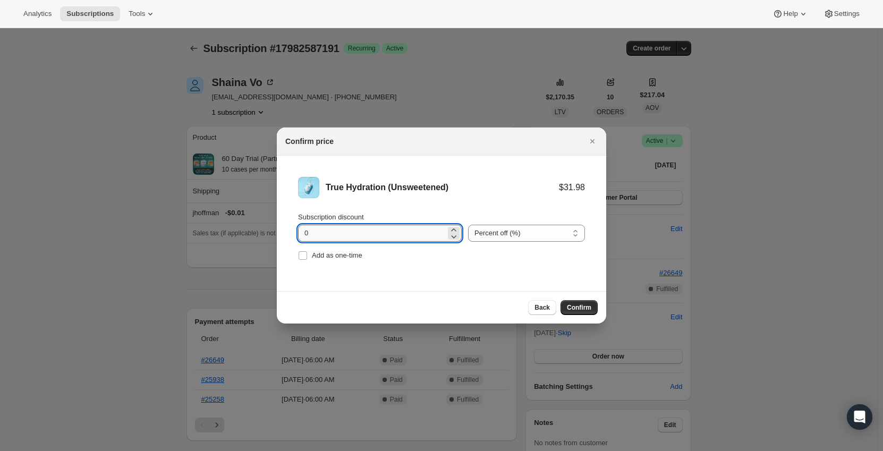
click at [381, 231] on input "0" at bounding box center [372, 233] width 148 height 17
drag, startPoint x: 327, startPoint y: 232, endPoint x: 295, endPoint y: 235, distance: 32.5
click at [295, 235] on li "True Hydration (Unsweetened) $31.98 Subscription discount 0 Percent off (%) Amo…" at bounding box center [441, 220] width 329 height 129
type input "11.1"
click at [539, 231] on select "Percent off (%) Amount off ($)" at bounding box center [526, 233] width 117 height 17
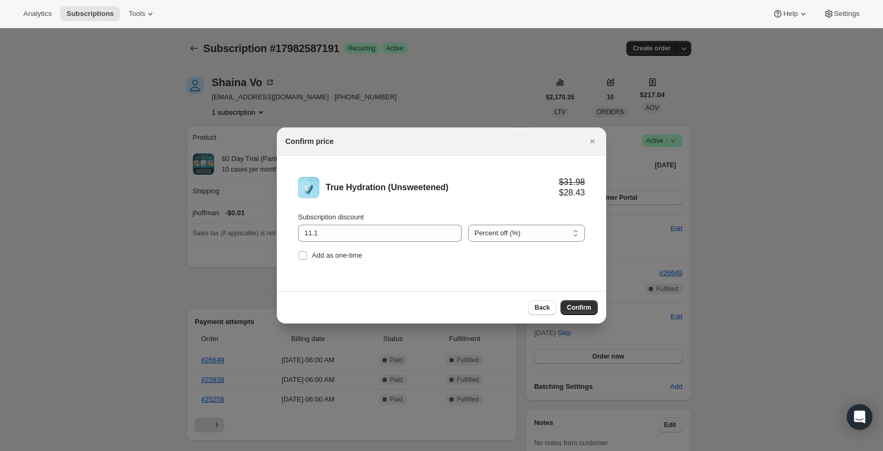
select select "fixed"
click at [468, 225] on select "Percent off (%) Amount off ($)" at bounding box center [526, 233] width 117 height 17
click at [457, 281] on li "True Hydration (Unsweetened) $31.98 $20.88 Subscription discount 11.1 Percent o…" at bounding box center [441, 220] width 329 height 129
click at [584, 307] on span "Confirm" at bounding box center [579, 307] width 24 height 9
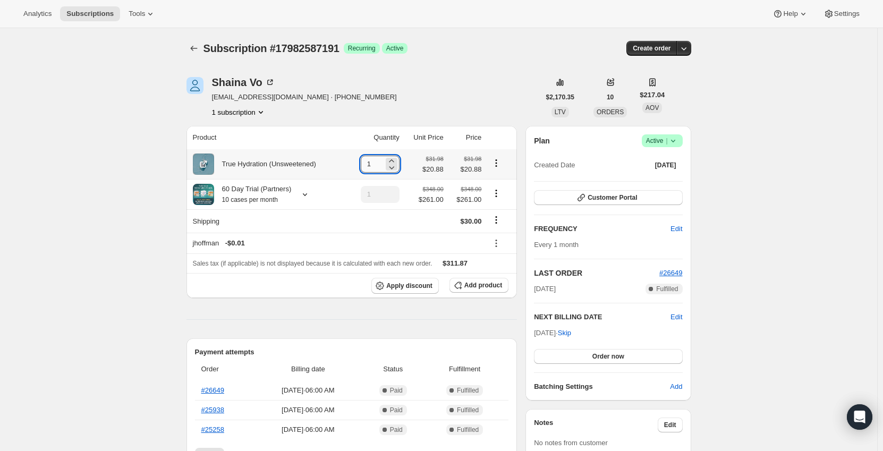
click at [376, 165] on input "1" at bounding box center [372, 164] width 23 height 17
type input "10"
click at [302, 194] on icon at bounding box center [305, 194] width 11 height 11
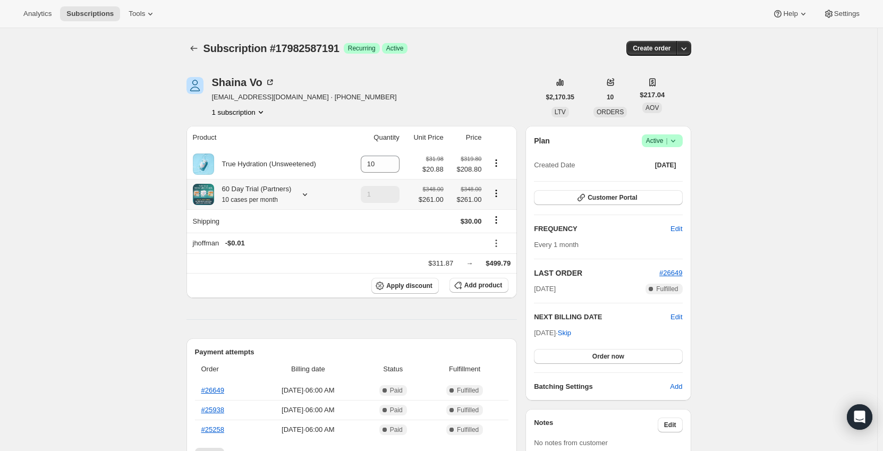
click at [504, 195] on button "Product actions" at bounding box center [496, 194] width 17 height 12
click at [502, 235] on span "Remove" at bounding box center [499, 233] width 26 height 8
type input "0"
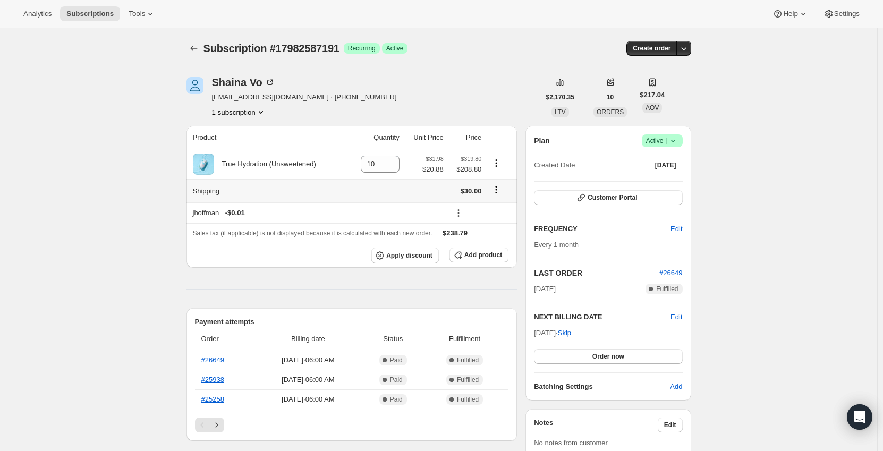
click at [500, 188] on icon "Shipping actions" at bounding box center [496, 189] width 11 height 11
click at [502, 206] on span "Edit shipping rate" at bounding box center [498, 211] width 53 height 11
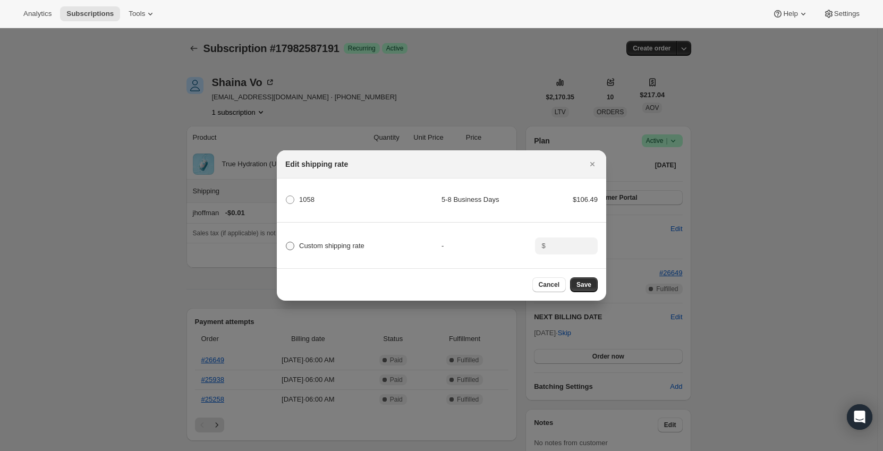
click at [319, 244] on span "Custom shipping rate" at bounding box center [331, 246] width 65 height 8
click at [286, 242] on input "Custom shipping rate" at bounding box center [286, 242] width 1 height 1
radio input "true"
click at [554, 247] on input ":r8kt:" at bounding box center [565, 246] width 33 height 17
type input "0"
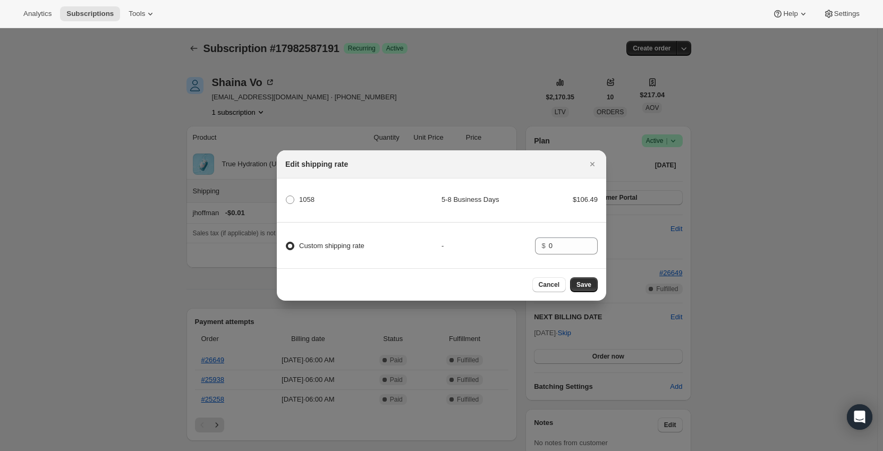
click at [495, 241] on div "-" at bounding box center [489, 246] width 94 height 11
click at [587, 288] on span "Save" at bounding box center [584, 285] width 15 height 9
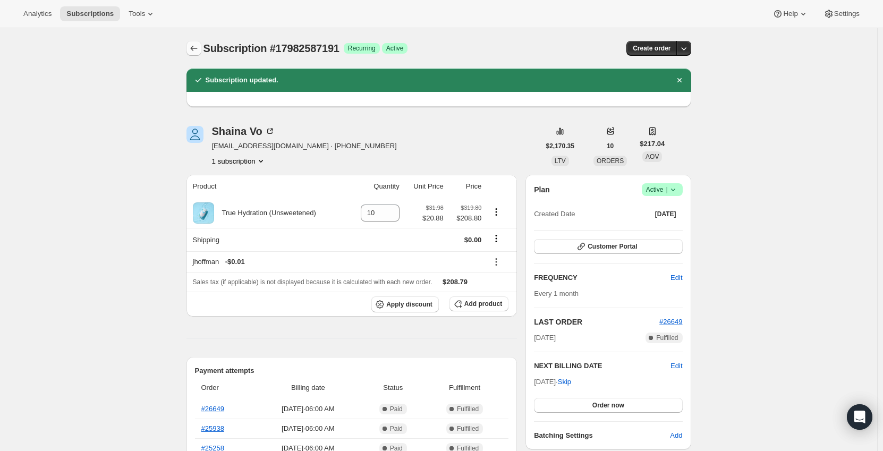
click at [195, 45] on icon "Subscriptions" at bounding box center [194, 48] width 11 height 11
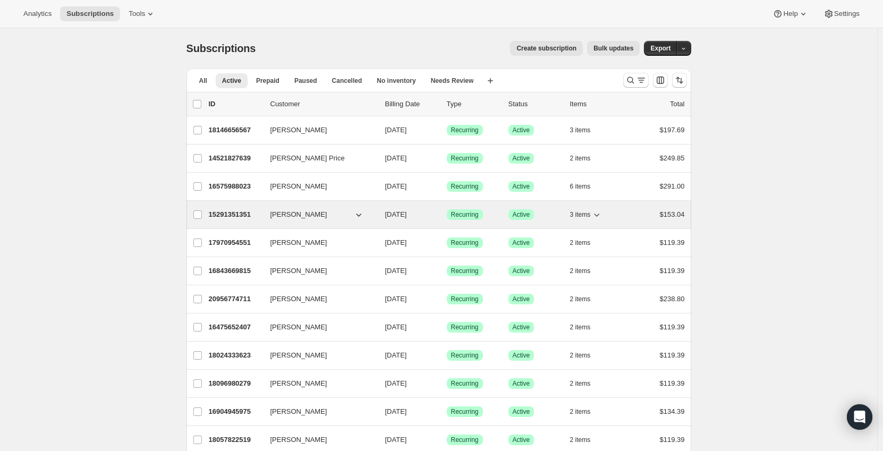
click at [241, 216] on p "15291351351" at bounding box center [235, 214] width 53 height 11
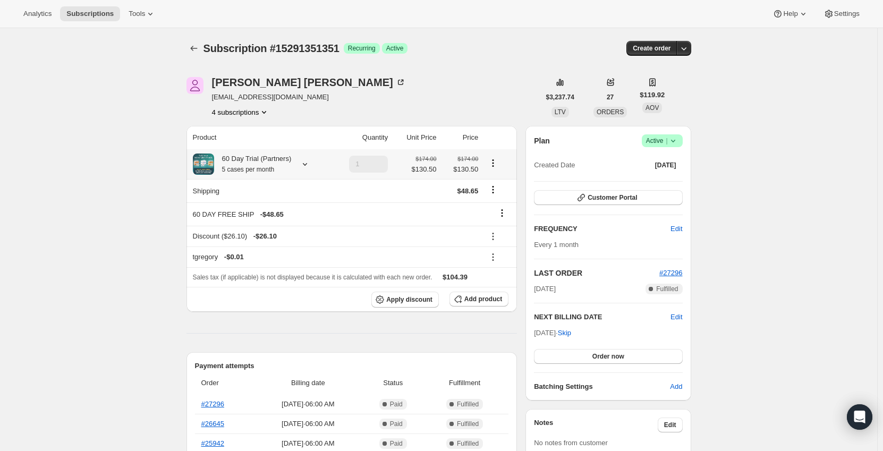
click at [306, 160] on icon at bounding box center [305, 164] width 11 height 11
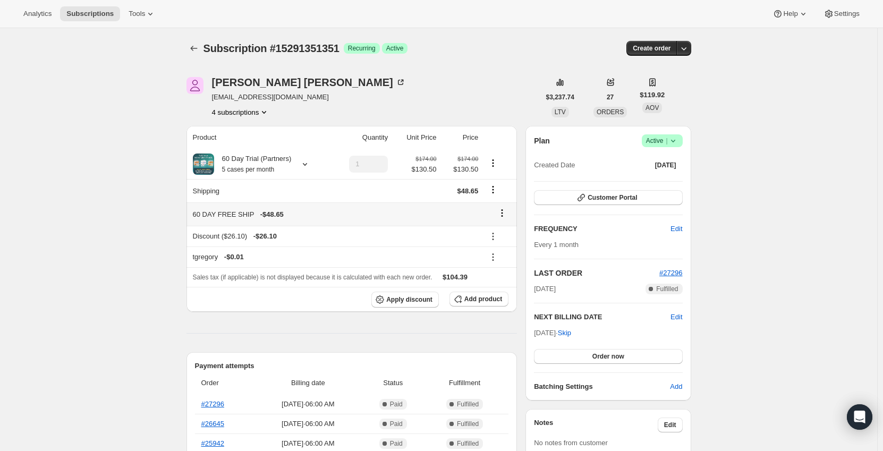
click at [503, 210] on icon at bounding box center [503, 210] width 2 height 2
click at [503, 235] on span "Remove" at bounding box center [506, 234] width 26 height 8
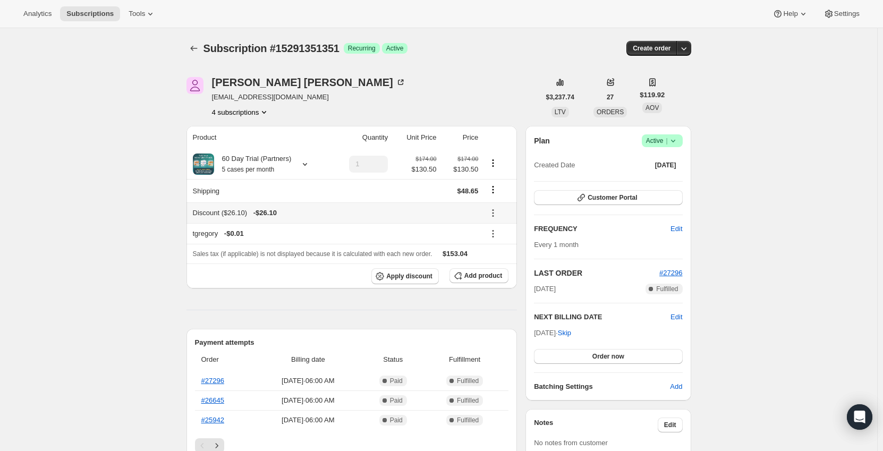
click at [494, 213] on icon at bounding box center [494, 214] width 2 height 2
click at [503, 248] on span "Remove" at bounding box center [501, 252] width 26 height 8
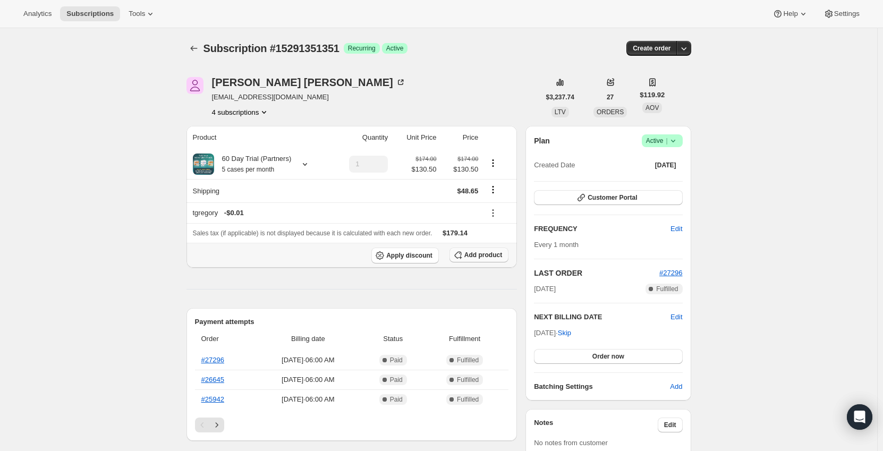
click at [490, 256] on span "Add product" at bounding box center [483, 255] width 38 height 9
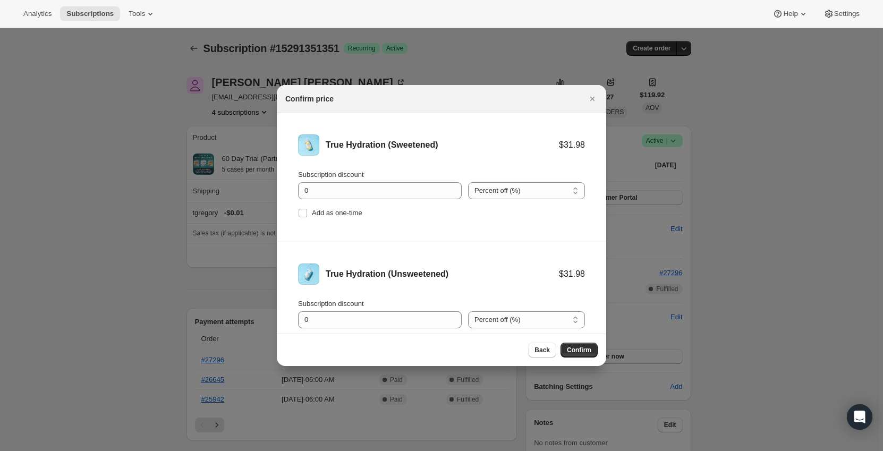
click at [462, 191] on div "Subscription discount 0 Percent off (%) Amount off ($) Percent off (%) Add as o…" at bounding box center [441, 195] width 287 height 51
drag, startPoint x: 480, startPoint y: 195, endPoint x: 481, endPoint y: 200, distance: 6.1
click at [480, 195] on select "Percent off (%) Amount off ($)" at bounding box center [526, 190] width 117 height 17
select select "fixed"
click at [468, 182] on select "Percent off (%) Amount off ($)" at bounding box center [526, 190] width 117 height 17
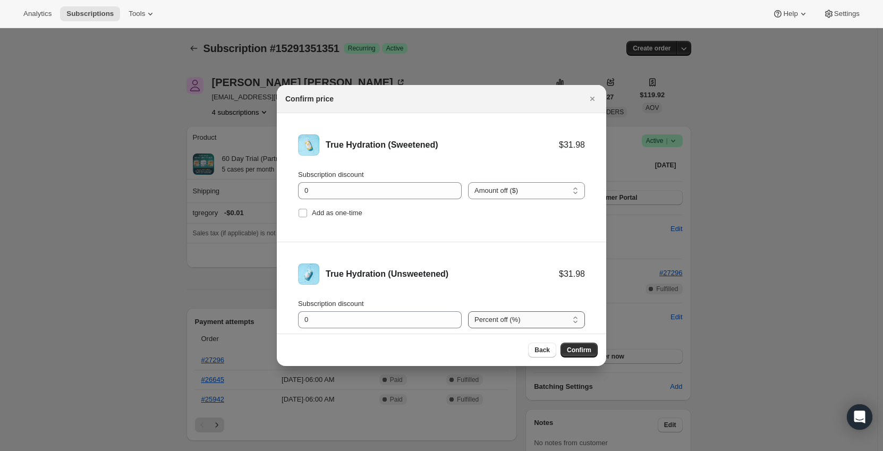
click at [505, 314] on select "Percent off (%) Amount off ($)" at bounding box center [526, 319] width 117 height 17
select select "fixed"
click at [468, 311] on select "Percent off (%) Amount off ($)" at bounding box center [526, 319] width 117 height 17
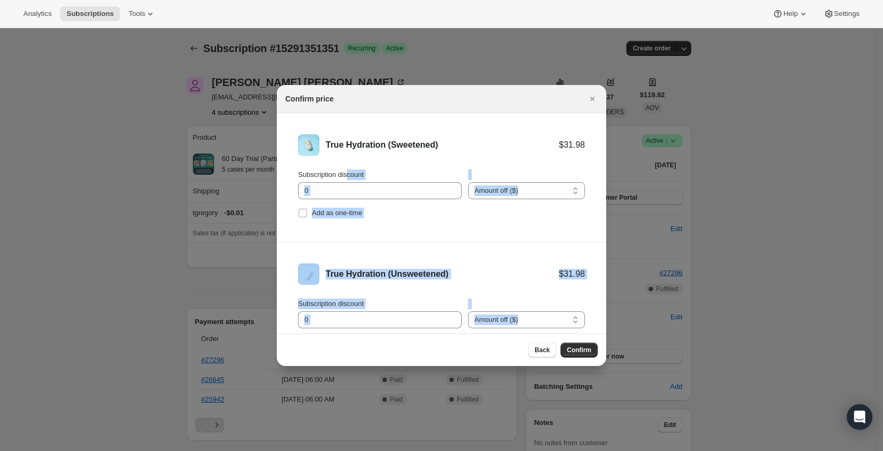
drag, startPoint x: 318, startPoint y: 182, endPoint x: 259, endPoint y: 184, distance: 59.6
click at [326, 186] on input "0" at bounding box center [372, 190] width 148 height 17
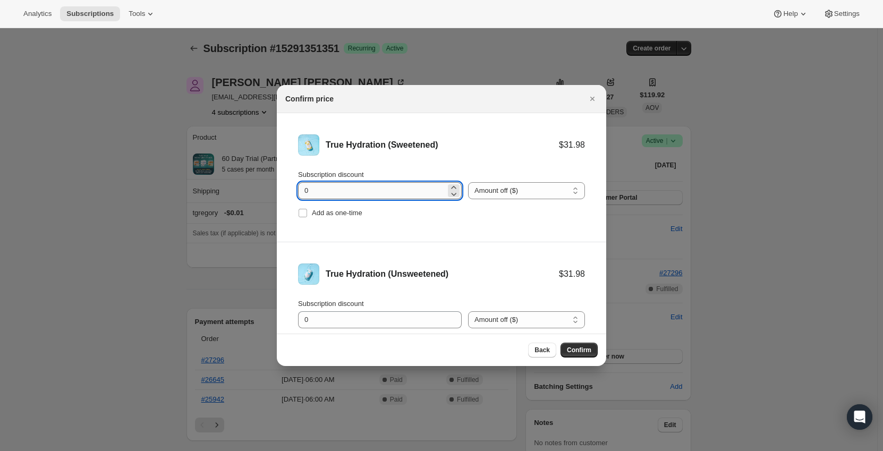
click at [323, 188] on input "0" at bounding box center [372, 190] width 148 height 17
drag, startPoint x: 323, startPoint y: 188, endPoint x: 292, endPoint y: 193, distance: 31.4
click at [292, 193] on li "True Hydration (Sweetened) $31.98 Subscription discount 0 Percent off (%) Amoun…" at bounding box center [441, 177] width 329 height 129
drag, startPoint x: 336, startPoint y: 188, endPoint x: 263, endPoint y: 187, distance: 73.4
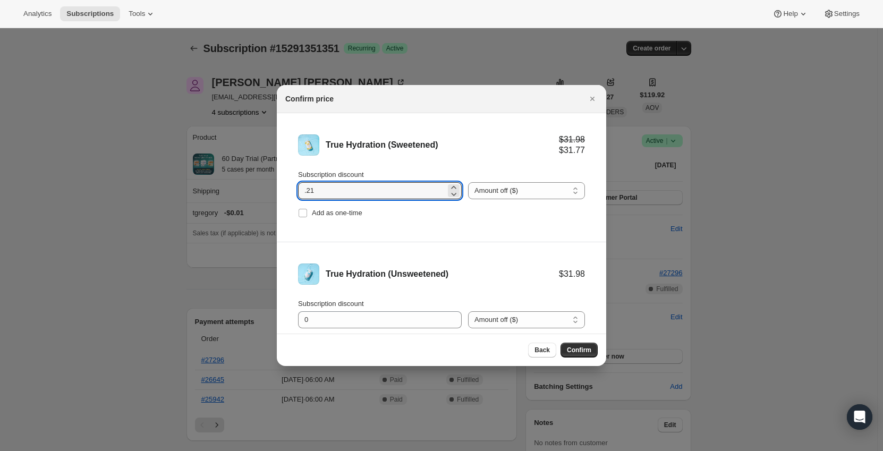
type input "11.1"
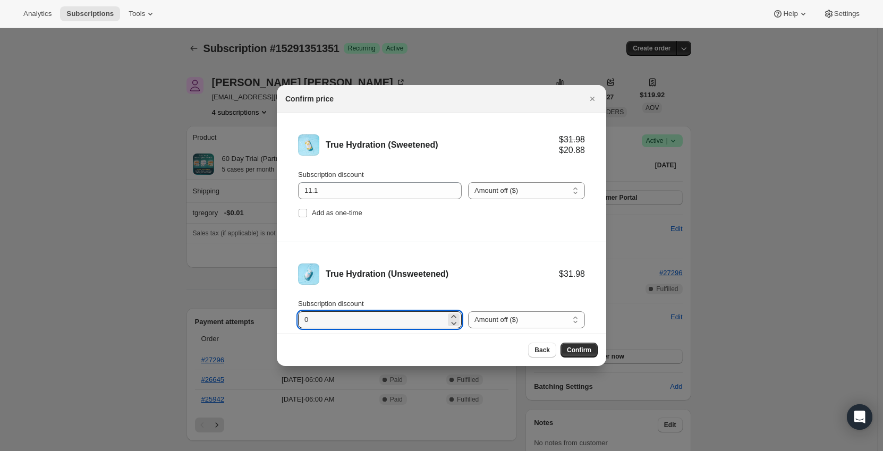
drag, startPoint x: 318, startPoint y: 318, endPoint x: 295, endPoint y: 322, distance: 23.2
click at [295, 322] on li "True Hydration (Unsweetened) $31.98 Subscription discount 0 Percent off (%) Amo…" at bounding box center [441, 306] width 329 height 129
type input "11.1"
click at [439, 272] on div "True Hydration (Unsweetened)" at bounding box center [442, 274] width 233 height 11
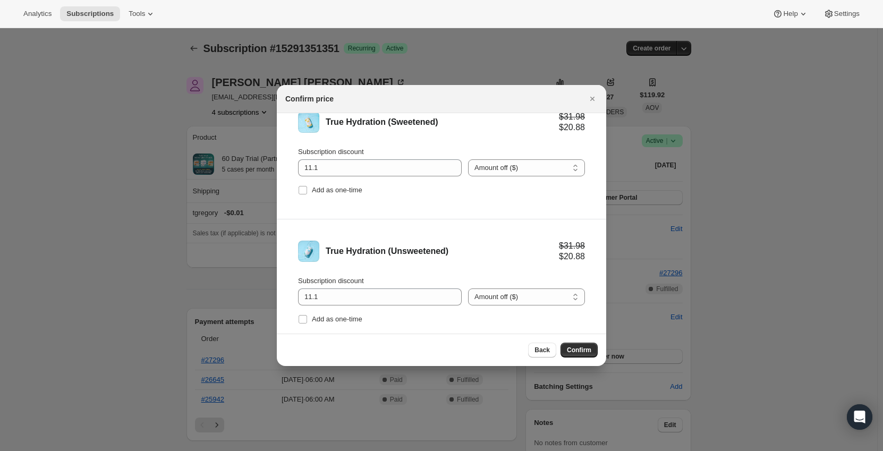
scroll to position [44, 0]
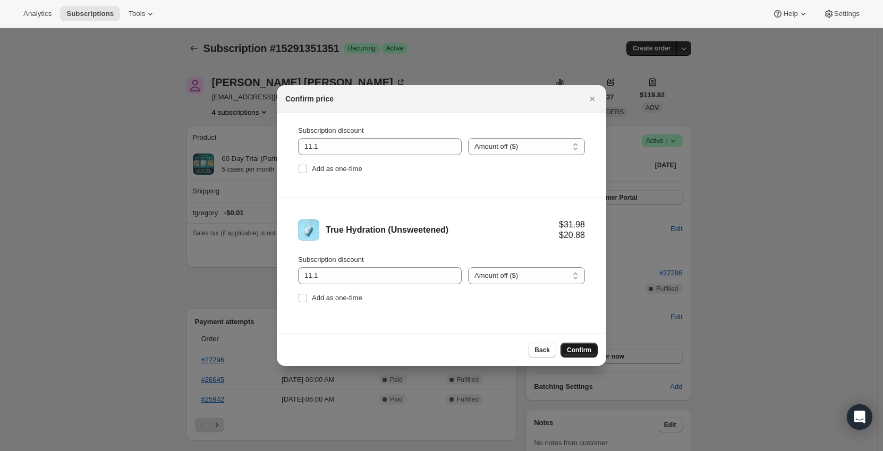
click at [586, 352] on span "Confirm" at bounding box center [579, 350] width 24 height 9
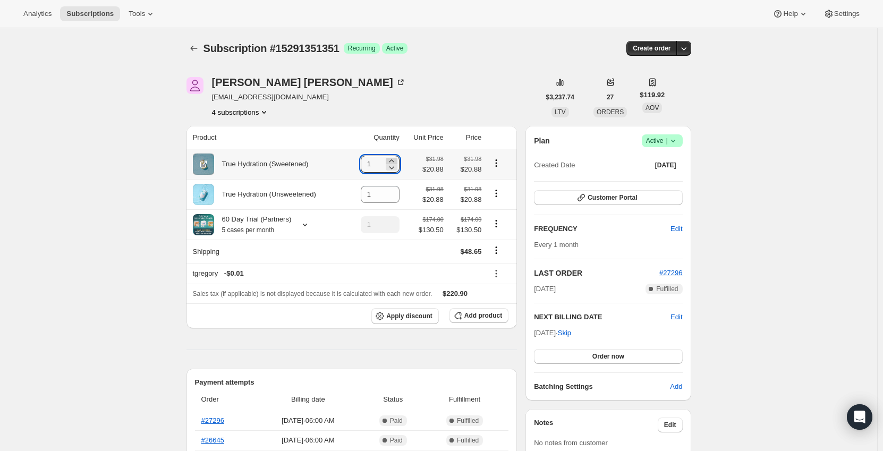
click at [392, 159] on icon at bounding box center [391, 161] width 11 height 11
type input "3"
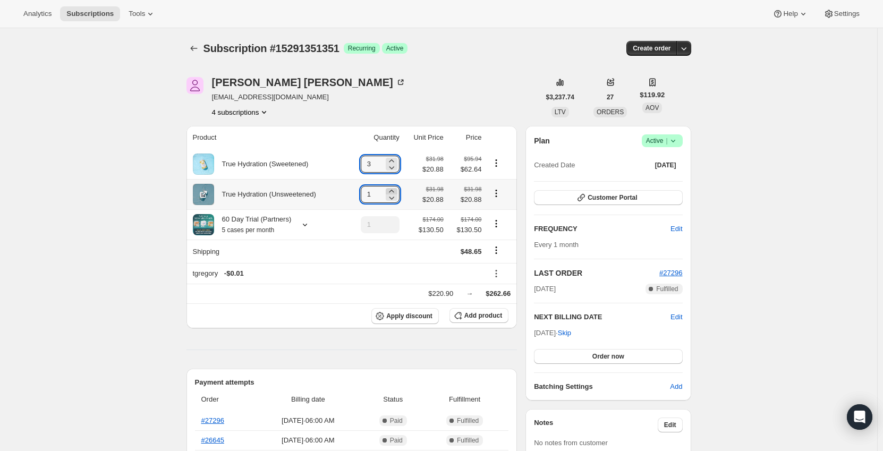
click at [397, 190] on icon at bounding box center [391, 191] width 11 height 11
type input "2"
click at [302, 226] on icon at bounding box center [305, 224] width 11 height 11
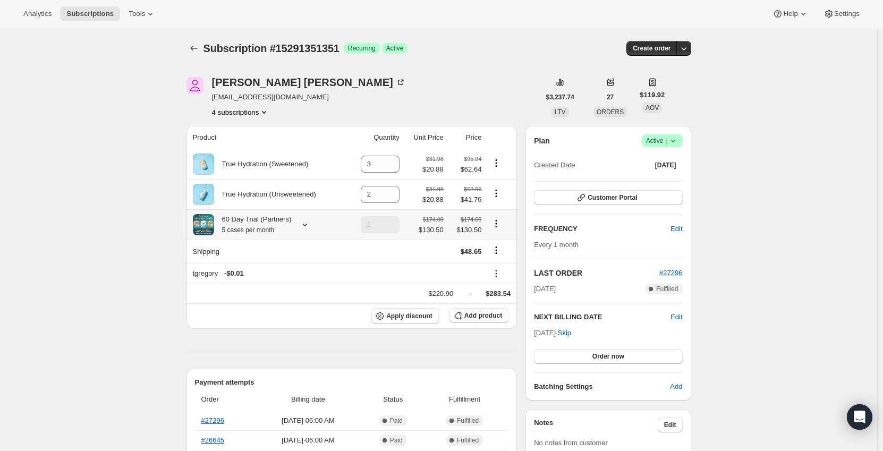
click at [495, 224] on icon "Product actions" at bounding box center [496, 223] width 11 height 11
click at [503, 264] on span "Remove" at bounding box center [499, 263] width 26 height 8
type input "0"
click at [507, 55] on div "Subscription #15291351351 Success Recurring Success Active" at bounding box center [358, 48] width 308 height 15
click at [496, 229] on icon "Product actions" at bounding box center [496, 223] width 11 height 11
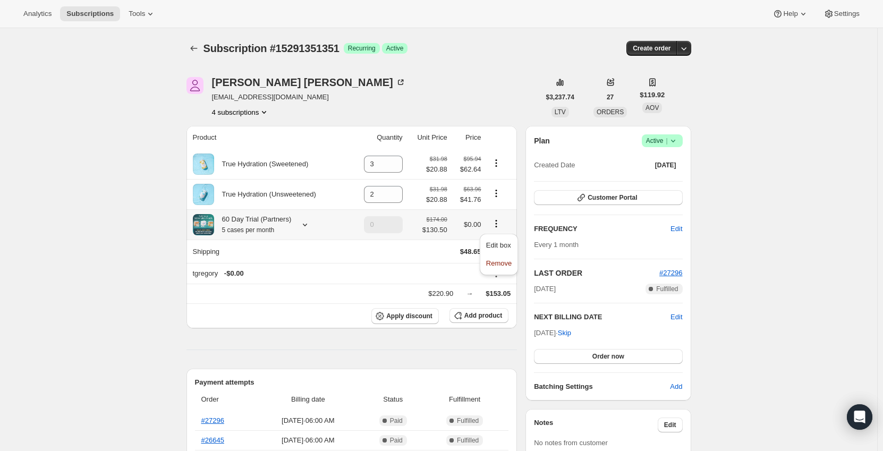
click at [498, 276] on div "Edit box Remove" at bounding box center [499, 257] width 47 height 53
click at [500, 230] on button "Product actions" at bounding box center [496, 224] width 17 height 12
click at [501, 268] on span "Remove" at bounding box center [499, 263] width 26 height 11
click at [396, 199] on icon at bounding box center [394, 198] width 5 height 3
click at [395, 190] on icon at bounding box center [395, 191] width 11 height 11
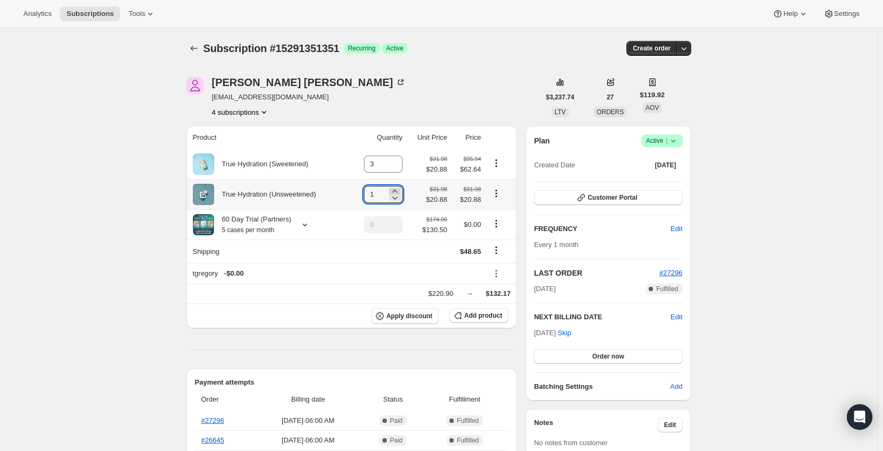
type input "2"
click at [497, 251] on icon "Shipping actions" at bounding box center [496, 251] width 2 height 2
click at [499, 271] on span "Edit shipping rate" at bounding box center [498, 272] width 53 height 8
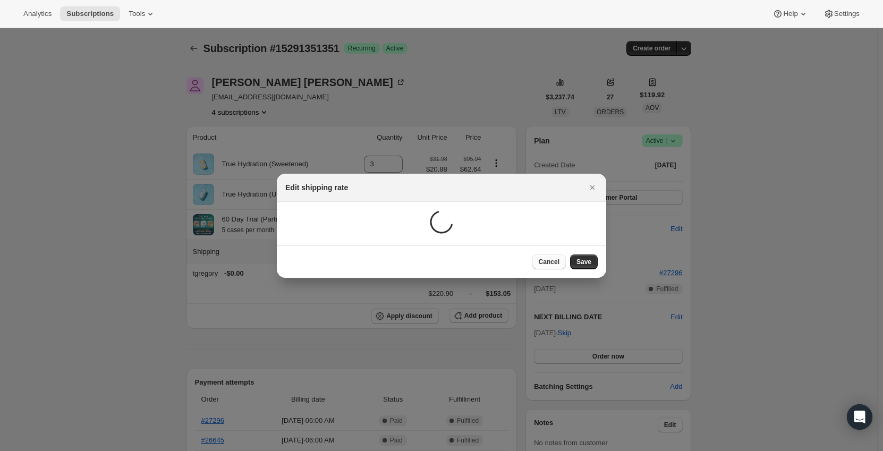
click at [547, 266] on span "Cancel" at bounding box center [549, 262] width 21 height 9
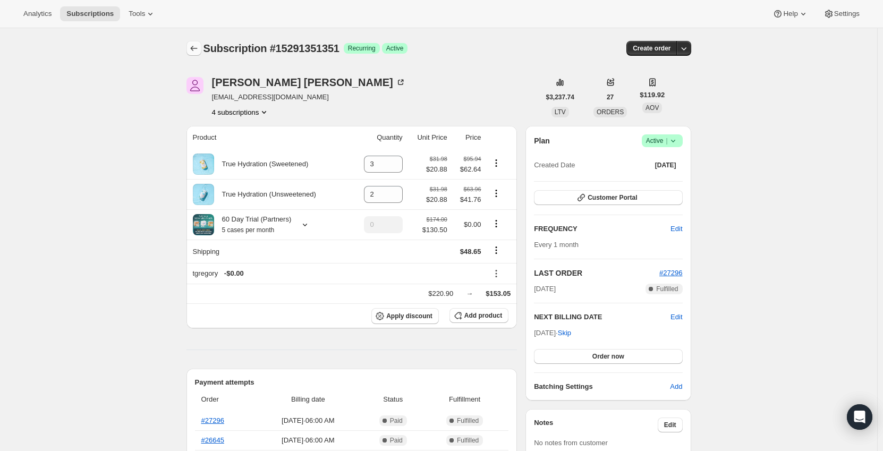
click at [192, 52] on icon "Subscriptions" at bounding box center [194, 48] width 11 height 11
click at [300, 225] on icon at bounding box center [305, 224] width 11 height 11
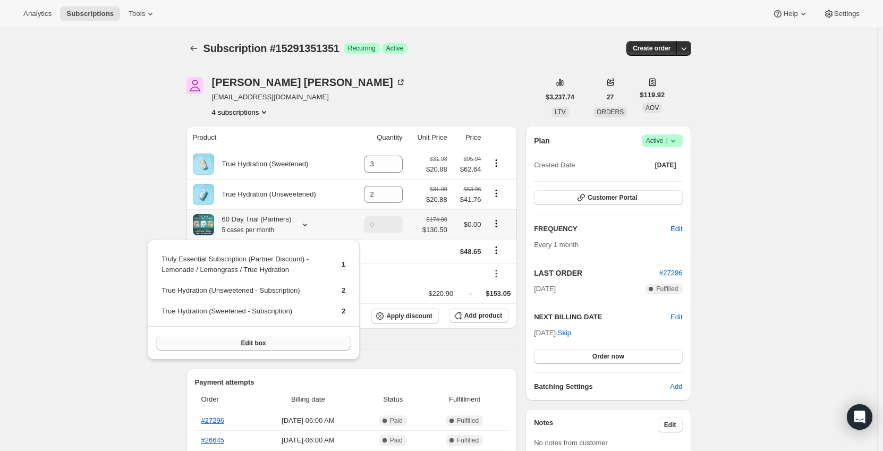
click at [282, 340] on button "Edit box" at bounding box center [253, 343] width 195 height 15
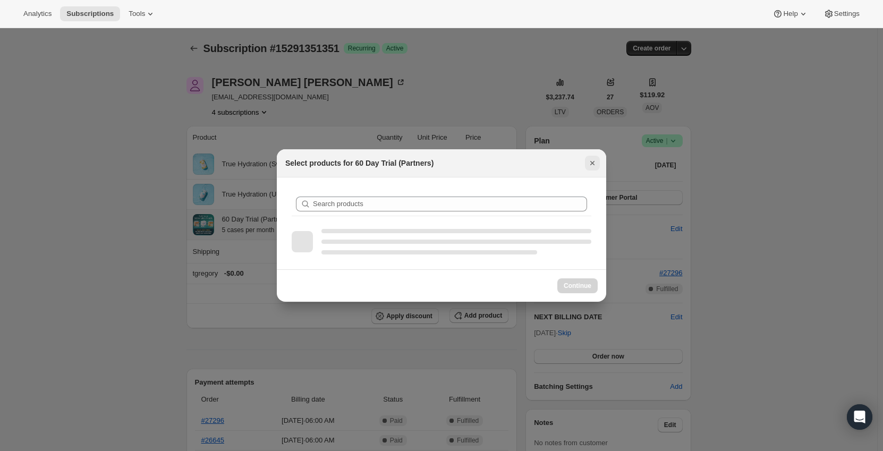
click at [592, 162] on icon "Close" at bounding box center [592, 163] width 4 height 4
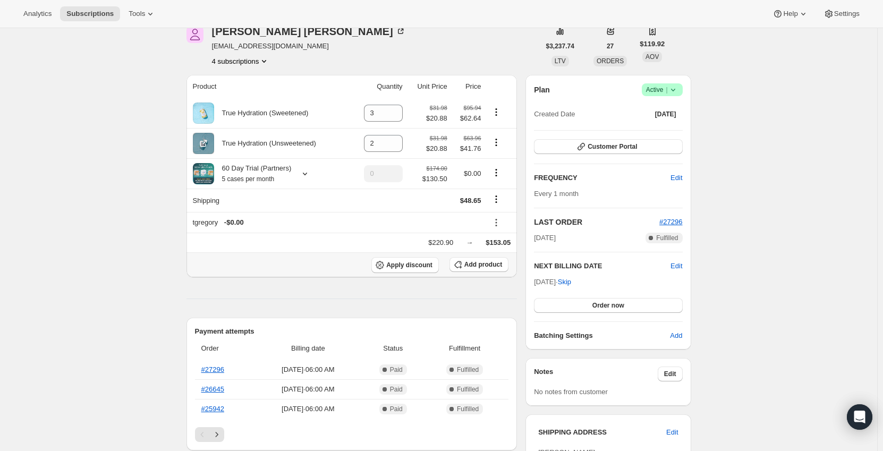
scroll to position [0, 0]
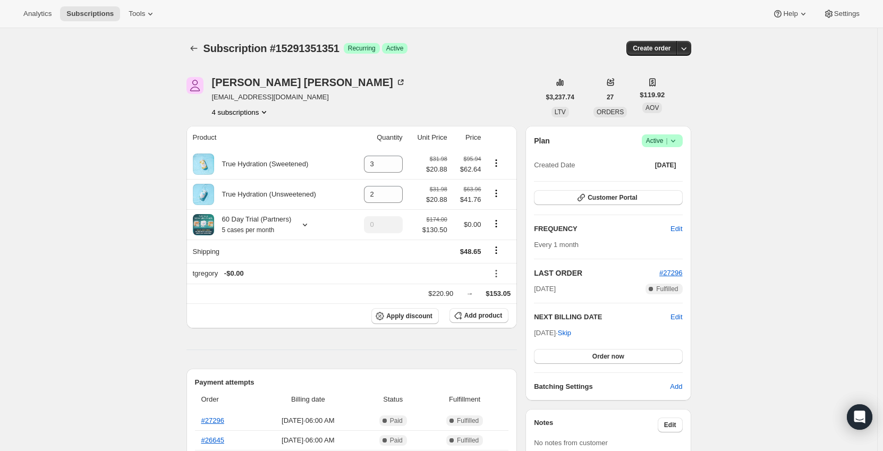
click at [190, 47] on button "Subscriptions" at bounding box center [194, 48] width 15 height 15
type input "1"
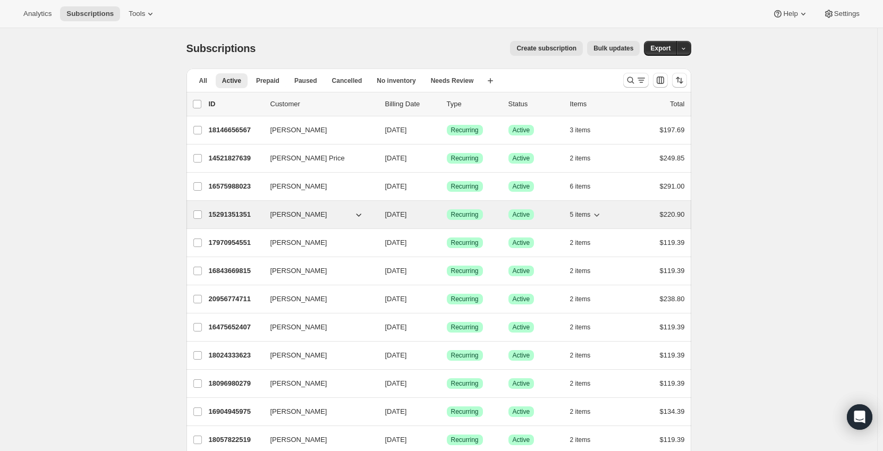
click at [235, 217] on p "15291351351" at bounding box center [235, 214] width 53 height 11
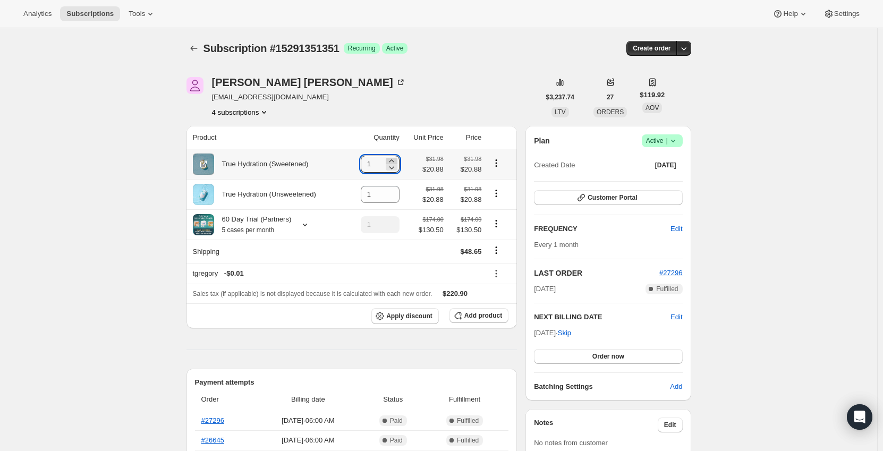
click at [397, 160] on icon at bounding box center [391, 161] width 11 height 11
type input "3"
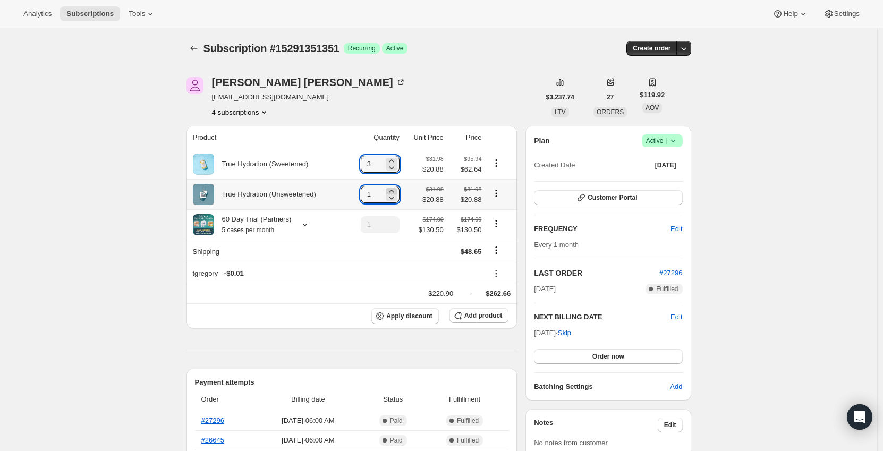
click at [394, 190] on icon at bounding box center [391, 191] width 11 height 11
type input "2"
click at [303, 225] on icon at bounding box center [305, 225] width 4 height 3
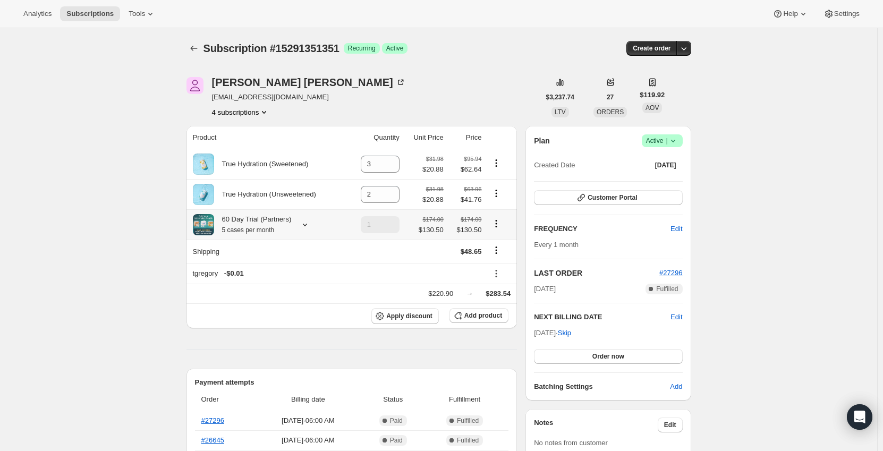
click at [498, 226] on icon "Product actions" at bounding box center [496, 223] width 11 height 11
click at [499, 263] on span "Remove" at bounding box center [499, 263] width 26 height 8
type input "0"
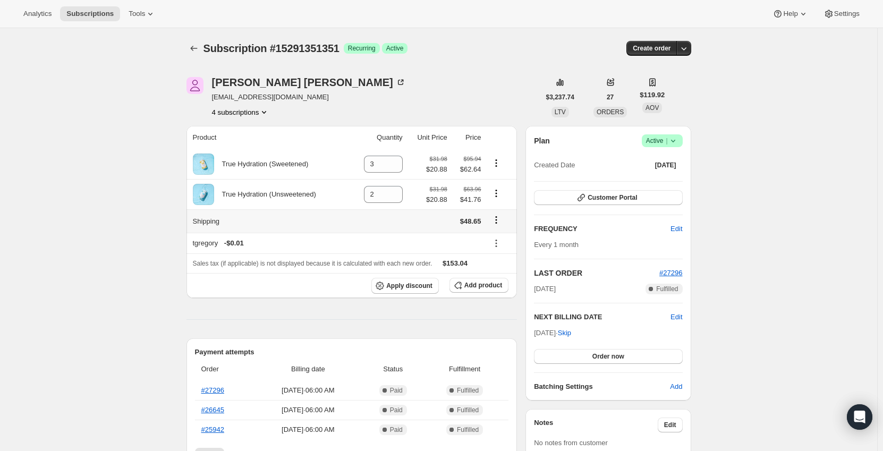
click at [502, 220] on icon "Shipping actions" at bounding box center [496, 220] width 11 height 11
click at [502, 243] on span "Edit shipping rate" at bounding box center [498, 242] width 53 height 8
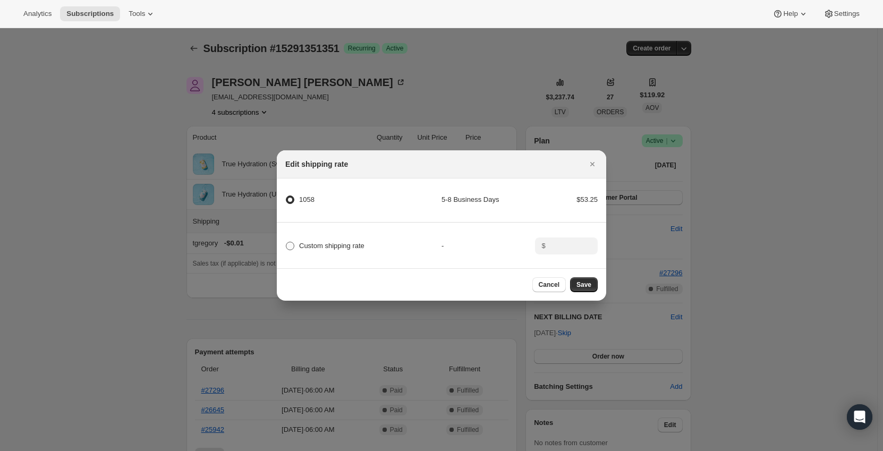
click at [320, 242] on span "Custom shipping rate" at bounding box center [331, 246] width 65 height 8
click at [286, 242] on input "Custom shipping rate" at bounding box center [286, 242] width 1 height 1
radio input "true"
radio input "false"
click at [576, 245] on input ":rm9:" at bounding box center [565, 246] width 33 height 17
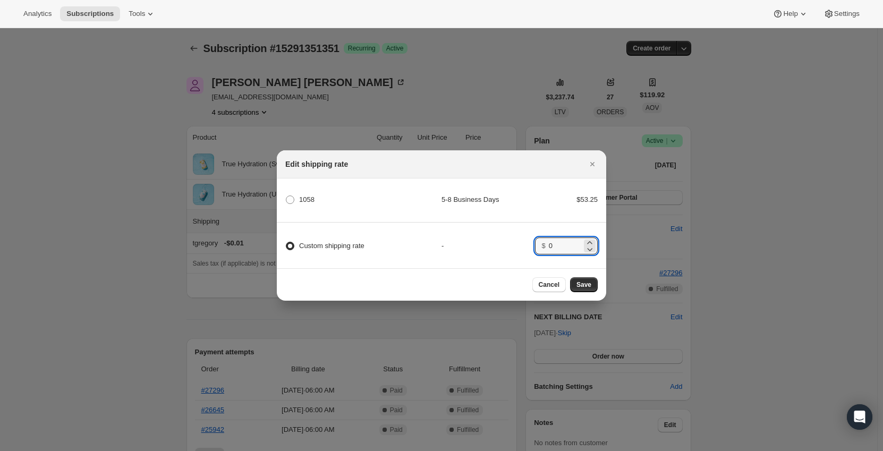
type input "0"
click at [515, 241] on div "-" at bounding box center [489, 246] width 94 height 11
click at [586, 286] on span "Save" at bounding box center [584, 285] width 15 height 9
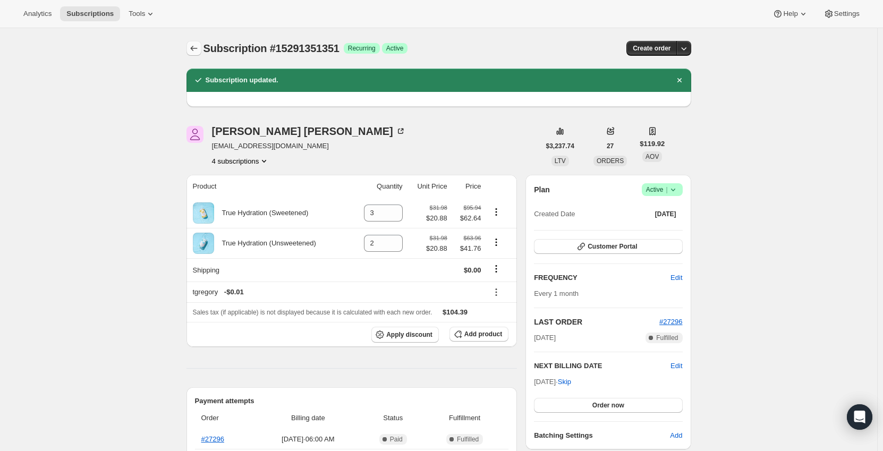
click at [193, 49] on icon "Subscriptions" at bounding box center [193, 48] width 7 height 5
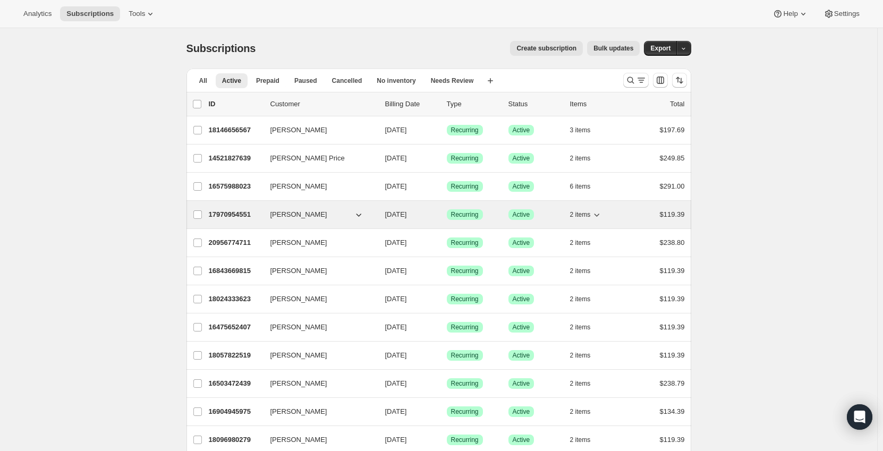
click at [234, 214] on p "17970954551" at bounding box center [235, 214] width 53 height 11
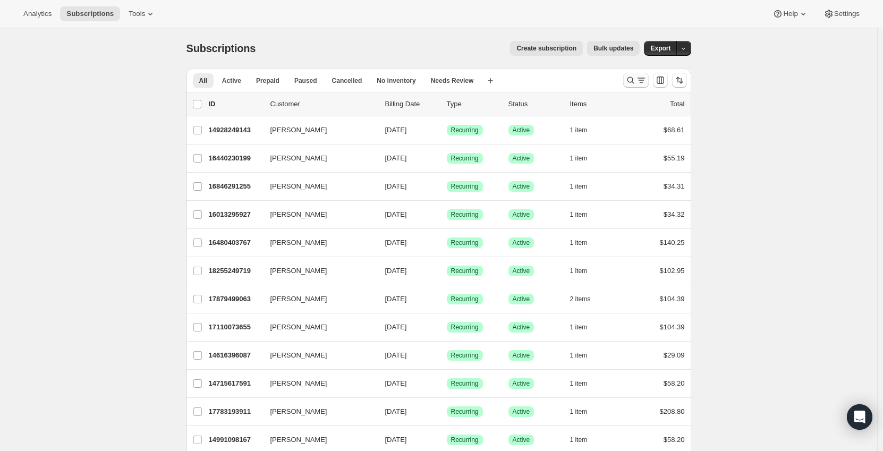
click at [630, 75] on button "Search and filter results" at bounding box center [636, 80] width 26 height 15
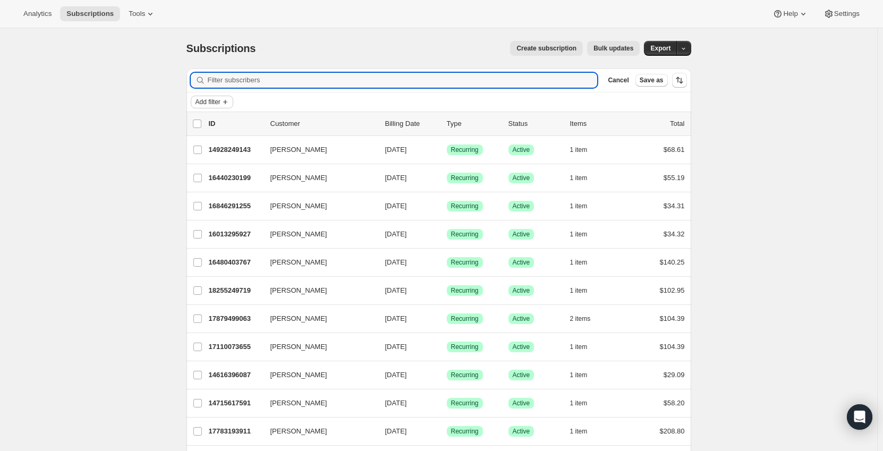
click at [220, 99] on span "Add filter" at bounding box center [208, 102] width 25 height 9
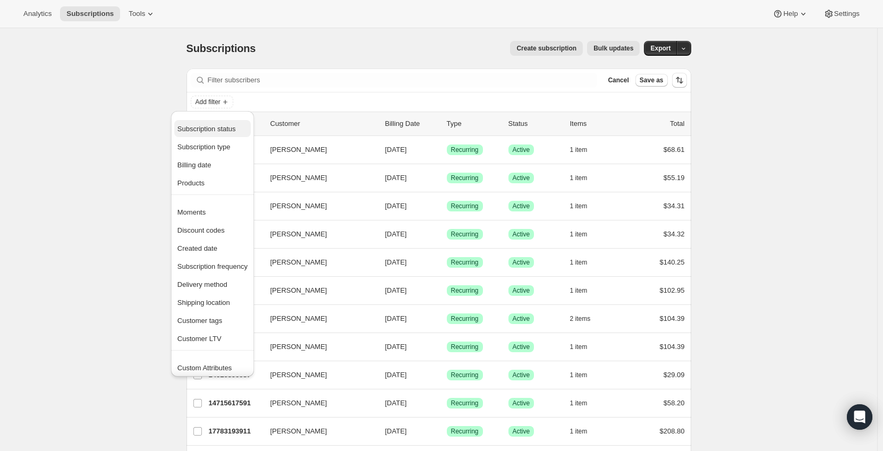
click at [211, 130] on span "Subscription status" at bounding box center [206, 129] width 58 height 8
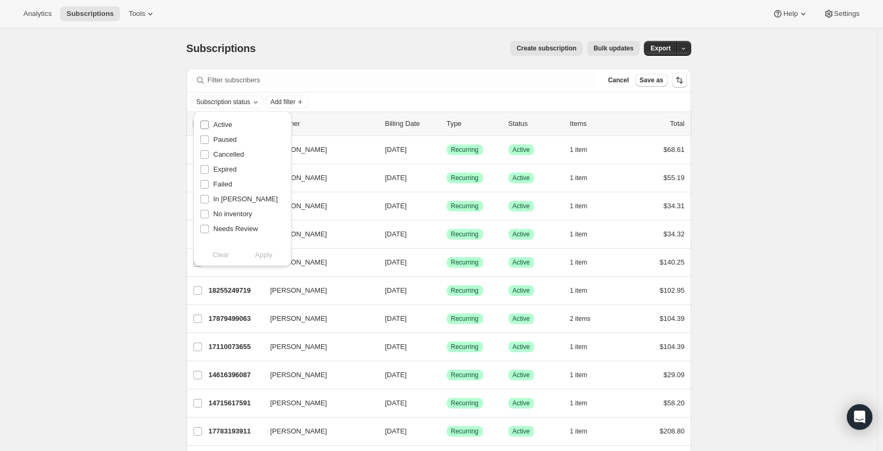
click at [224, 127] on span "Active" at bounding box center [223, 125] width 19 height 8
click at [209, 127] on input "Active" at bounding box center [204, 125] width 9 height 9
checkbox input "true"
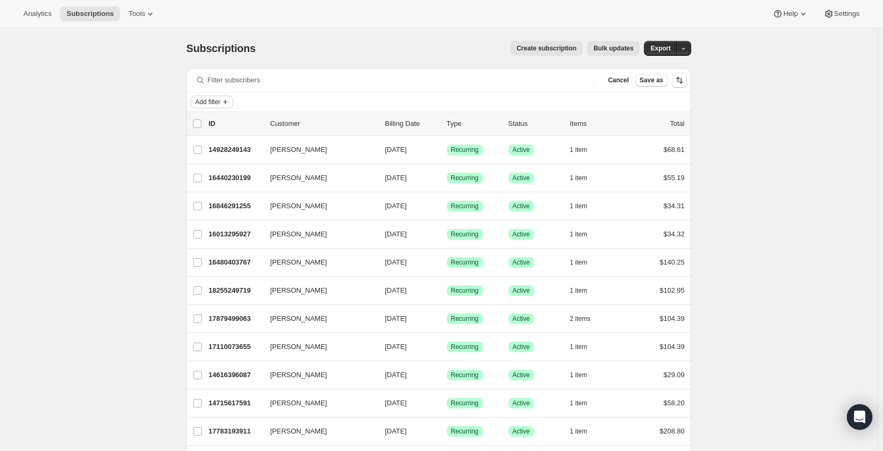
click at [219, 100] on span "Add filter" at bounding box center [208, 102] width 25 height 9
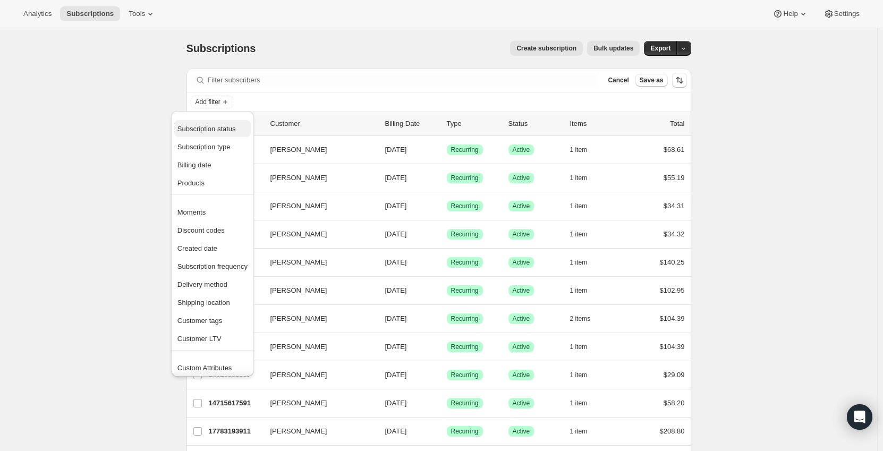
click at [219, 125] on span "Subscription status" at bounding box center [206, 129] width 58 height 8
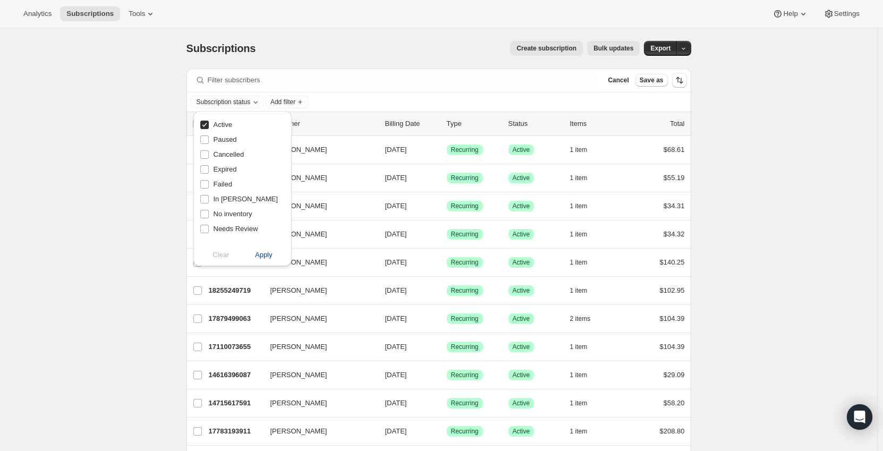
click at [263, 254] on span "Apply" at bounding box center [264, 255] width 18 height 11
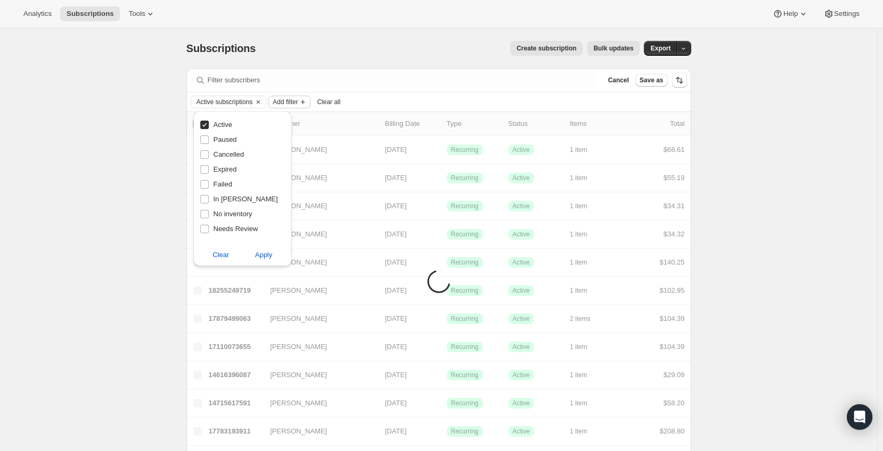
click at [281, 100] on span "Add filter" at bounding box center [285, 102] width 25 height 9
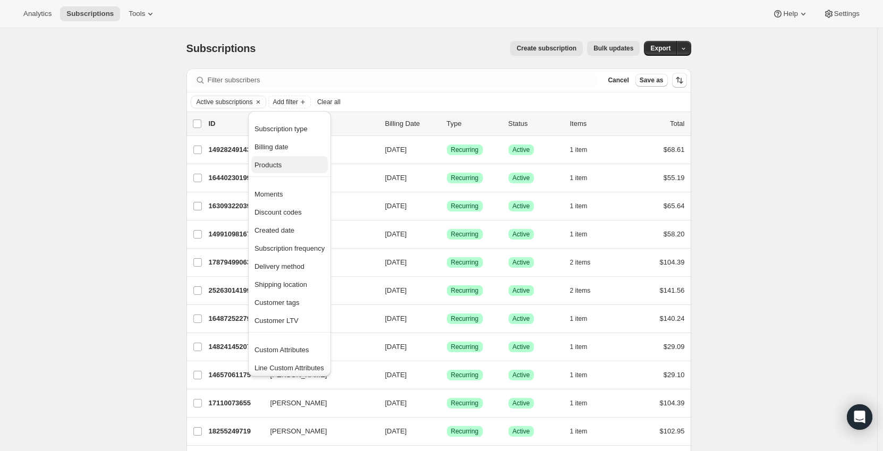
click at [284, 162] on span "Products" at bounding box center [290, 165] width 70 height 11
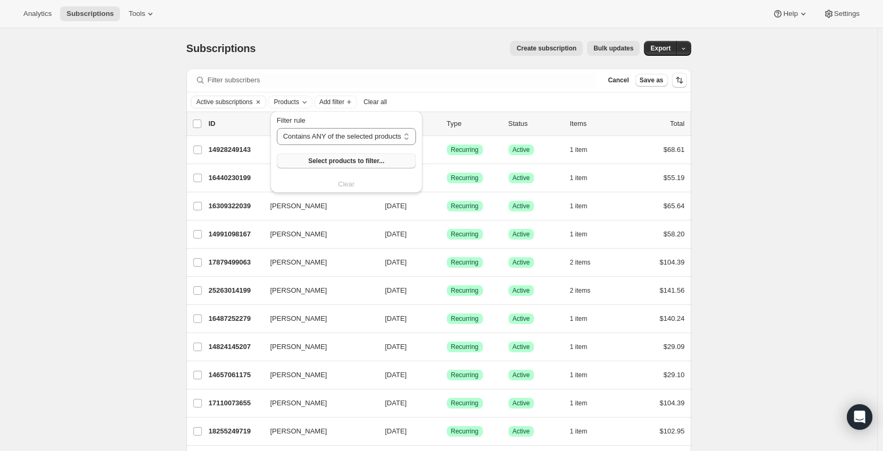
click at [333, 154] on button "Select products to filter..." at bounding box center [346, 161] width 139 height 15
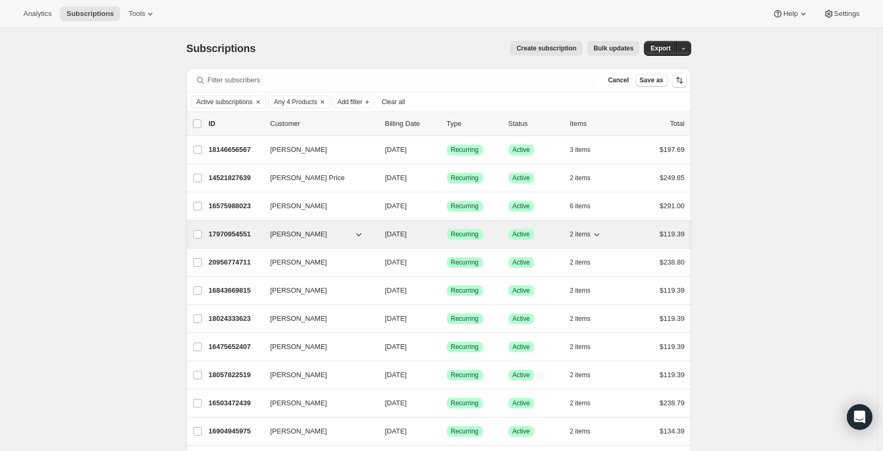
click at [243, 232] on p "17970954551" at bounding box center [235, 234] width 53 height 11
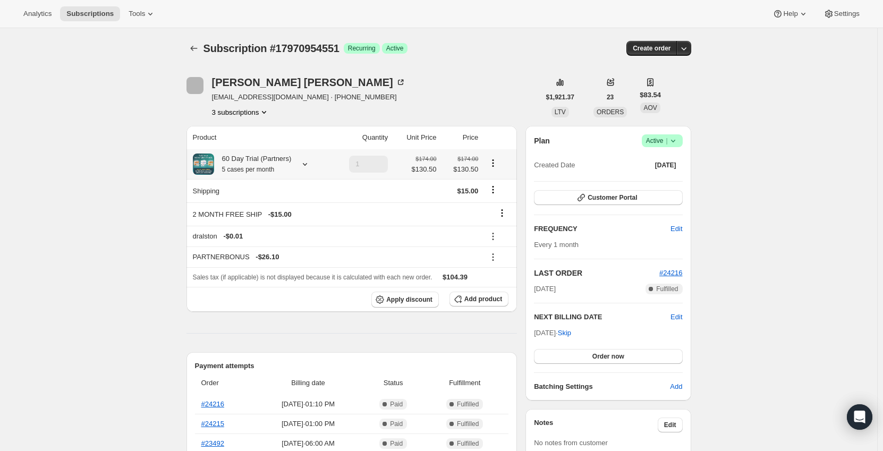
click at [308, 162] on icon at bounding box center [305, 164] width 11 height 11
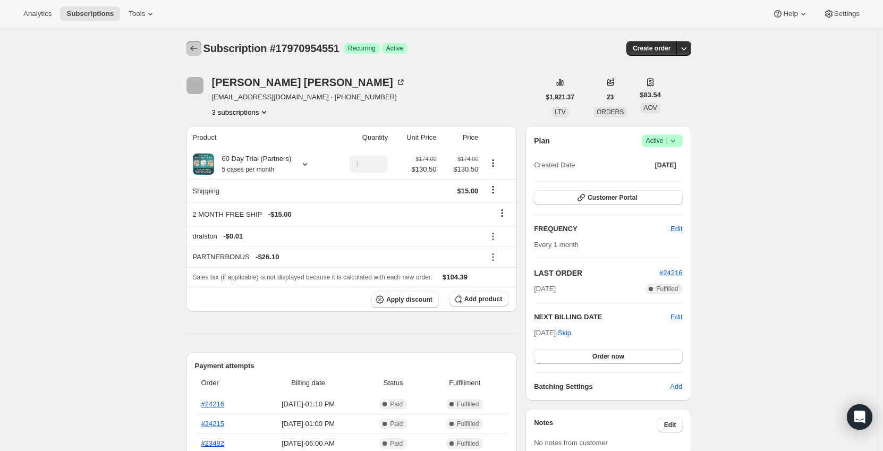
click at [198, 45] on icon "Subscriptions" at bounding box center [194, 48] width 11 height 11
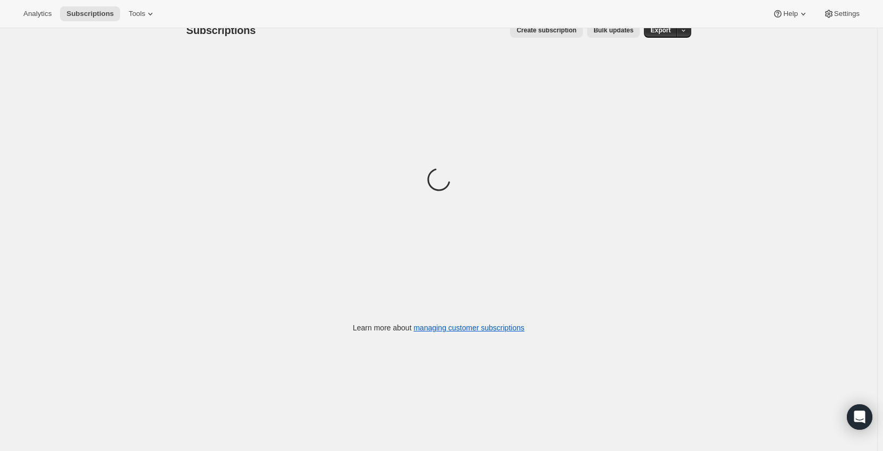
scroll to position [28, 0]
